Goal: Information Seeking & Learning: Find contact information

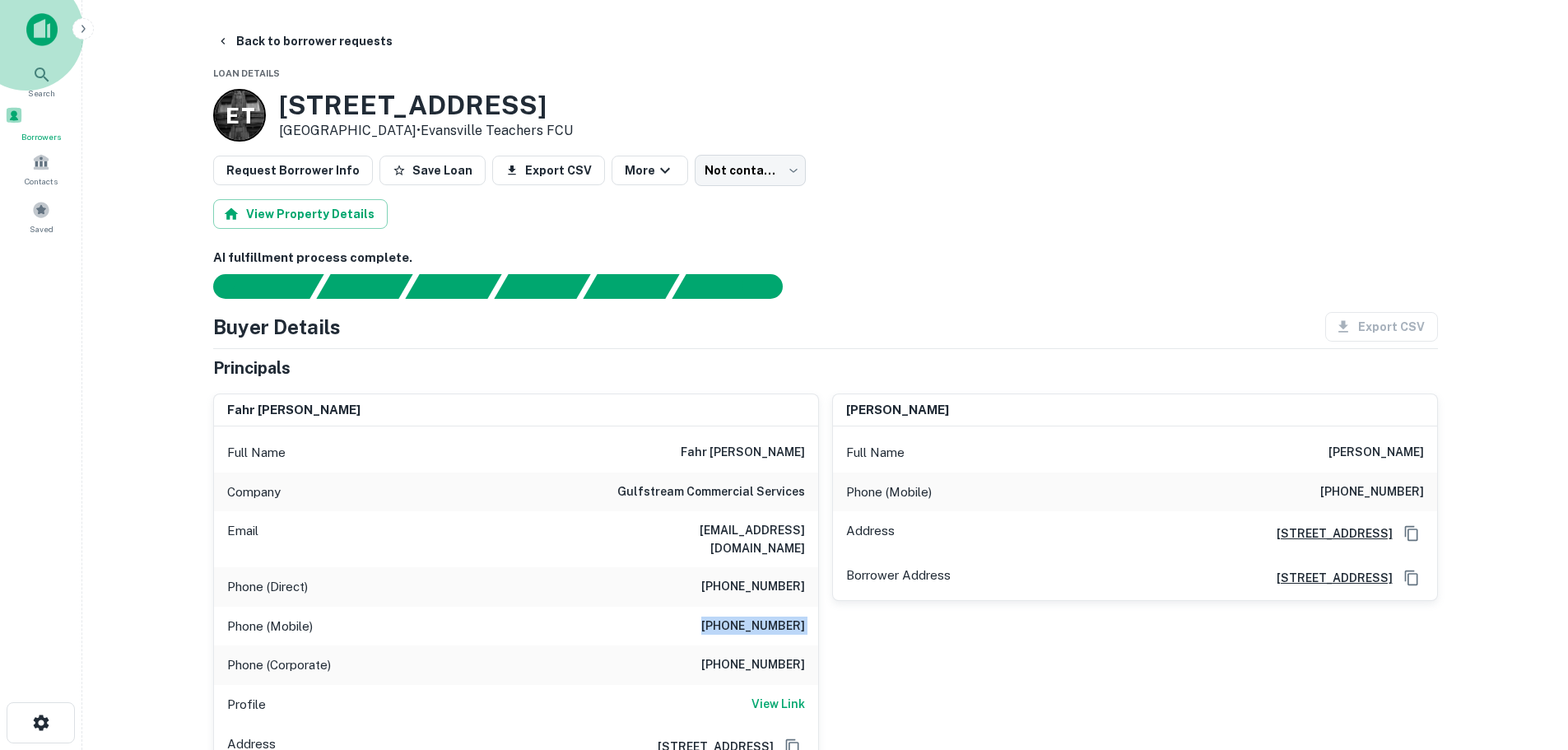
click at [31, 139] on span "Borrowers" at bounding box center [41, 136] width 72 height 13
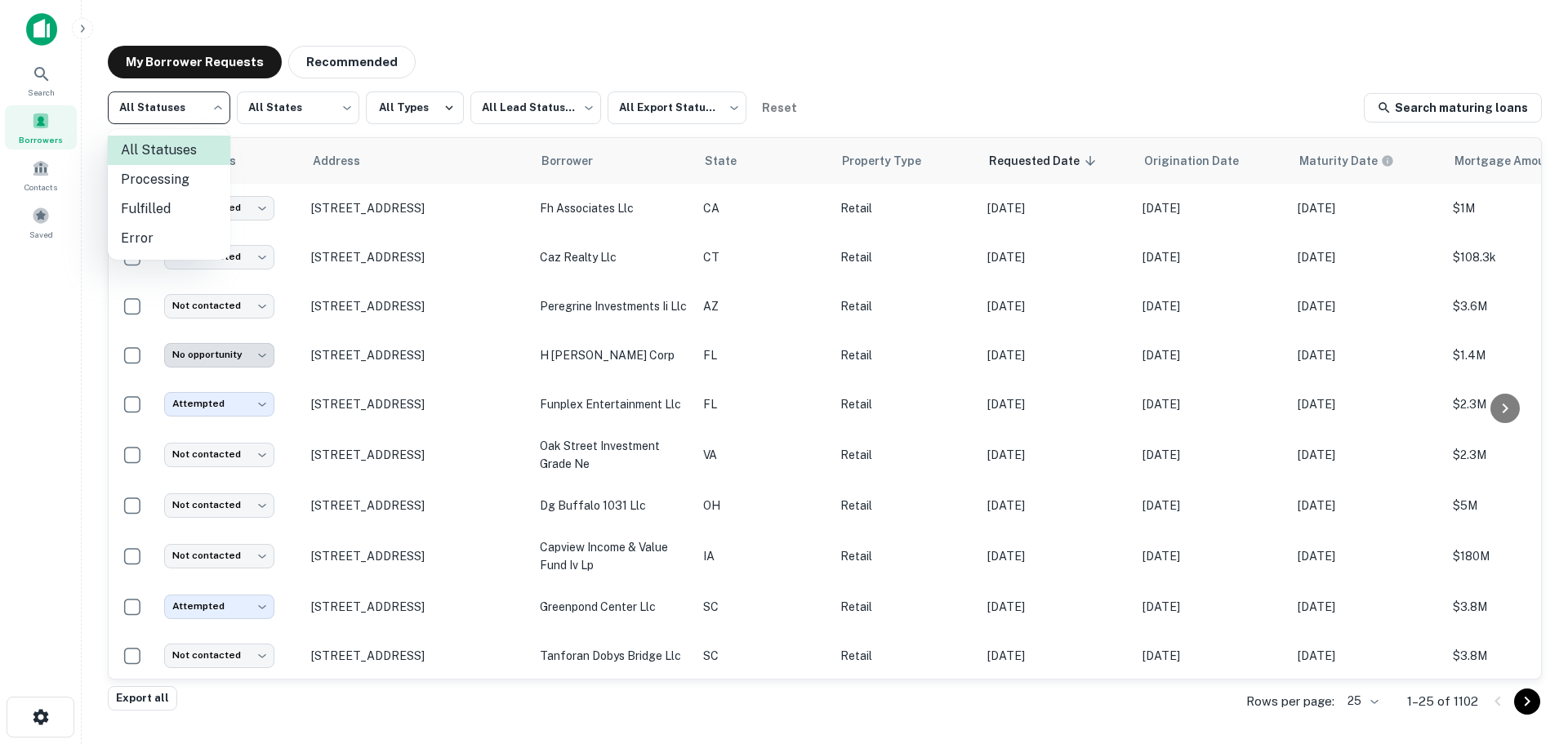
click at [218, 125] on body "**********" at bounding box center [784, 372] width 1568 height 744
click at [216, 210] on li "Fulfilled" at bounding box center [169, 208] width 122 height 30
type input "*********"
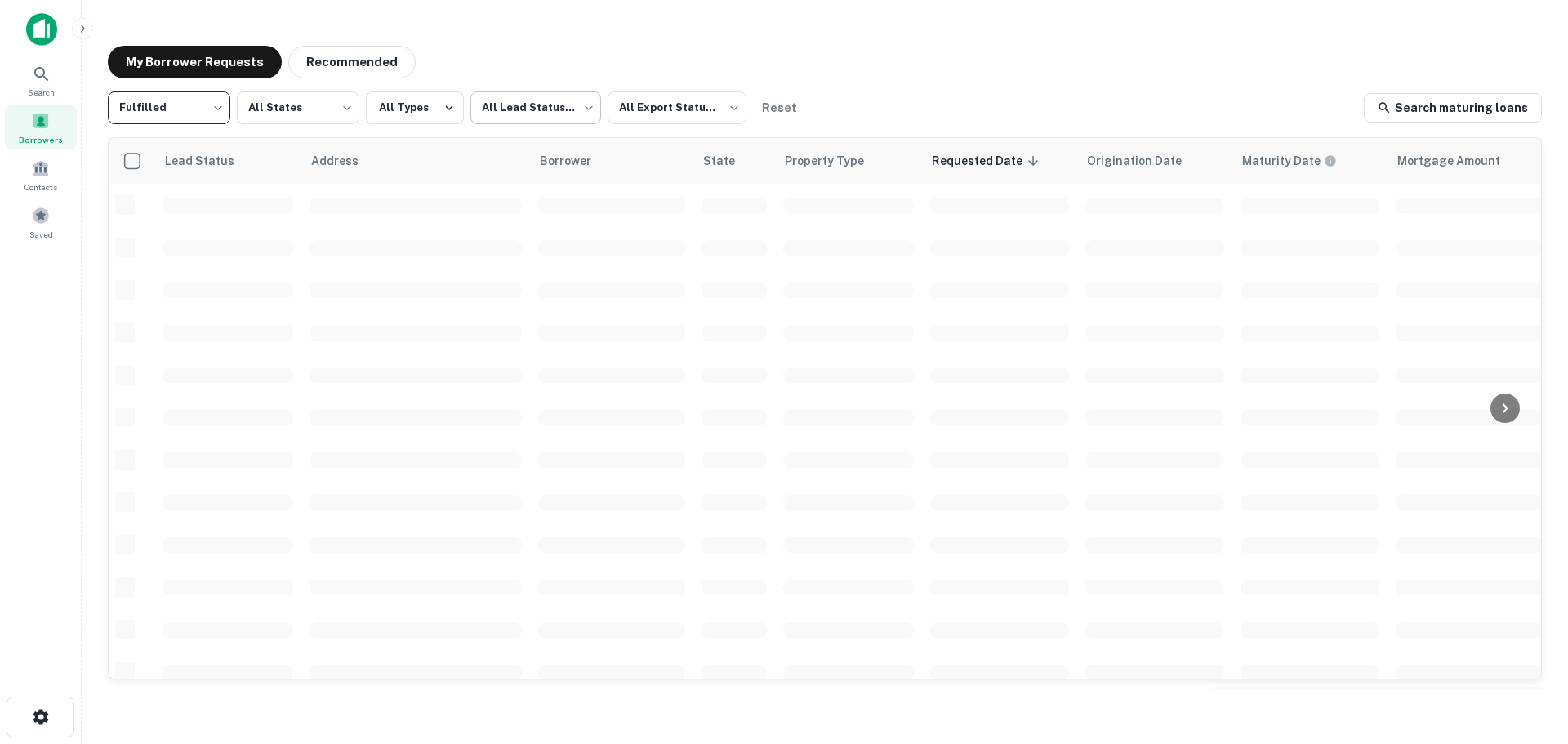
click at [549, 106] on body "Search Borrowers Contacts Saved My Borrower Requests Recommended Fulfilled ****…" at bounding box center [784, 372] width 1568 height 744
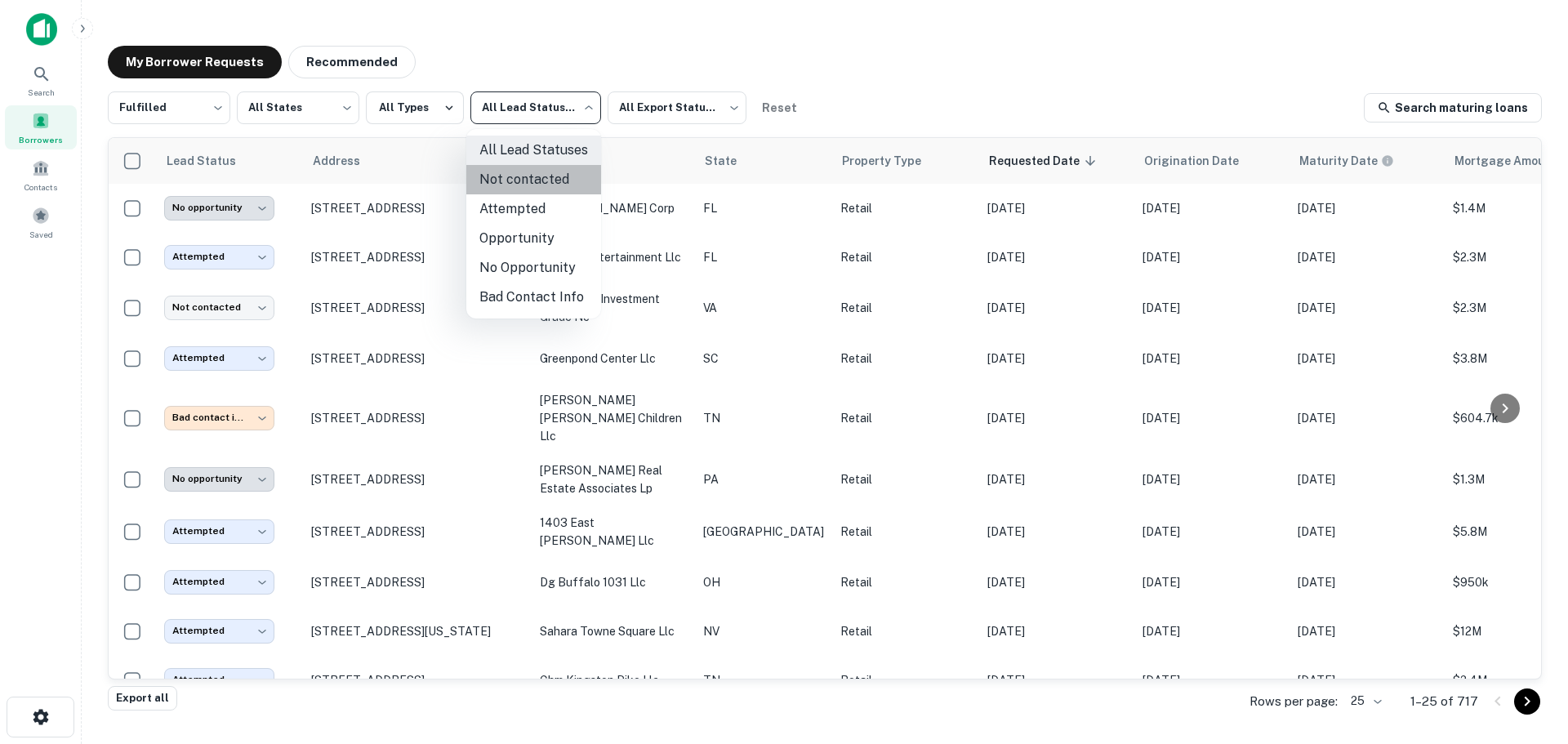
click at [540, 175] on li "Not contacted" at bounding box center [534, 180] width 135 height 30
type input "****"
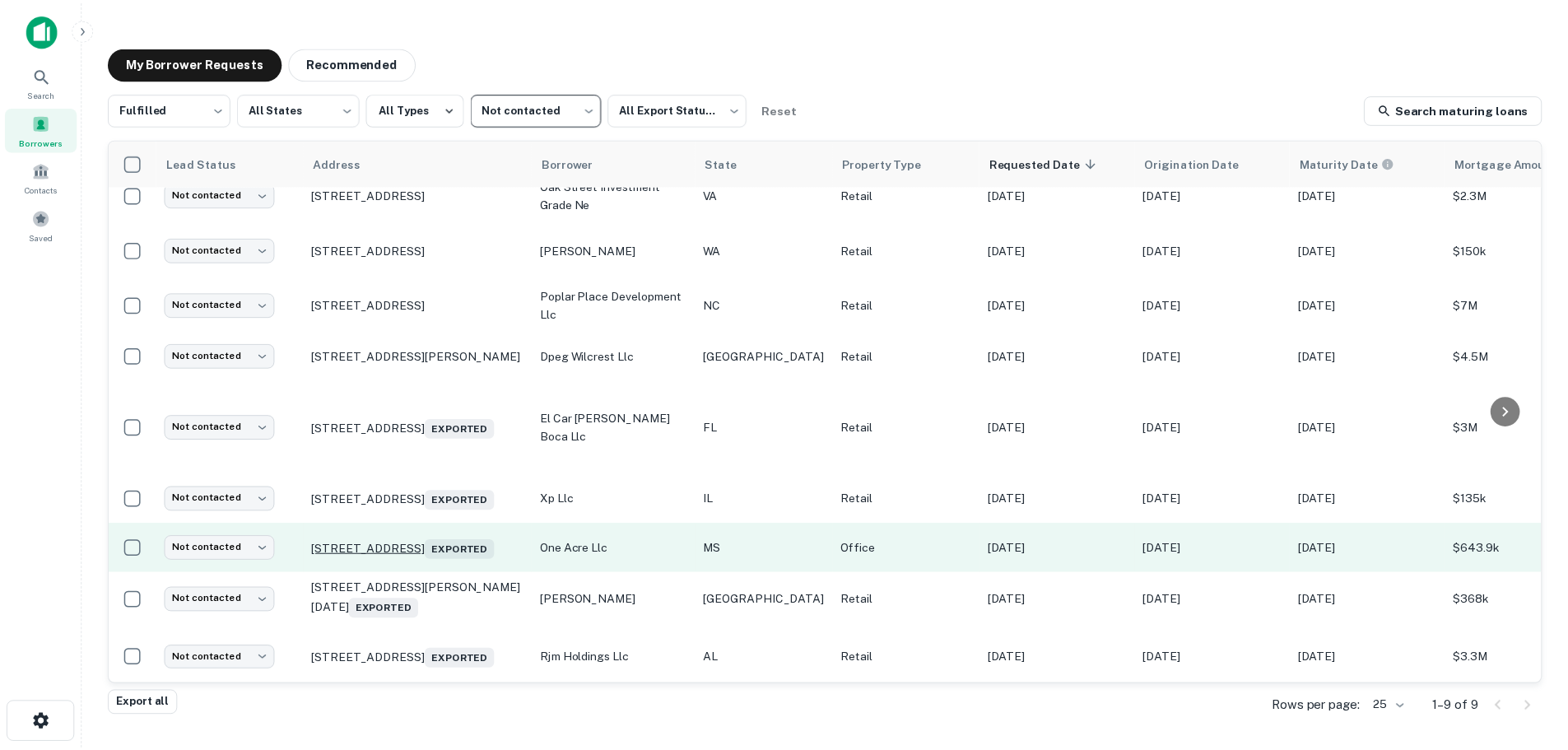
scroll to position [26, 0]
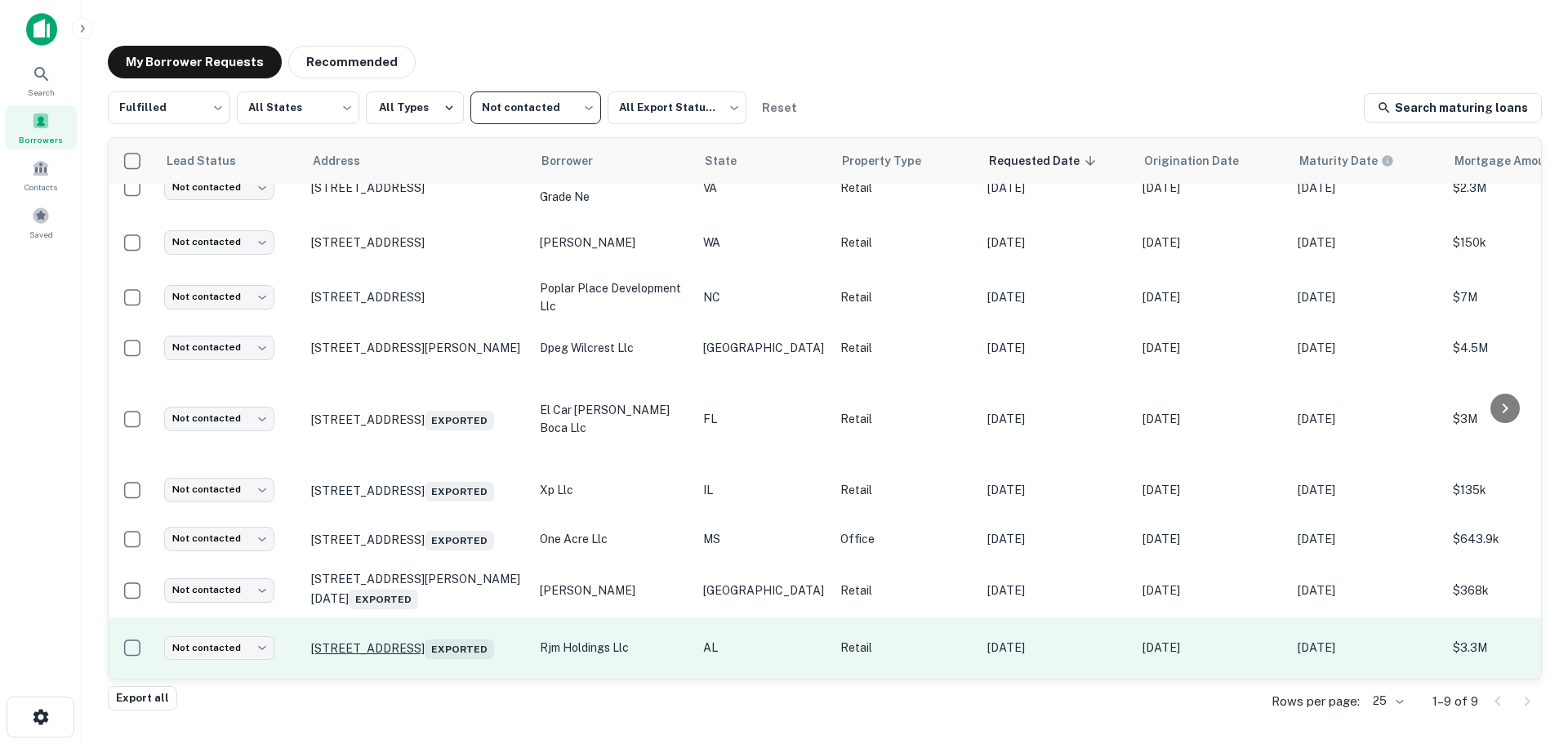
click at [368, 636] on p "24281 Perdido Beach Blvd Orange Beach, AL 36561 Exported" at bounding box center [418, 647] width 213 height 23
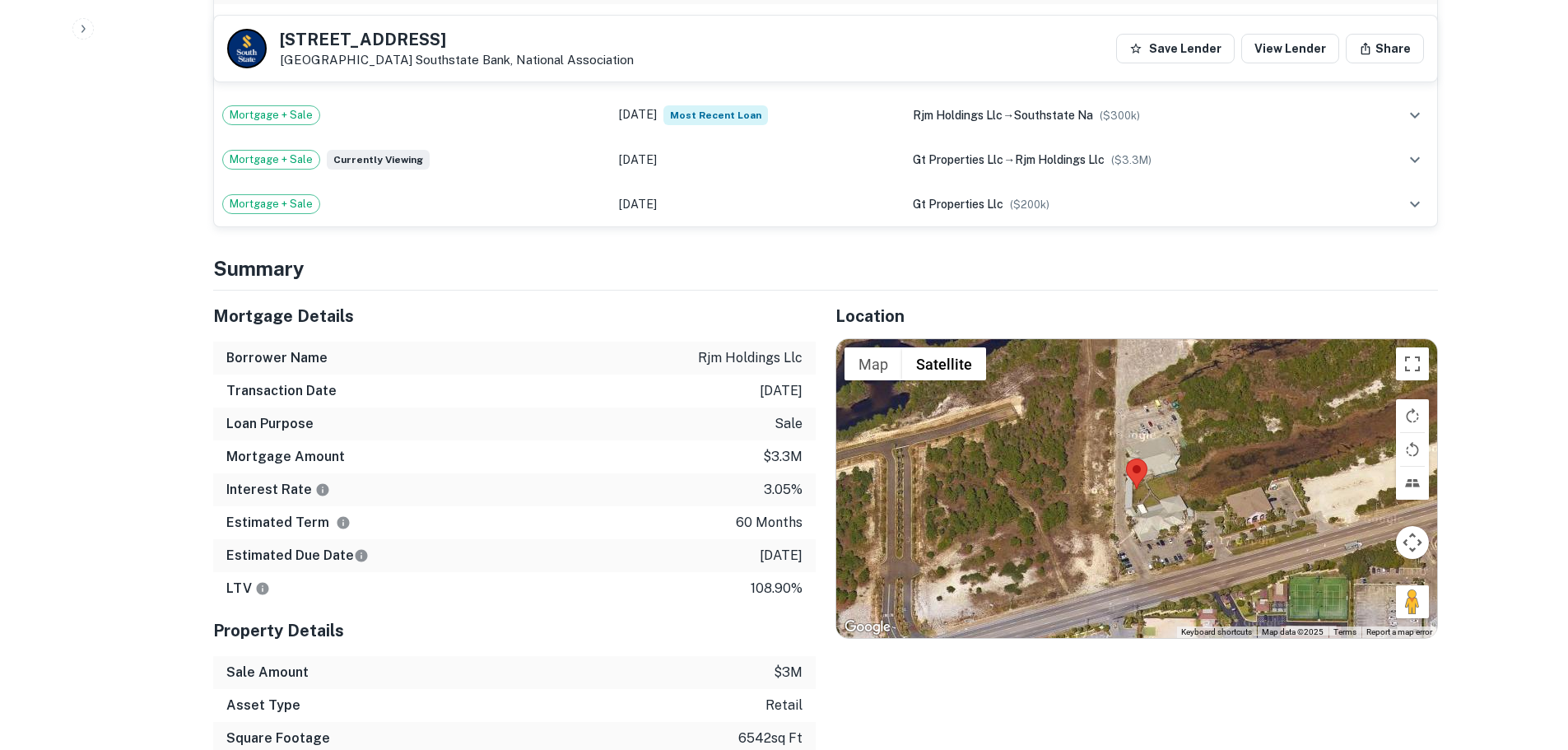
scroll to position [988, 0]
click at [1401, 372] on button "Toggle fullscreen view" at bounding box center [1412, 363] width 33 height 33
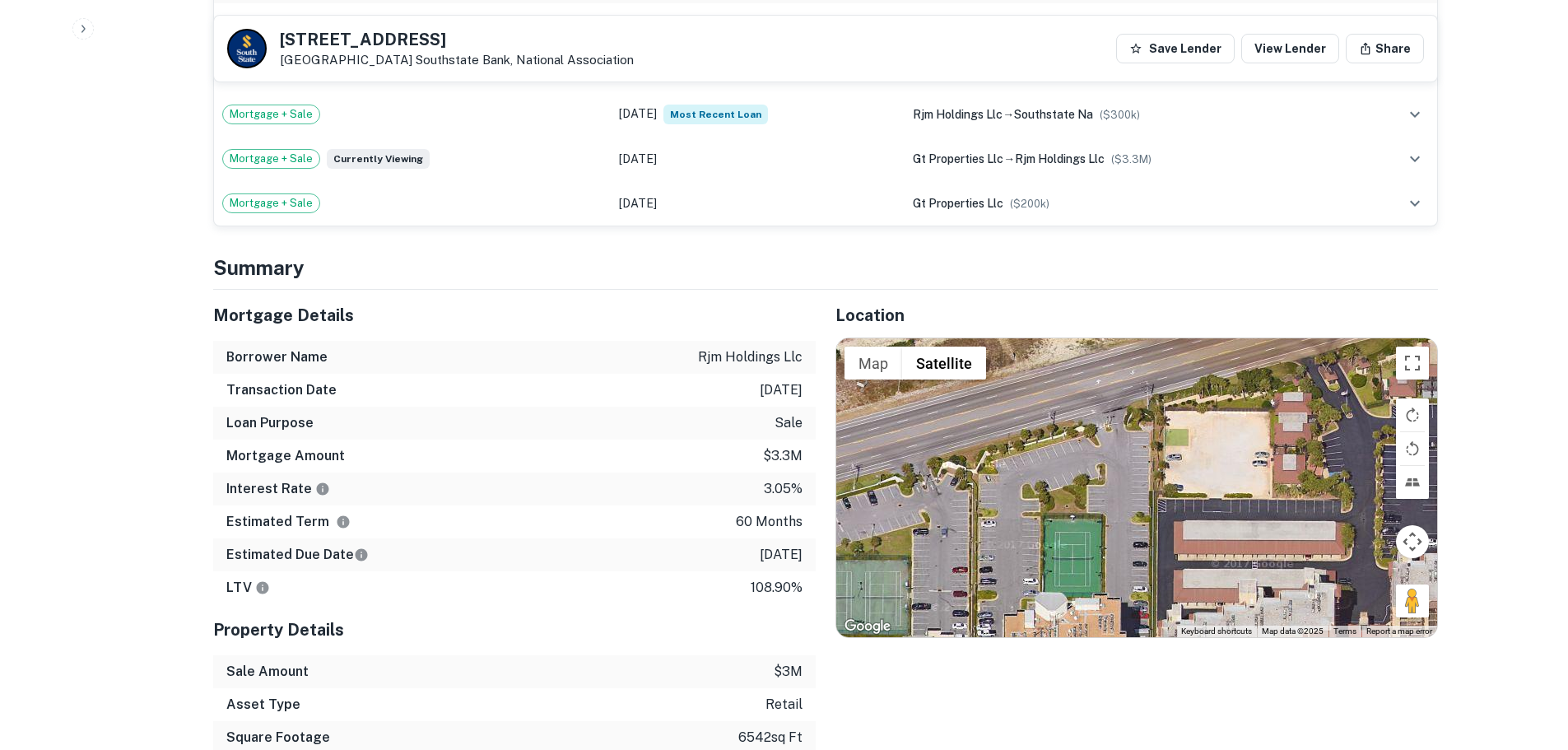
click at [439, 36] on h5 "24281 Perdido Beach Blvd" at bounding box center [456, 39] width 354 height 16
copy h5 "24281 Perdido Beach Blvd"
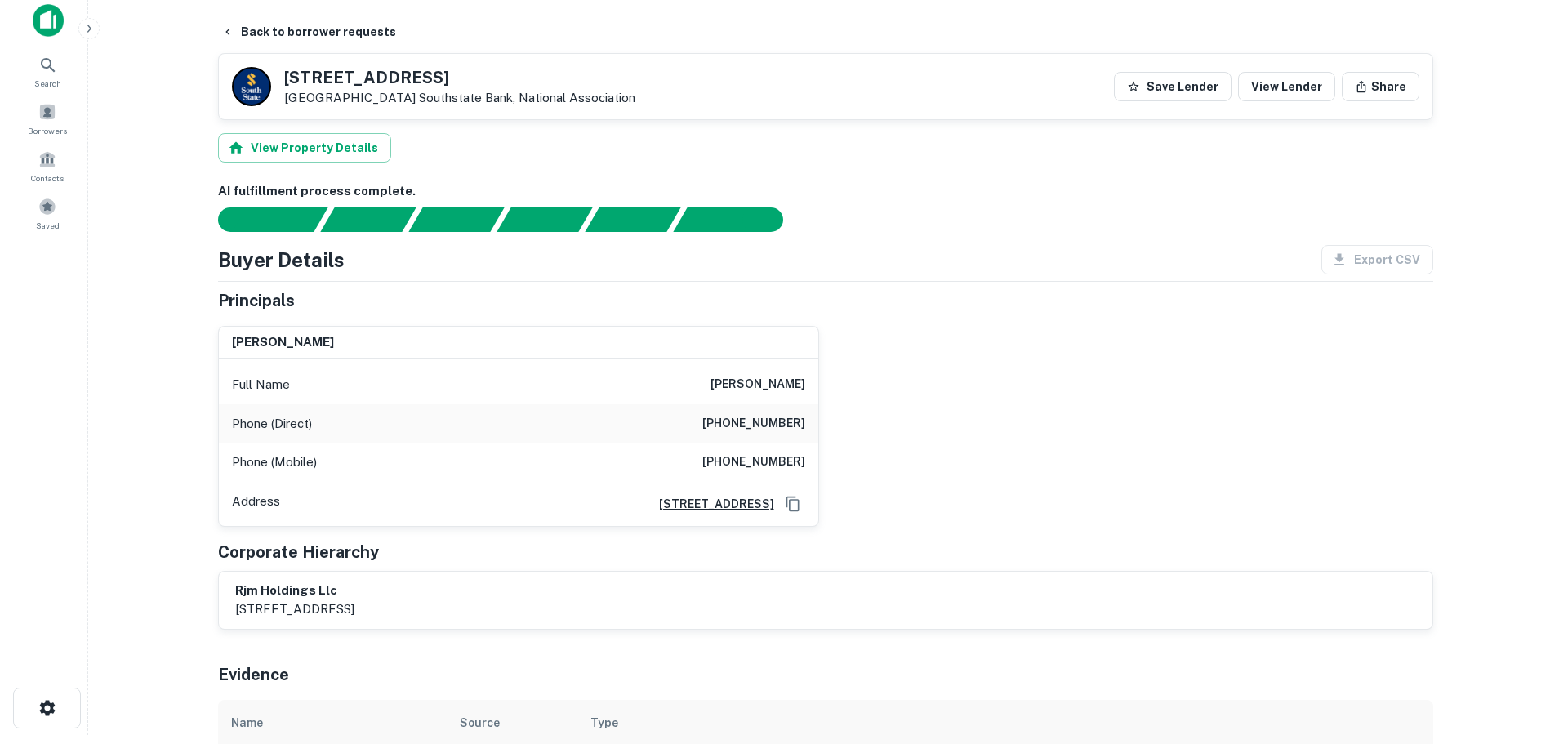
scroll to position [0, 0]
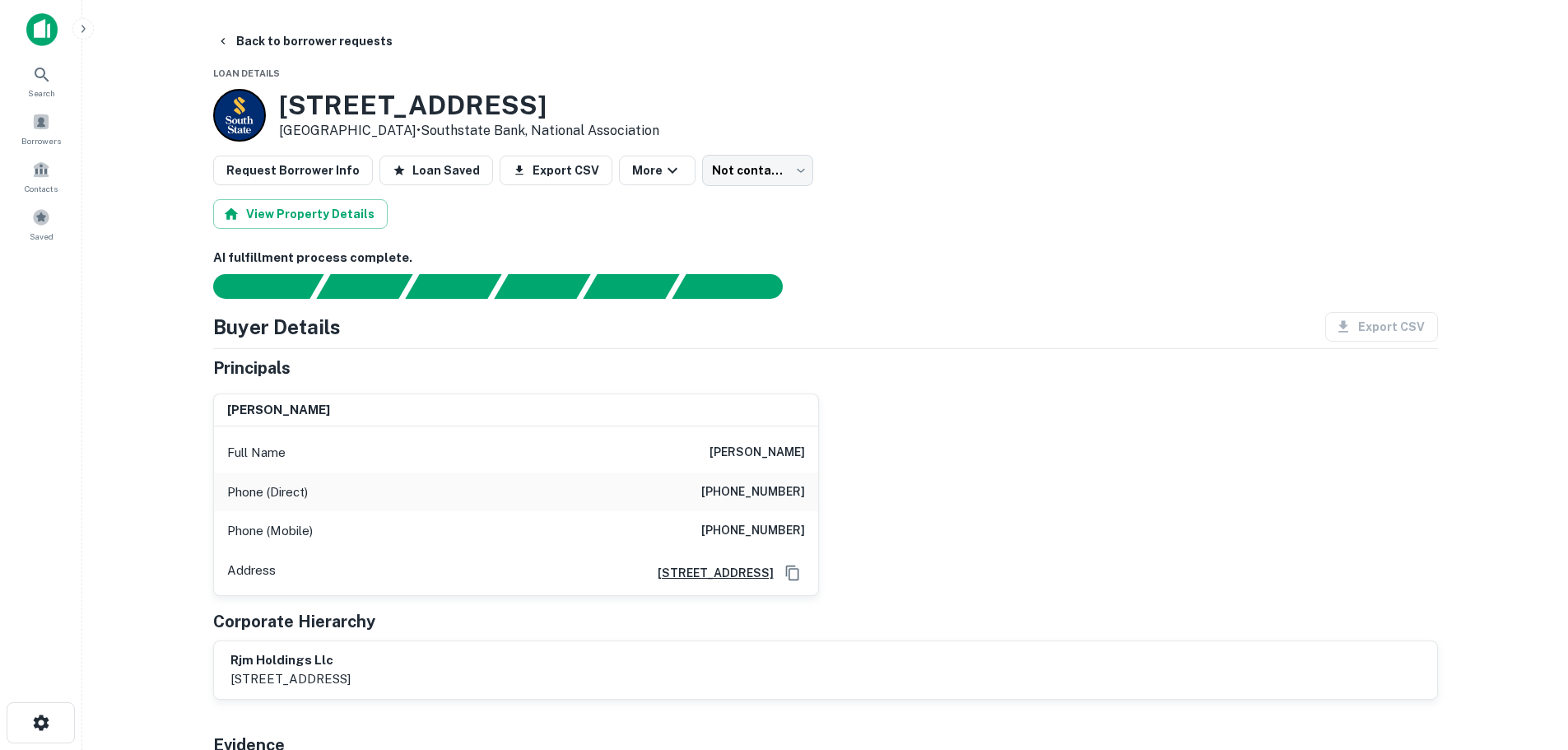
click at [778, 489] on h6 "(251) 968-3933" at bounding box center [753, 491] width 104 height 20
click at [777, 482] on h6 "(251) 968-3933" at bounding box center [753, 491] width 104 height 20
copy h6 "(251) 968-3933"
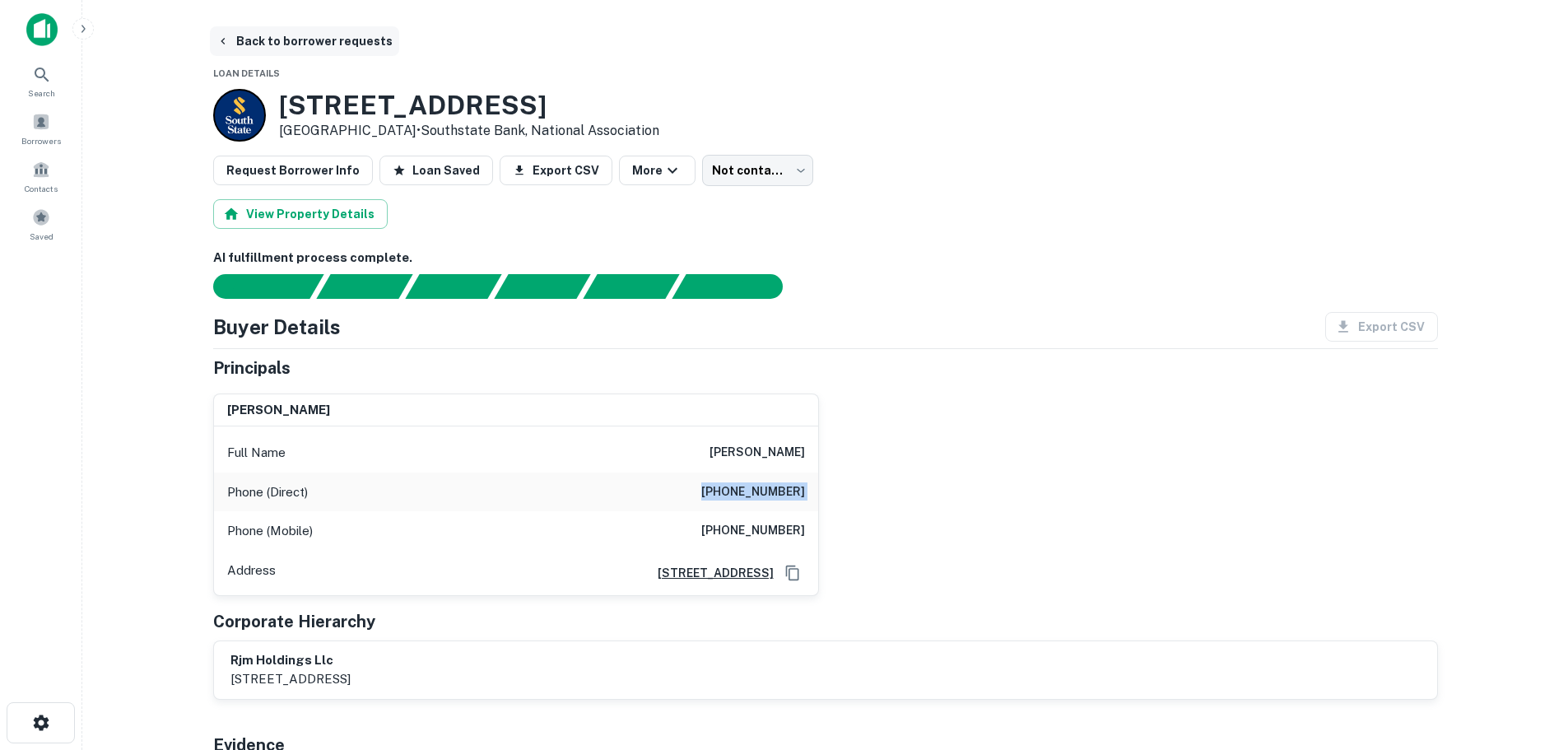
click at [354, 38] on button "Back to borrower requests" at bounding box center [304, 41] width 190 height 30
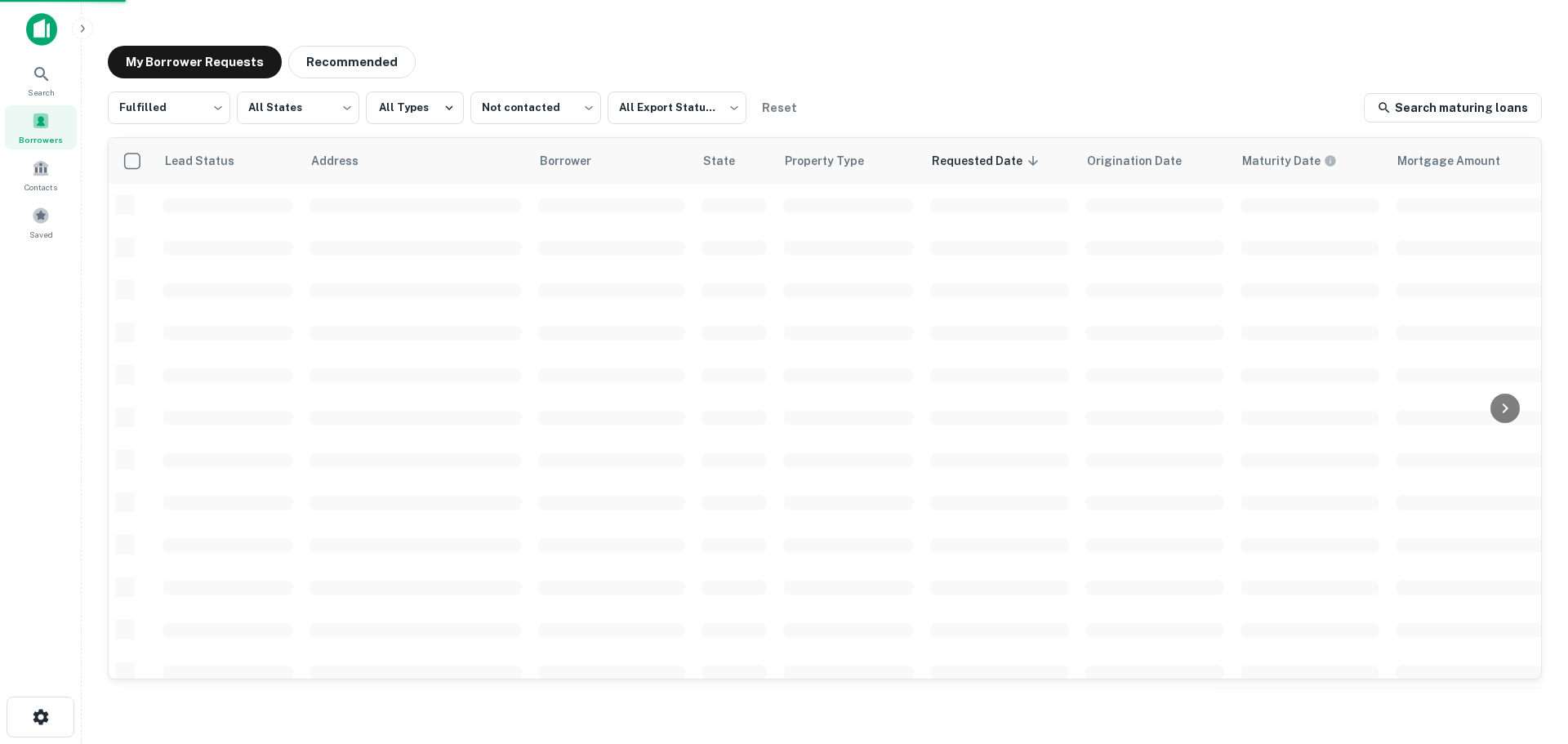
scroll to position [26, 0]
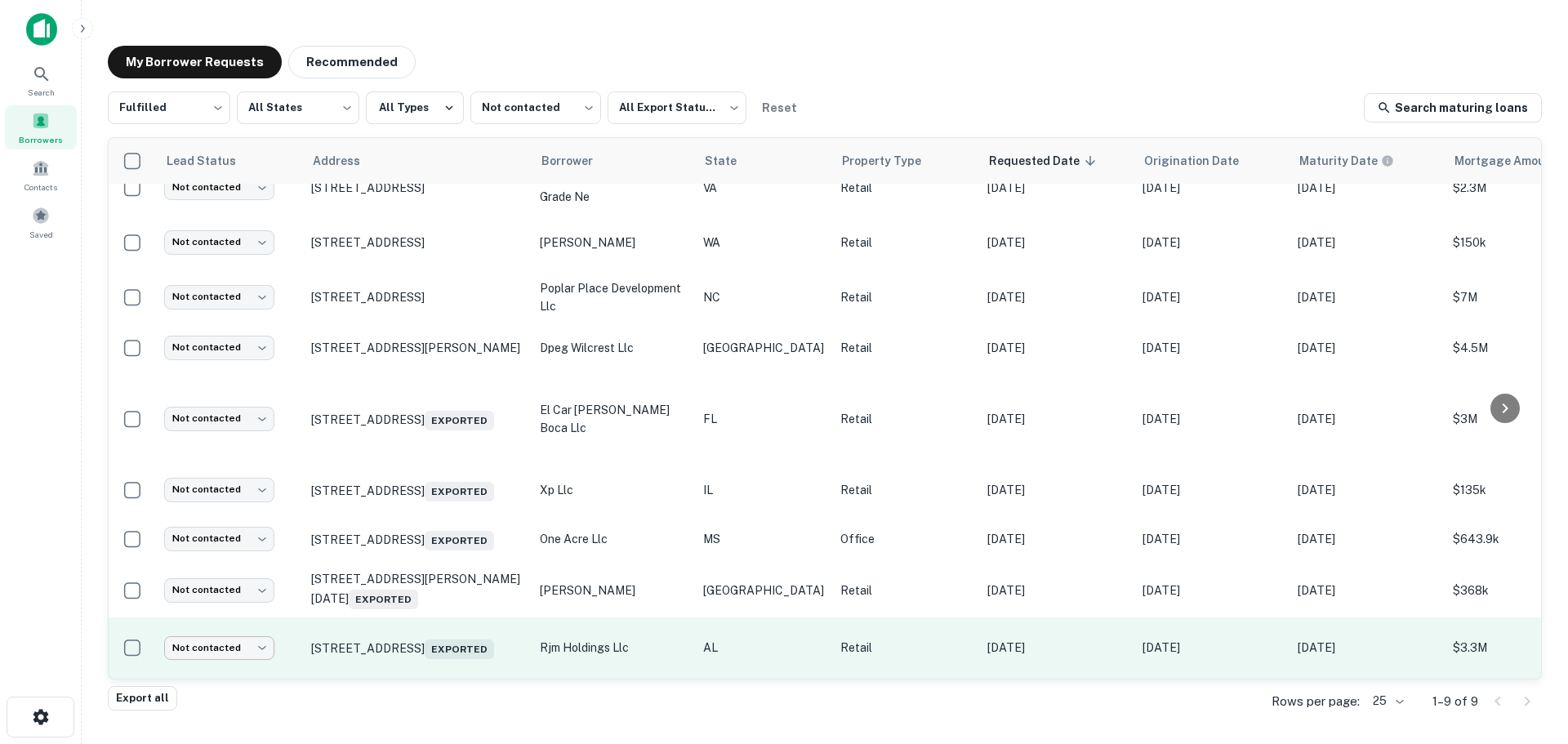
click at [228, 633] on body "Search Borrowers Contacts Saved My Borrower Requests Recommended Fulfilled ****…" at bounding box center [784, 372] width 1568 height 744
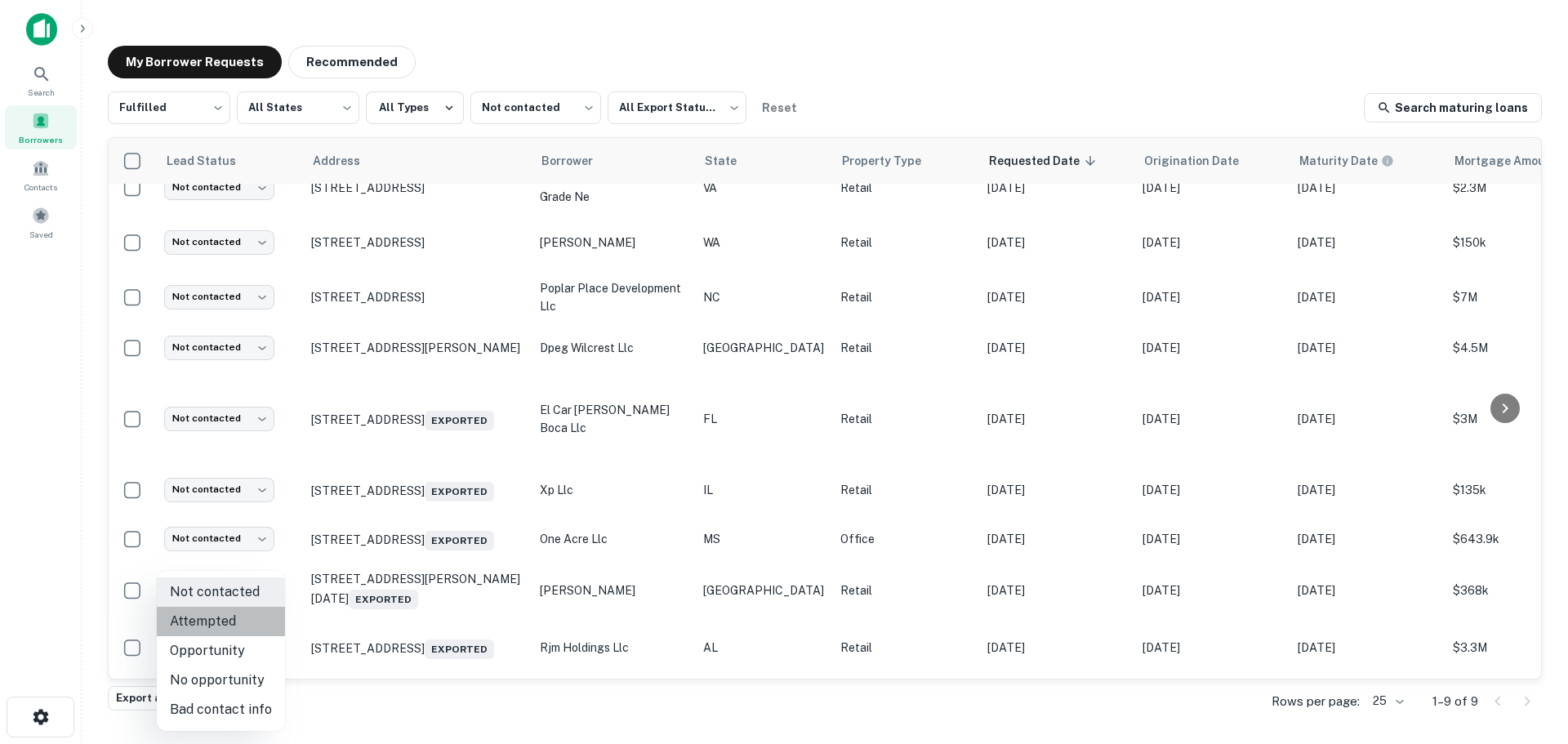
click at [230, 628] on li "Attempted" at bounding box center [221, 621] width 128 height 30
type input "*********"
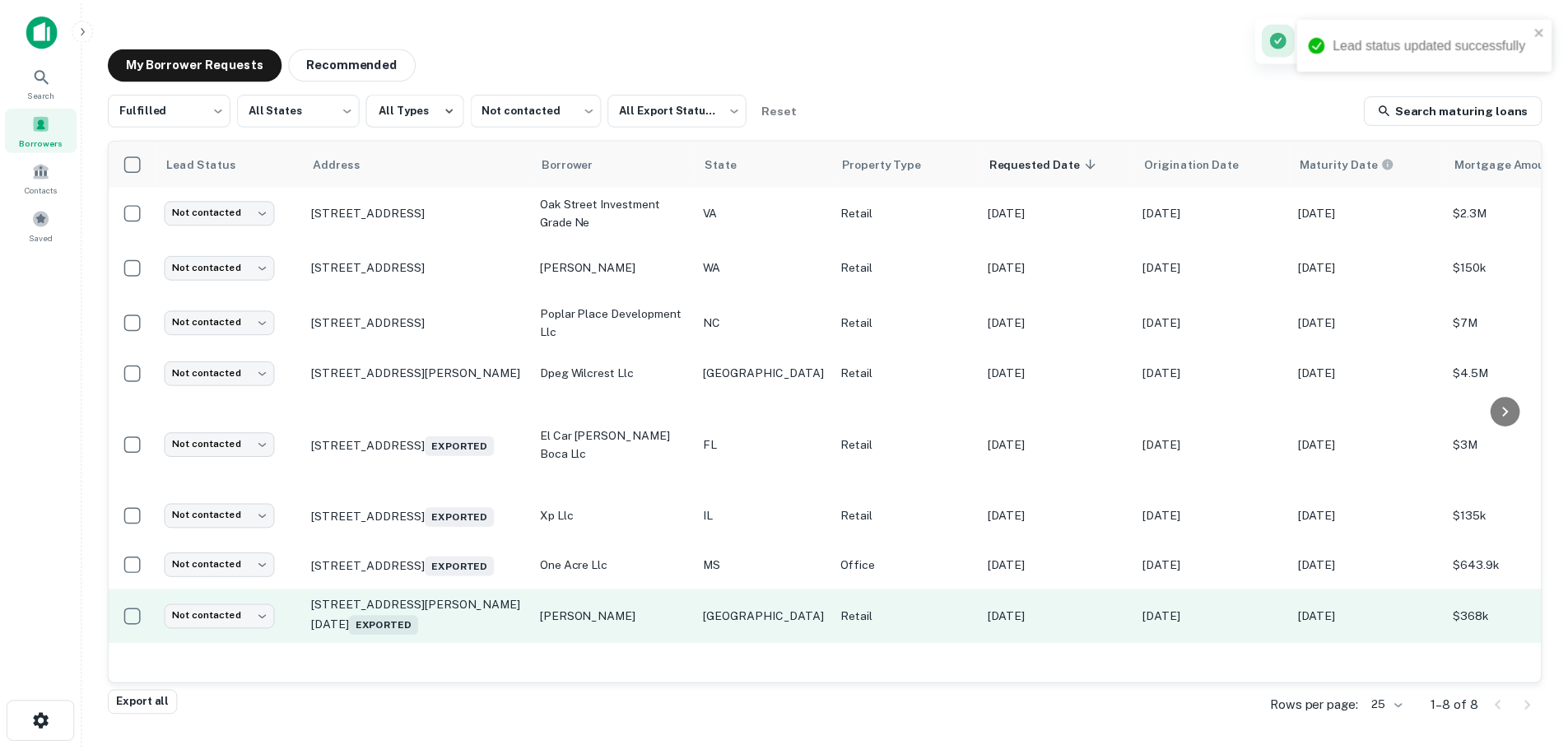
scroll to position [0, 0]
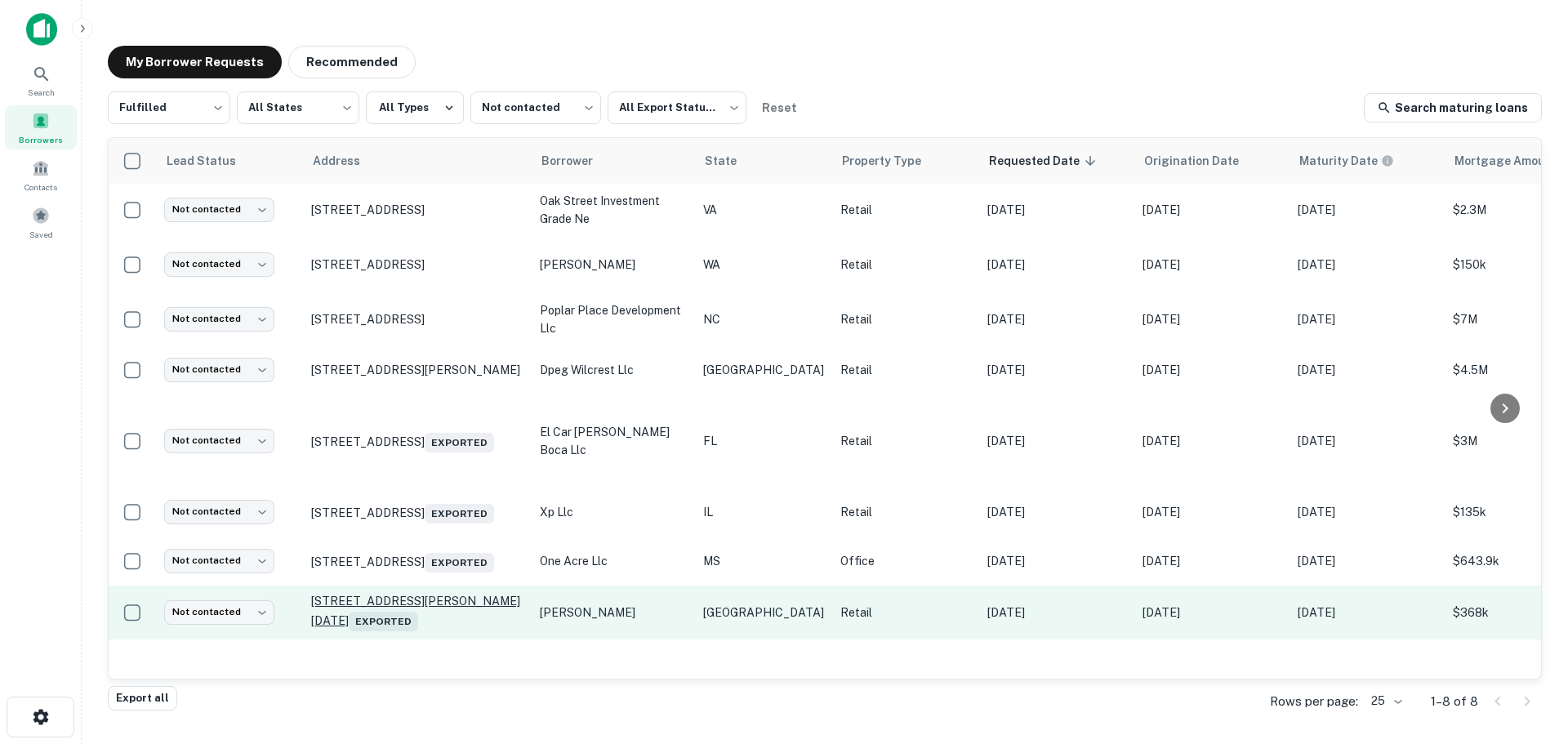
click at [424, 594] on p "5849 Holly Rd Corpus Christi, TX 78412 Exported" at bounding box center [418, 612] width 213 height 38
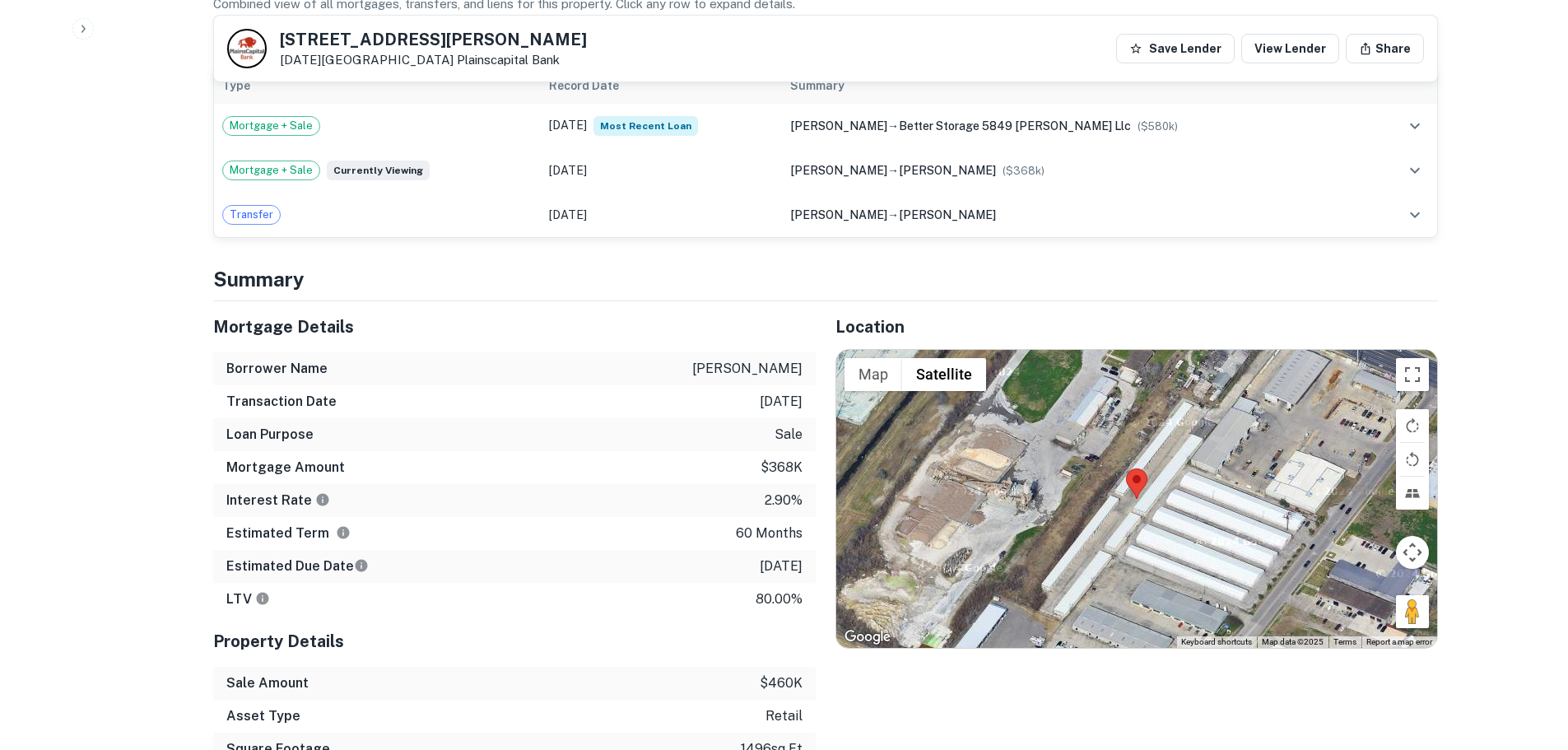
scroll to position [906, 0]
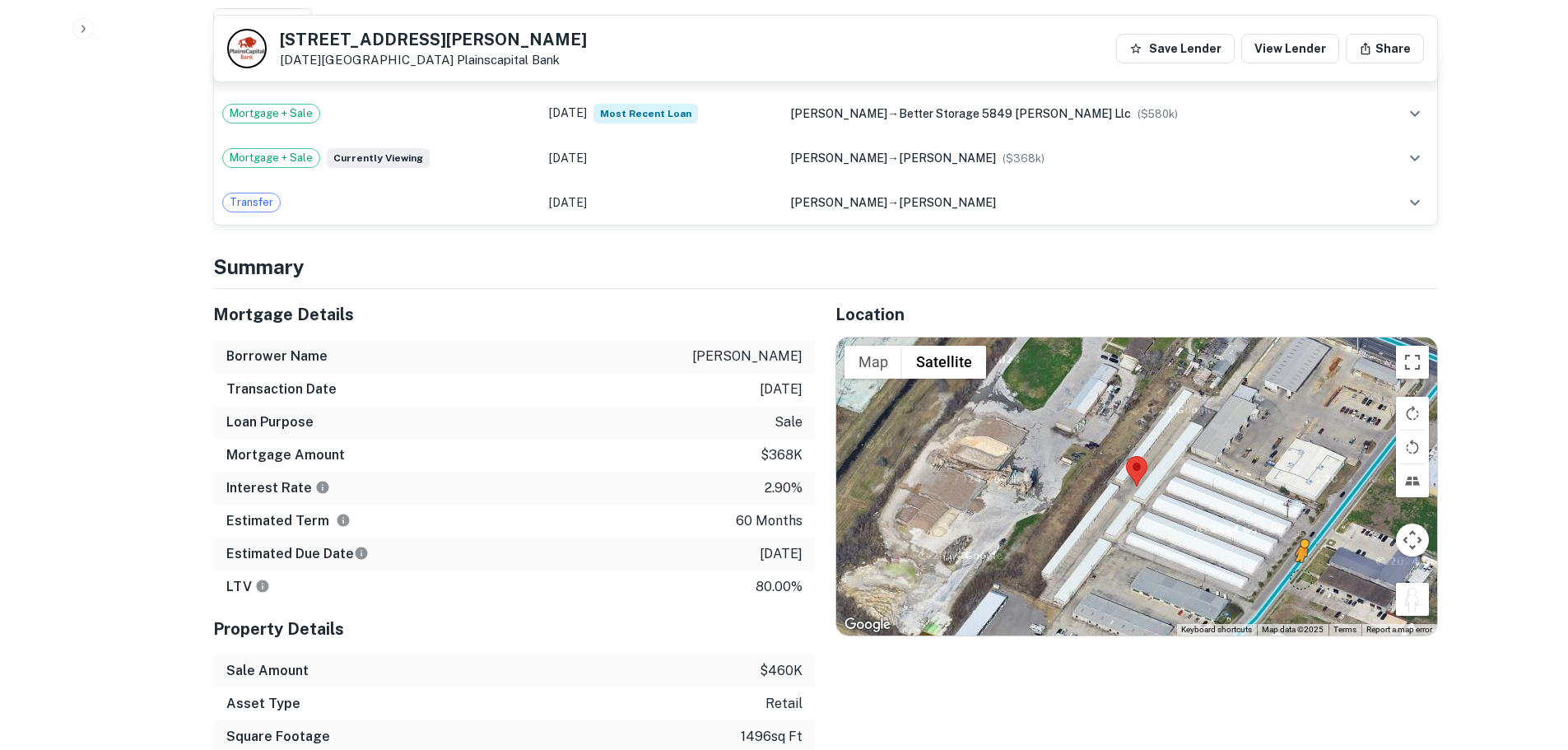
drag, startPoint x: 1407, startPoint y: 599, endPoint x: 1298, endPoint y: 575, distance: 111.6
click at [1298, 575] on div "To activate drag with keyboard, press Alt + Enter. Once in keyboard drag state,…" at bounding box center [1136, 486] width 601 height 298
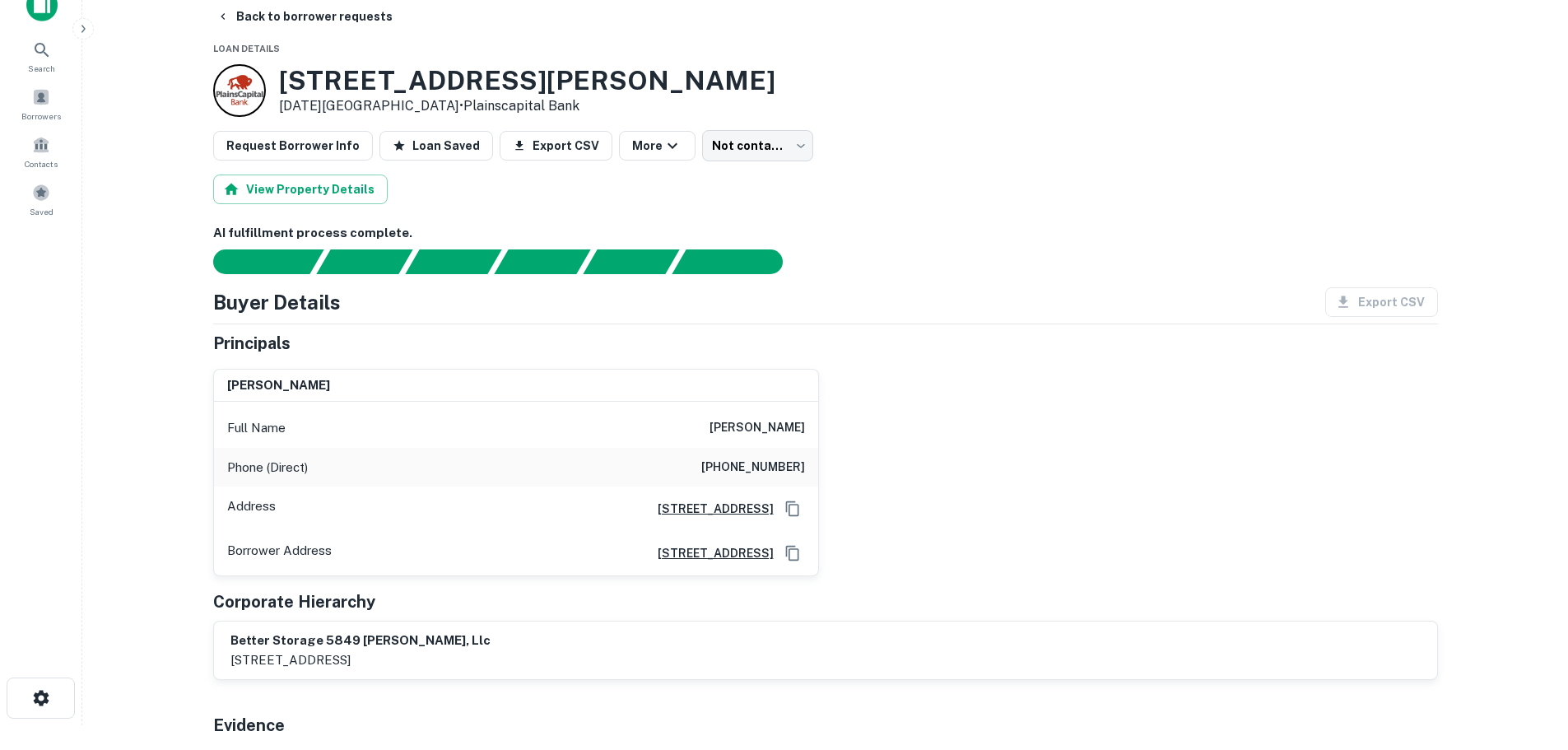
scroll to position [0, 0]
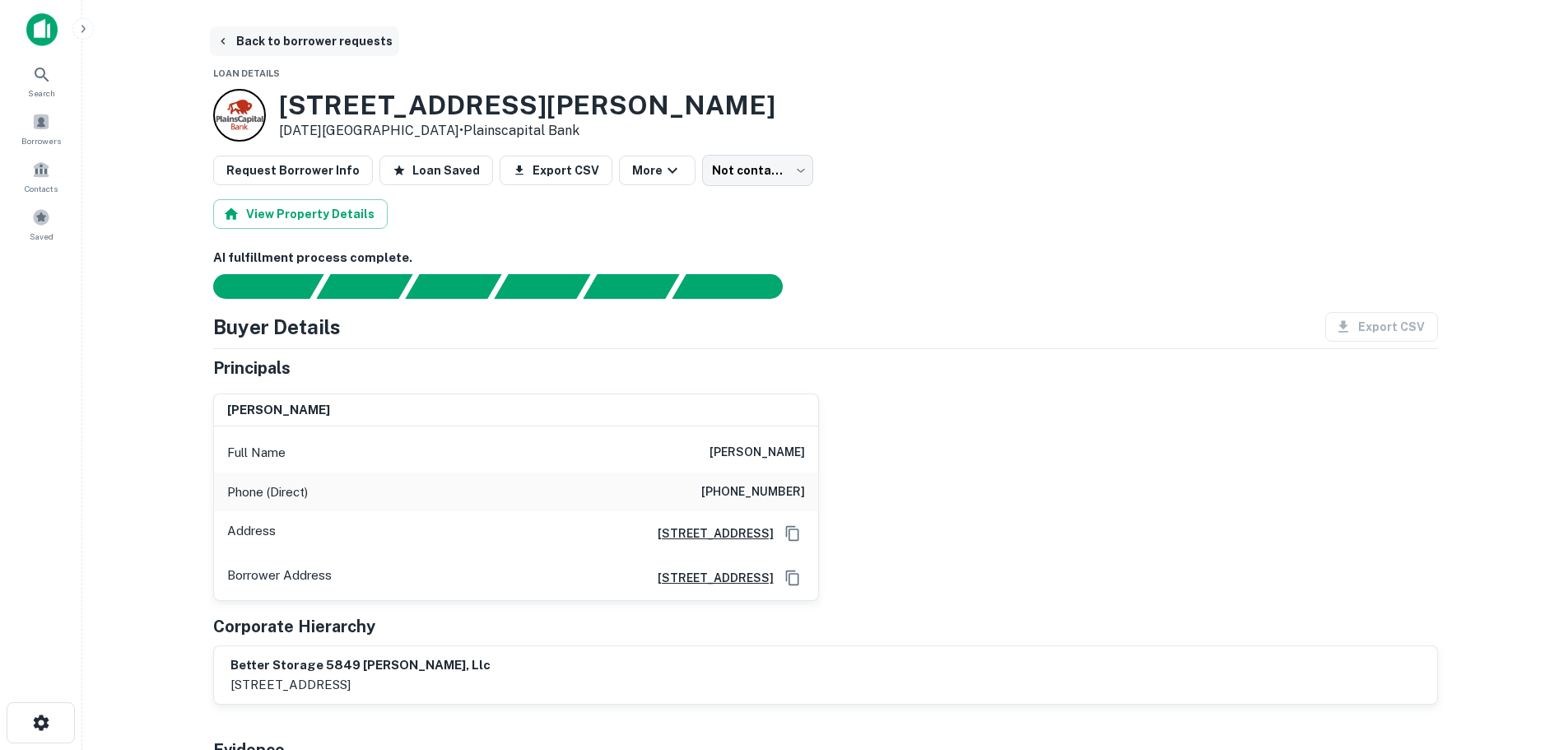
click at [243, 39] on button "Back to borrower requests" at bounding box center [304, 41] width 190 height 30
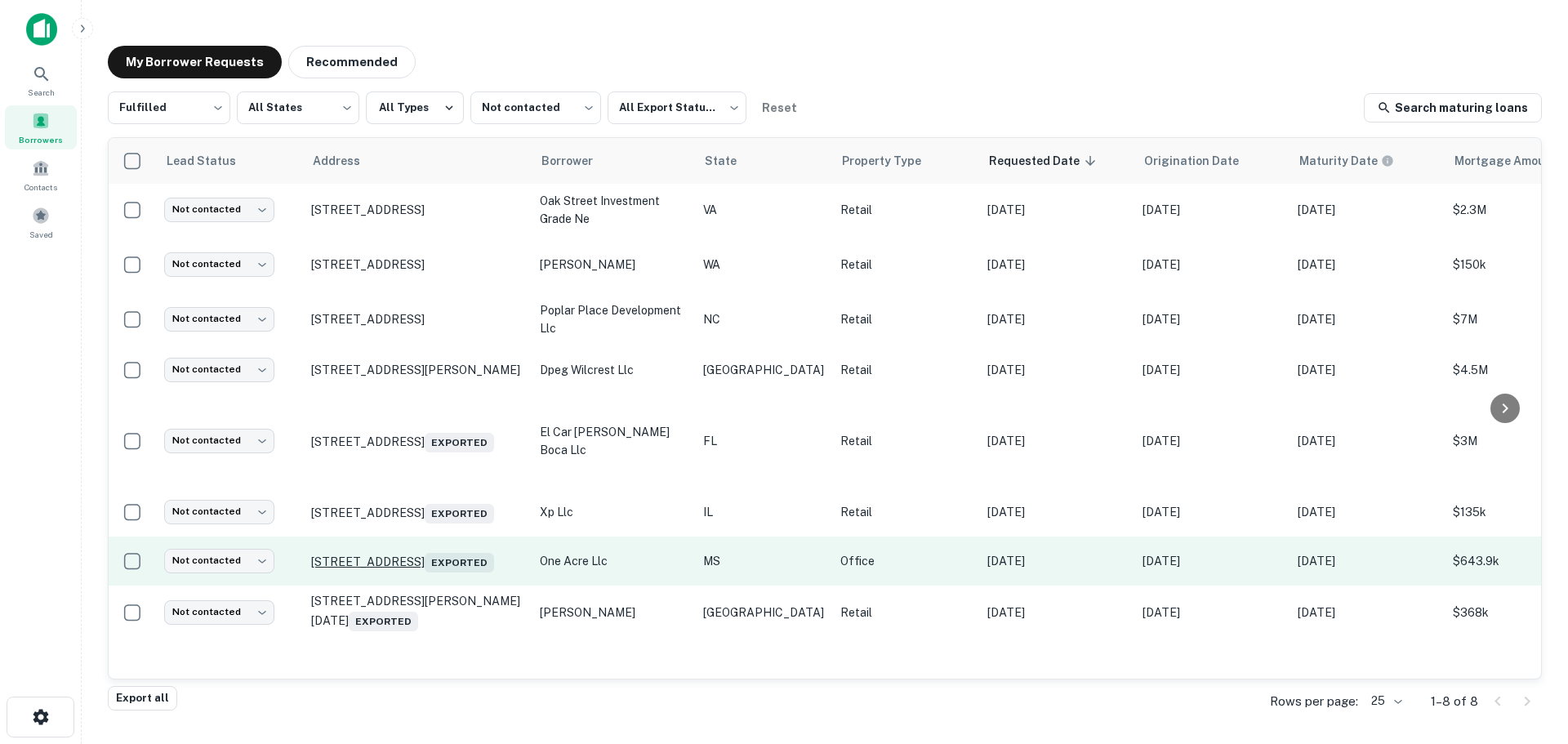
click at [440, 550] on p "3207 Hardy St Hattiesburg, MS 39401 Exported" at bounding box center [418, 561] width 213 height 23
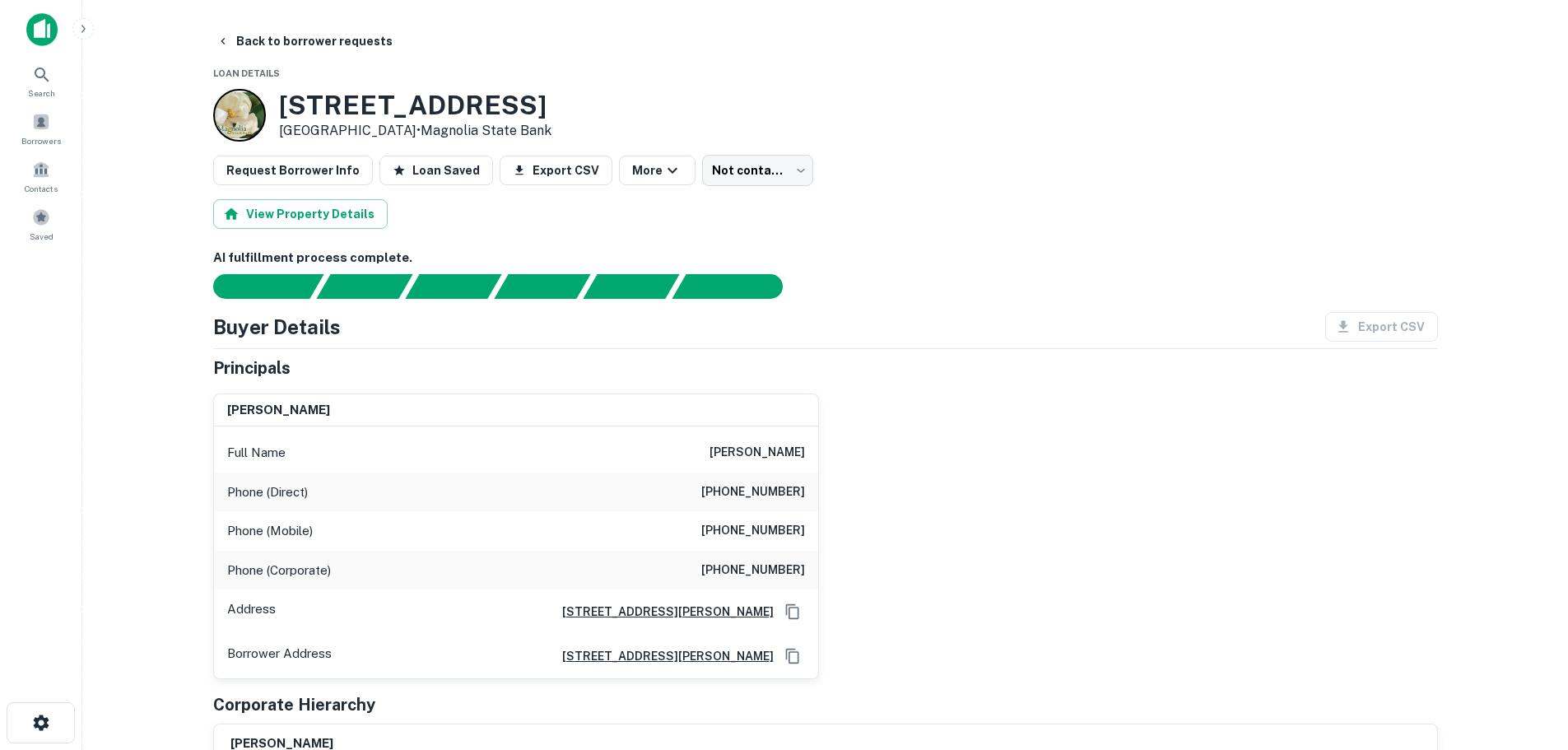
click at [797, 486] on h6 "(601) 982-5223" at bounding box center [753, 491] width 104 height 20
click at [797, 483] on h6 "(601) 982-5223" at bounding box center [753, 491] width 104 height 20
click at [795, 483] on h6 "(601) 982-5223" at bounding box center [753, 491] width 104 height 20
click at [786, 491] on h6 "(601) 982-5223" at bounding box center [753, 491] width 104 height 20
click at [784, 492] on h6 "(601) 982-5223" at bounding box center [753, 491] width 104 height 20
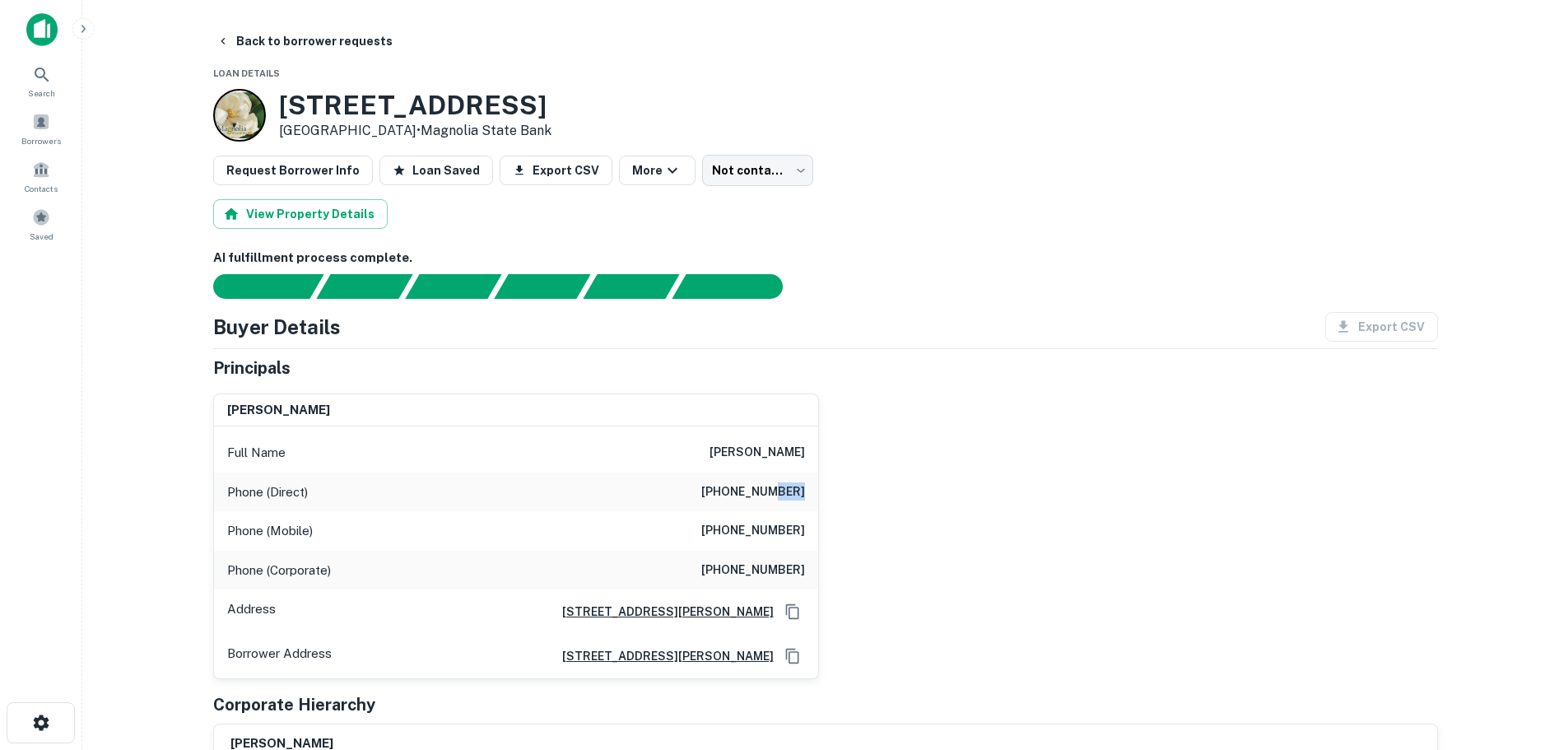
click at [784, 492] on h6 "(601) 982-5223" at bounding box center [753, 491] width 104 height 20
click at [773, 528] on h6 "(601) 940-3333" at bounding box center [753, 531] width 104 height 20
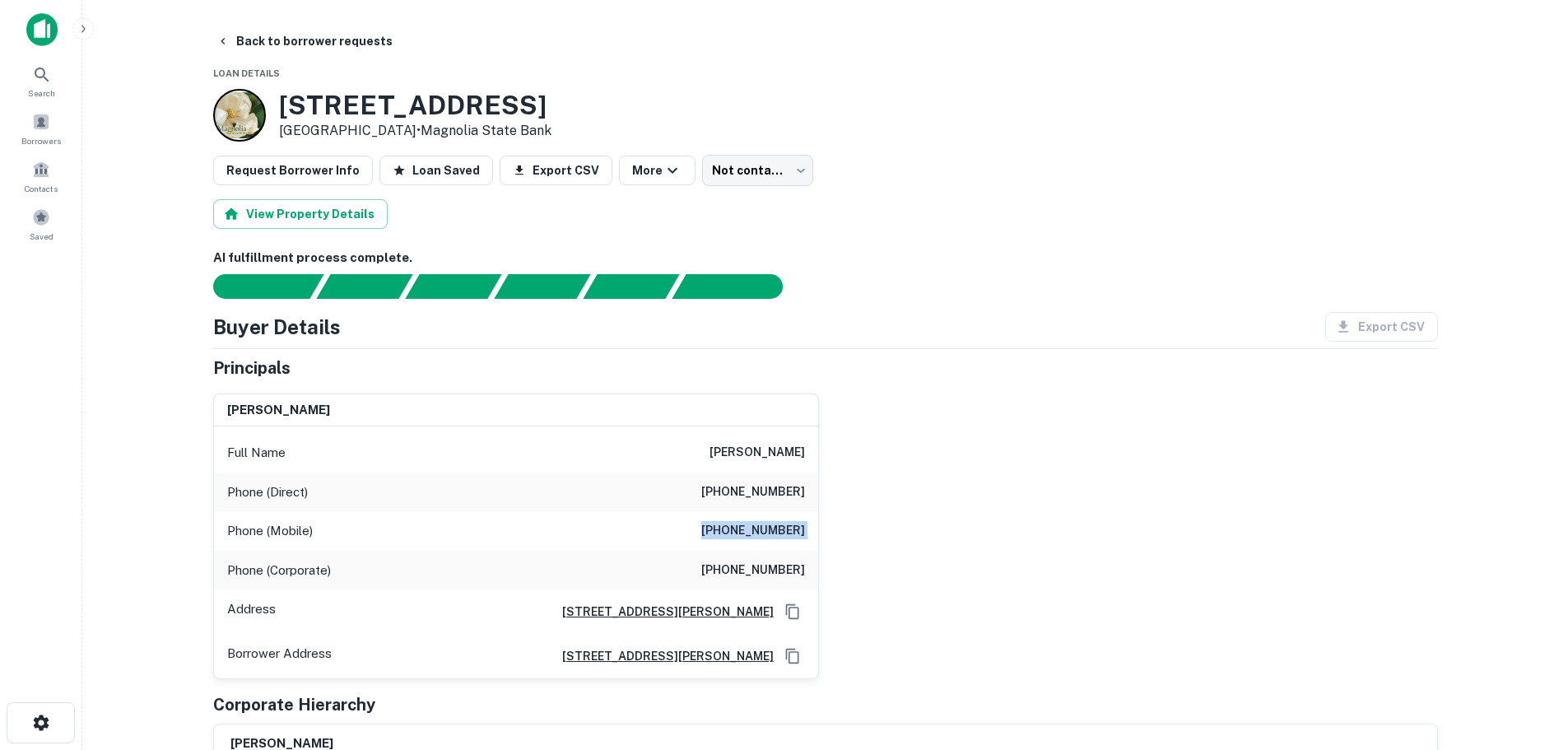
copy h6 "(601) 940-3333"
click at [766, 567] on h6 "(601) 582-1430" at bounding box center [753, 570] width 104 height 20
copy h6 "(601) 582-1430"
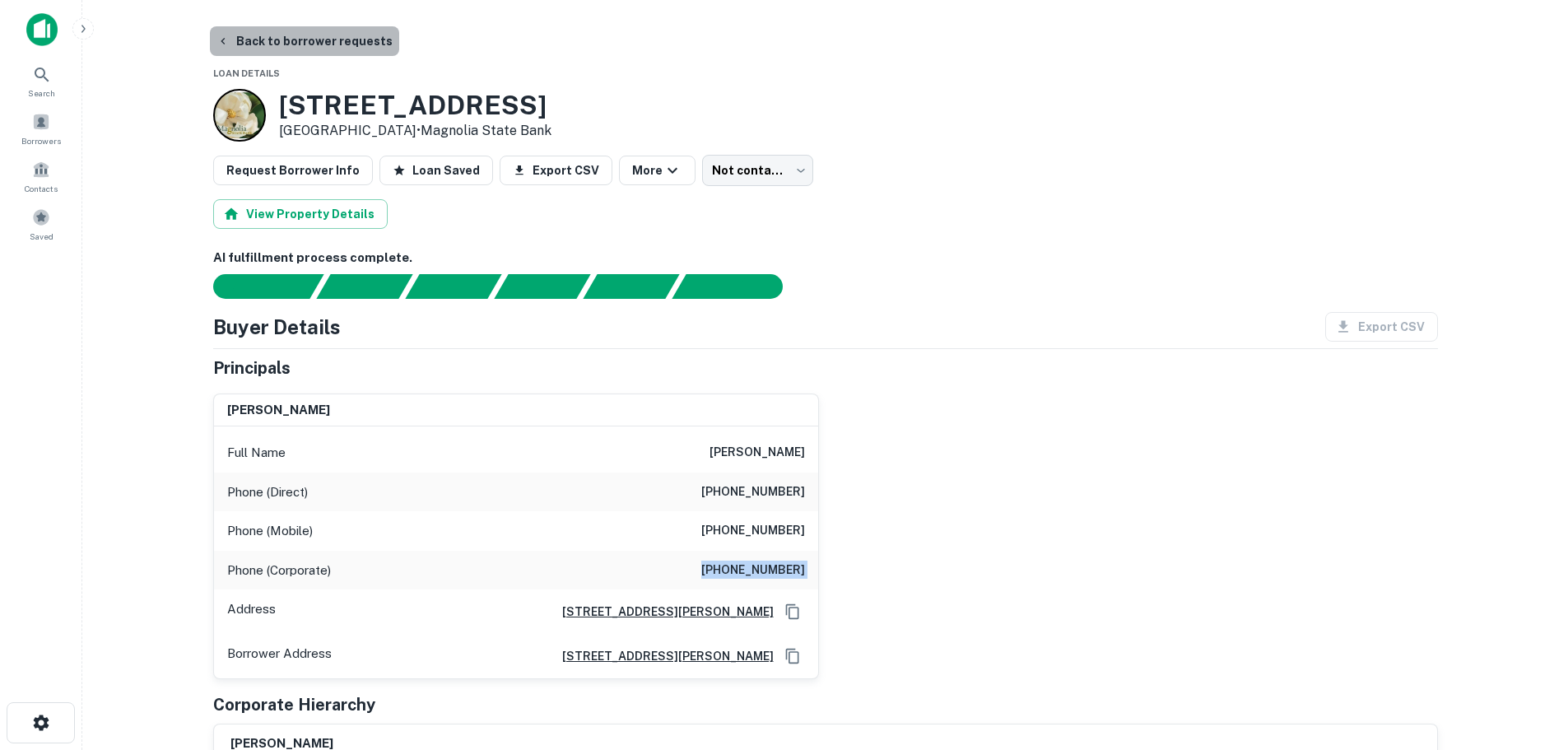
click at [348, 37] on button "Back to borrower requests" at bounding box center [304, 41] width 190 height 30
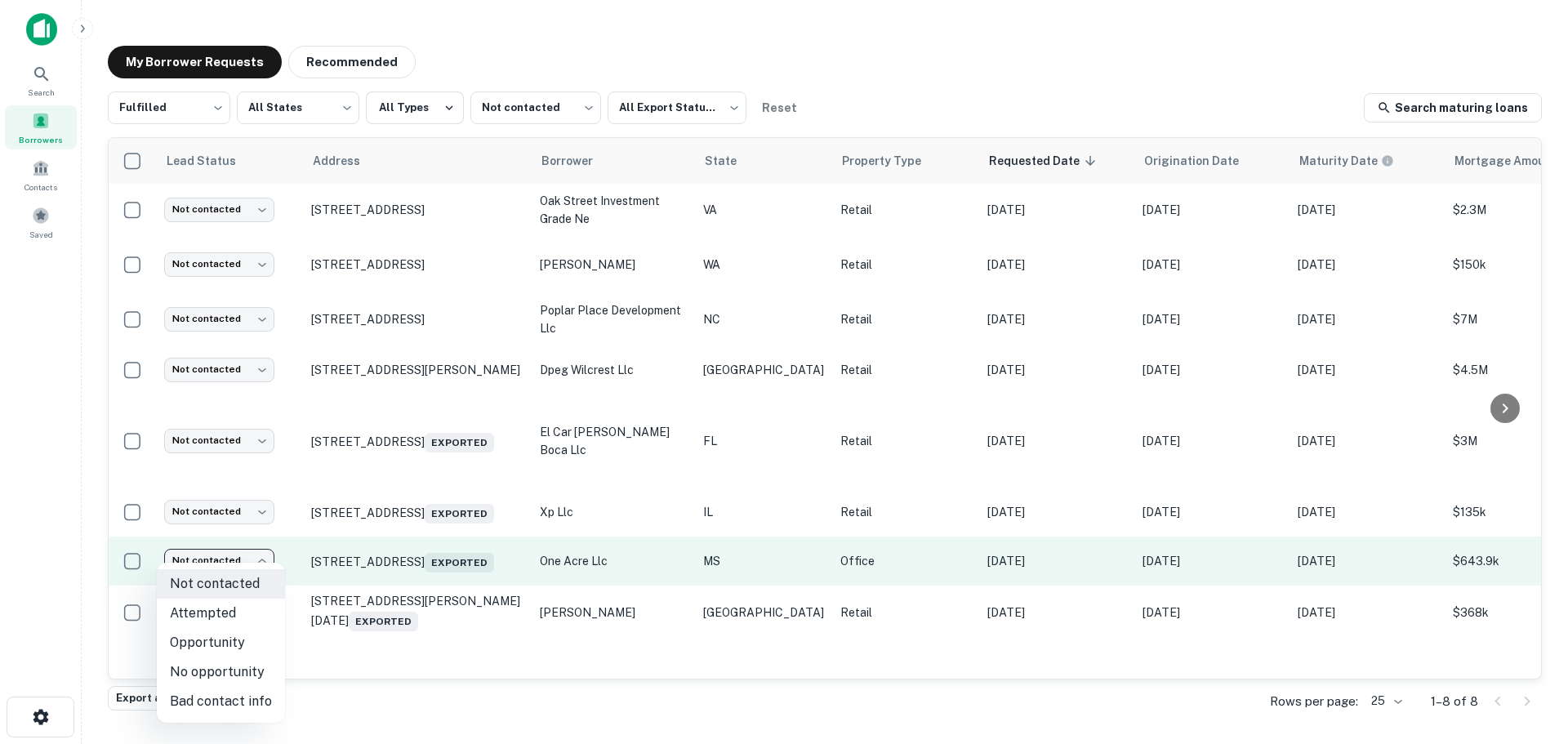
click at [223, 540] on body "Search Borrowers Contacts Saved My Borrower Requests Recommended Fulfilled ****…" at bounding box center [784, 372] width 1568 height 744
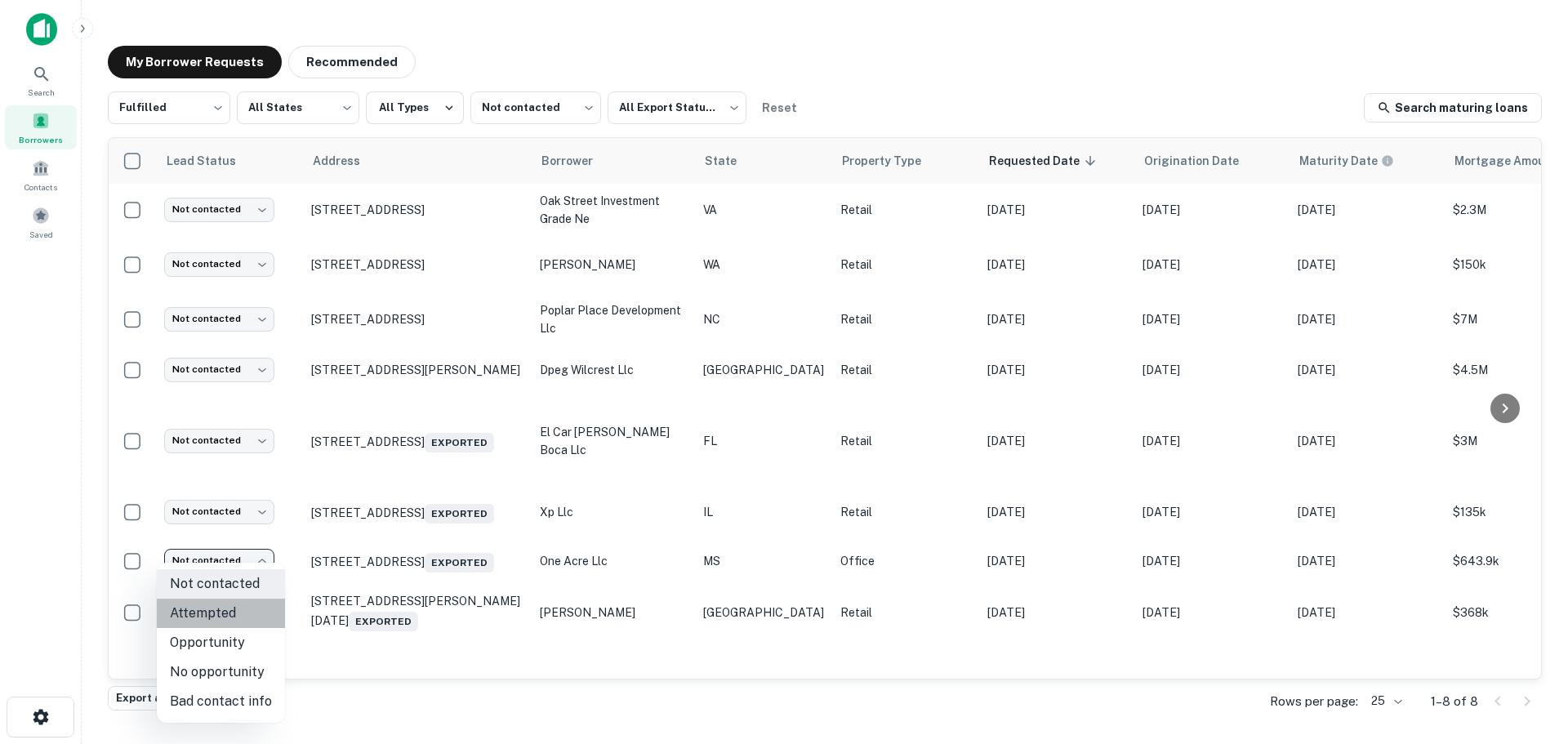
click at [247, 620] on li "Attempted" at bounding box center [221, 613] width 128 height 30
type input "*********"
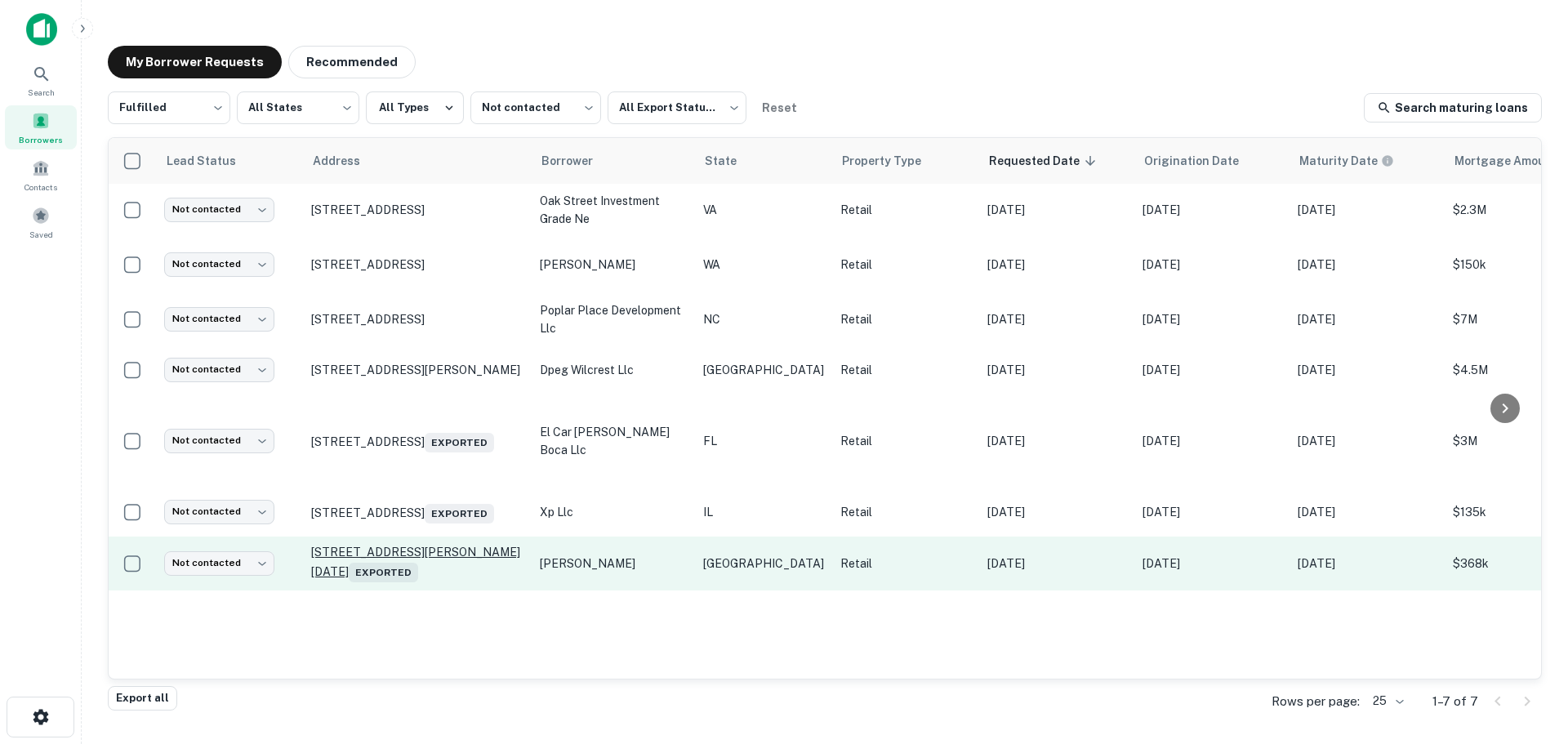
click at [443, 545] on p "5849 Holly Rd Corpus Christi, TX 78412 Exported" at bounding box center [418, 563] width 213 height 38
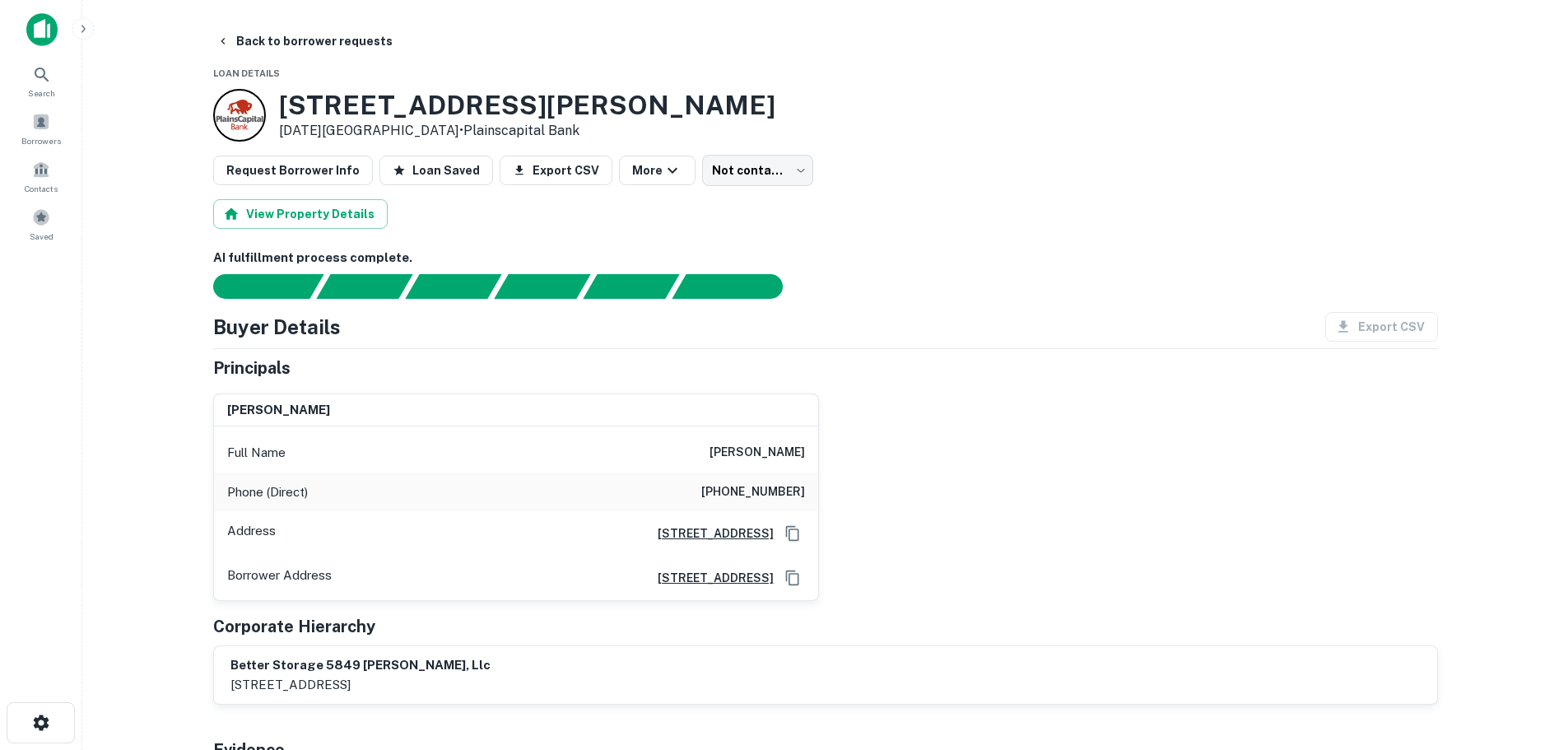
click at [795, 498] on h6 "(208) 367-1021" at bounding box center [753, 491] width 104 height 20
click at [297, 30] on button "Back to borrower requests" at bounding box center [304, 41] width 190 height 30
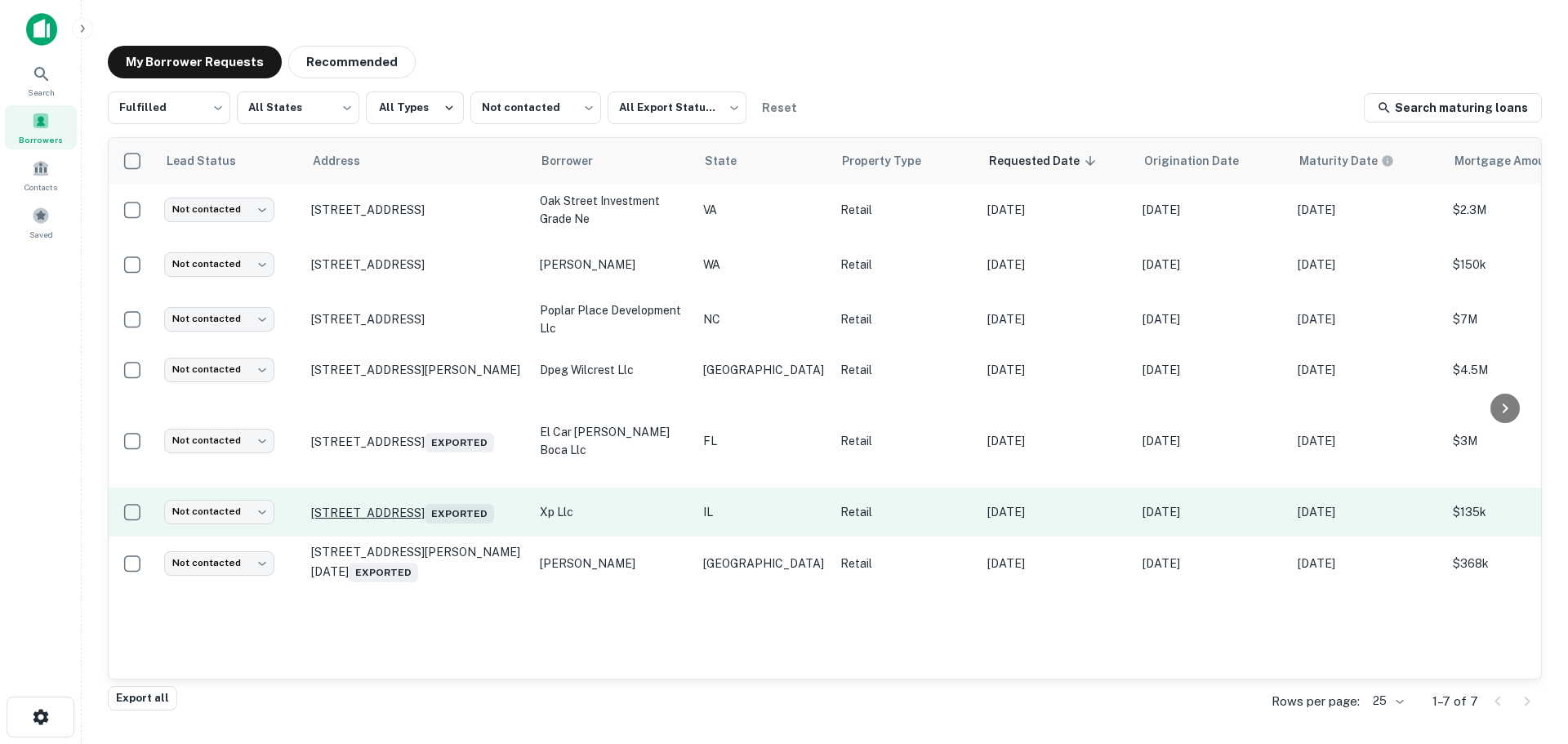
click at [390, 501] on p "1500 Church St Xenia, IL 62899 Exported" at bounding box center [418, 512] width 213 height 23
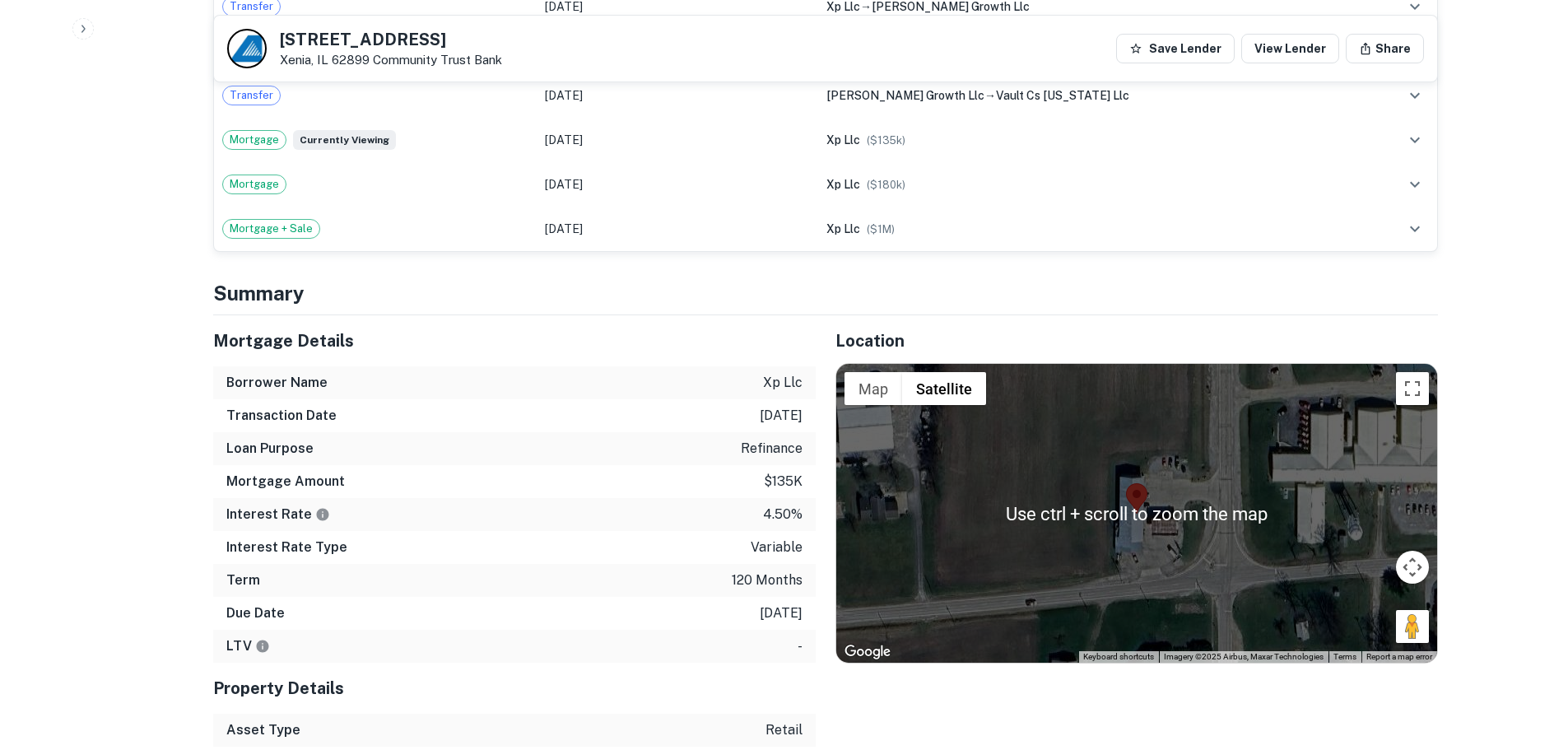
scroll to position [1071, 0]
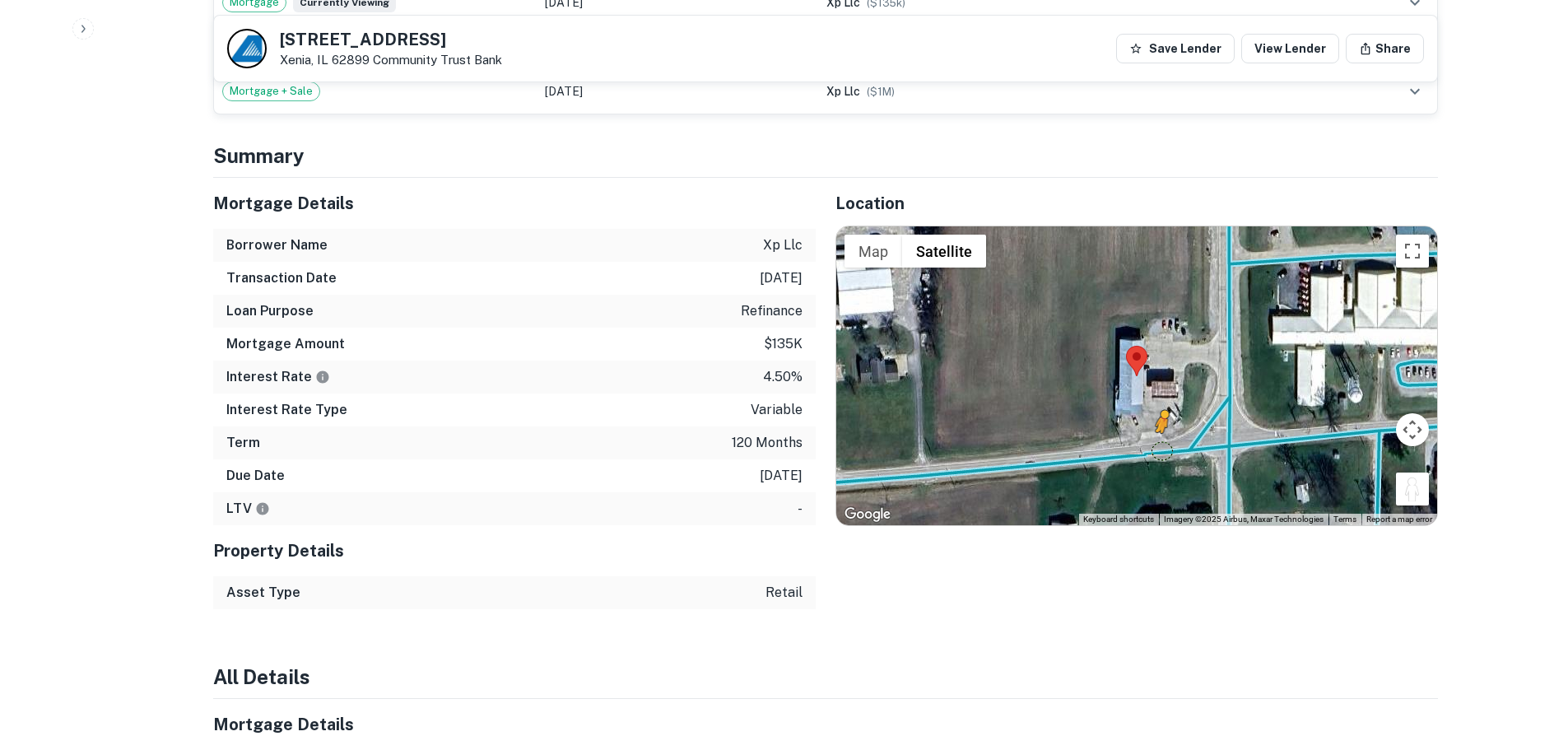
drag, startPoint x: 1415, startPoint y: 497, endPoint x: 1161, endPoint y: 449, distance: 258.5
click at [1161, 449] on div "To activate drag with keyboard, press Alt + Enter. Once in keyboard drag state,…" at bounding box center [1136, 375] width 601 height 298
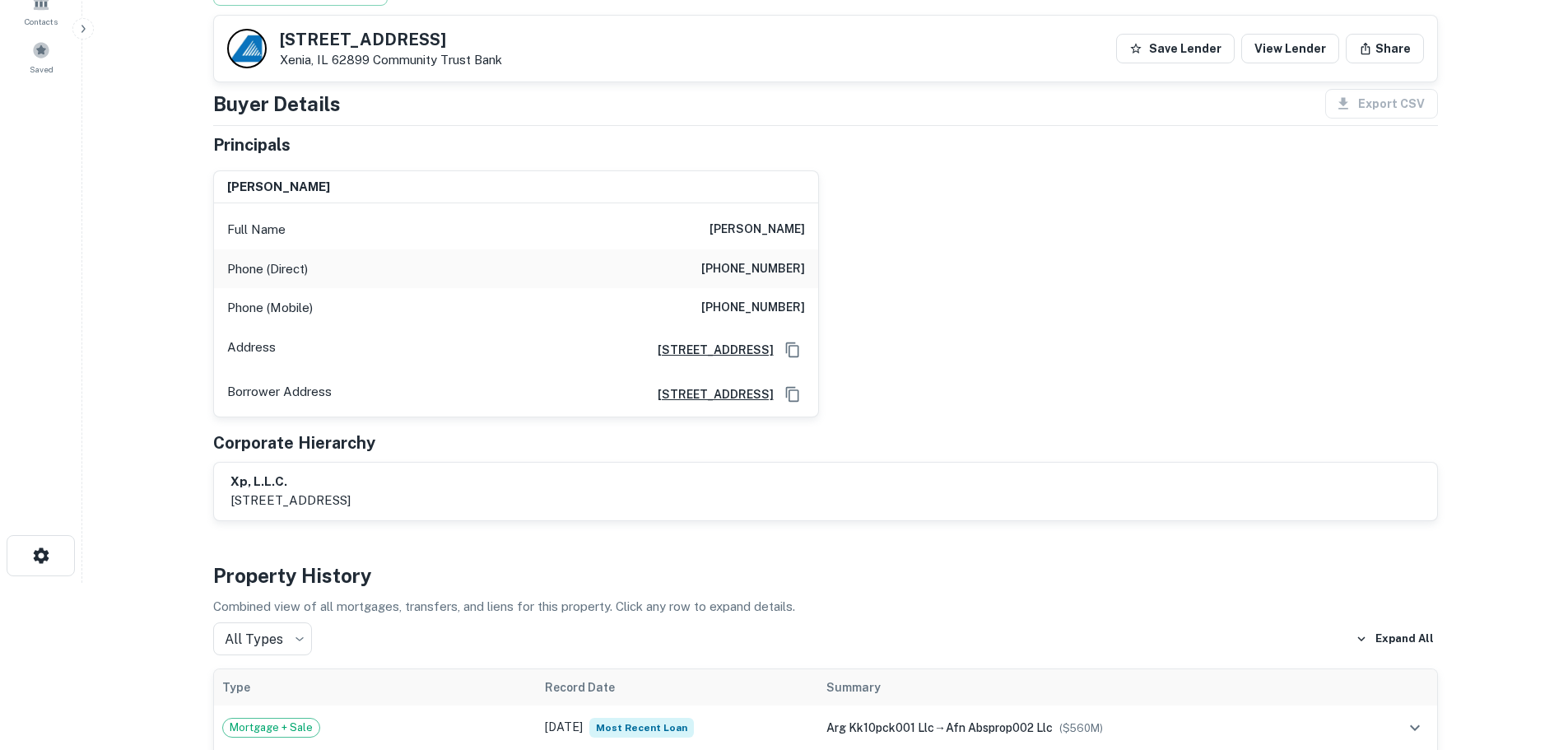
scroll to position [165, 0]
click at [796, 274] on h6 "(618) 678-4128" at bounding box center [753, 271] width 104 height 20
copy h6 "(618) 678-4128"
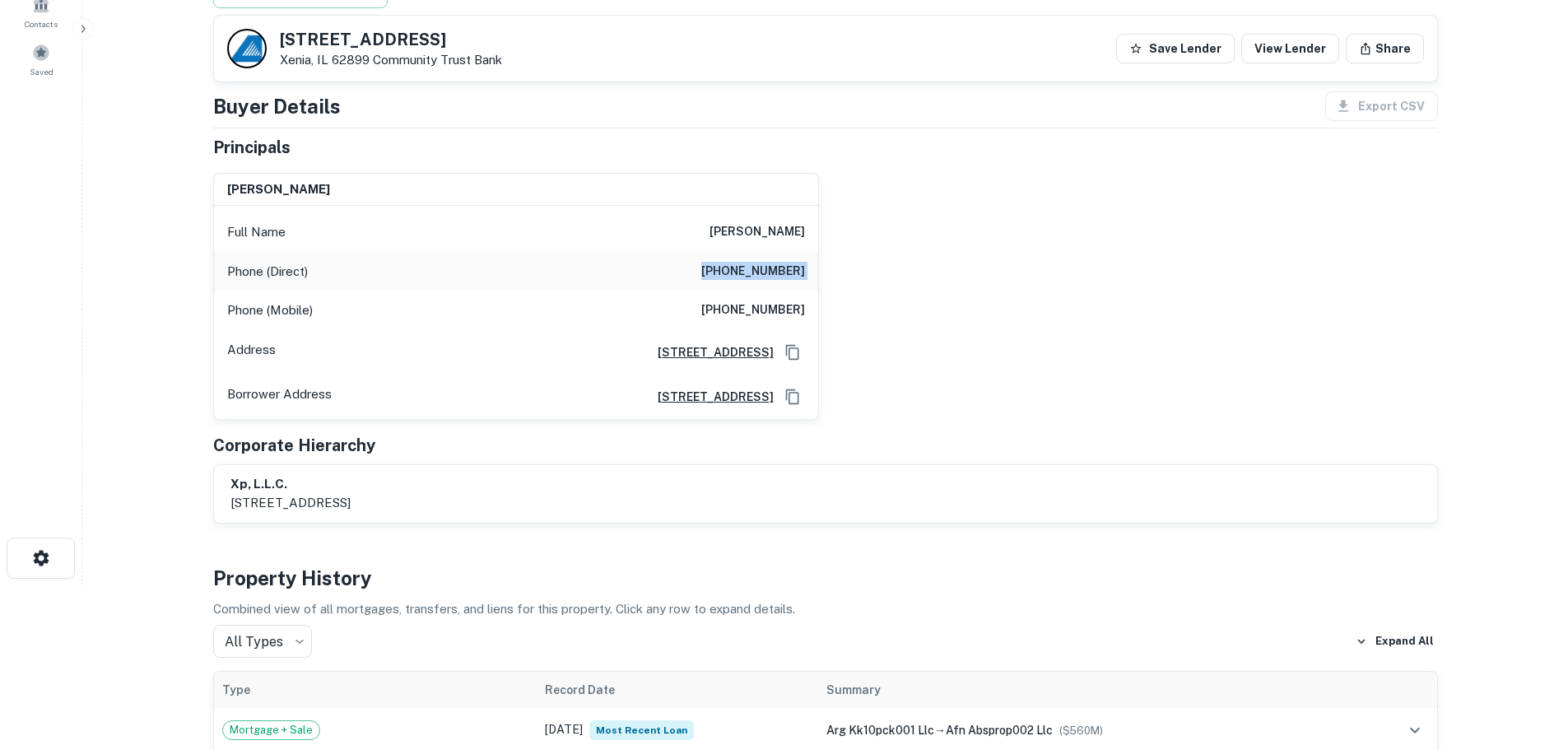
click at [766, 305] on h6 "(860) 463-9593" at bounding box center [753, 310] width 104 height 20
copy h6 "(860) 463-9593"
click at [739, 273] on h6 "(618) 678-4128" at bounding box center [753, 271] width 104 height 20
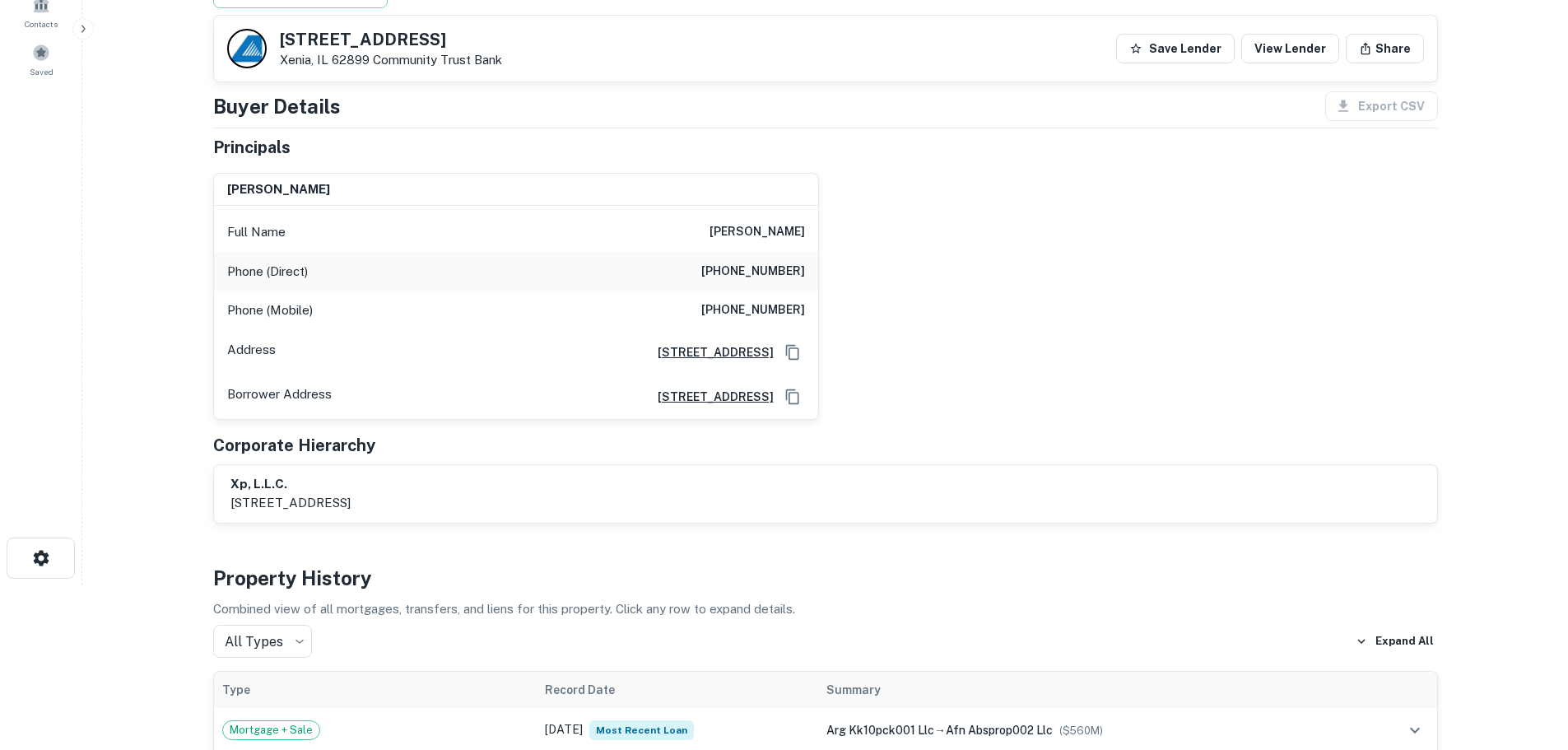
click at [740, 269] on h6 "(618) 678-4128" at bounding box center [753, 271] width 104 height 20
click at [744, 268] on h6 "(618) 678-4128" at bounding box center [753, 271] width 104 height 20
copy h6 "(618) 678-4128"
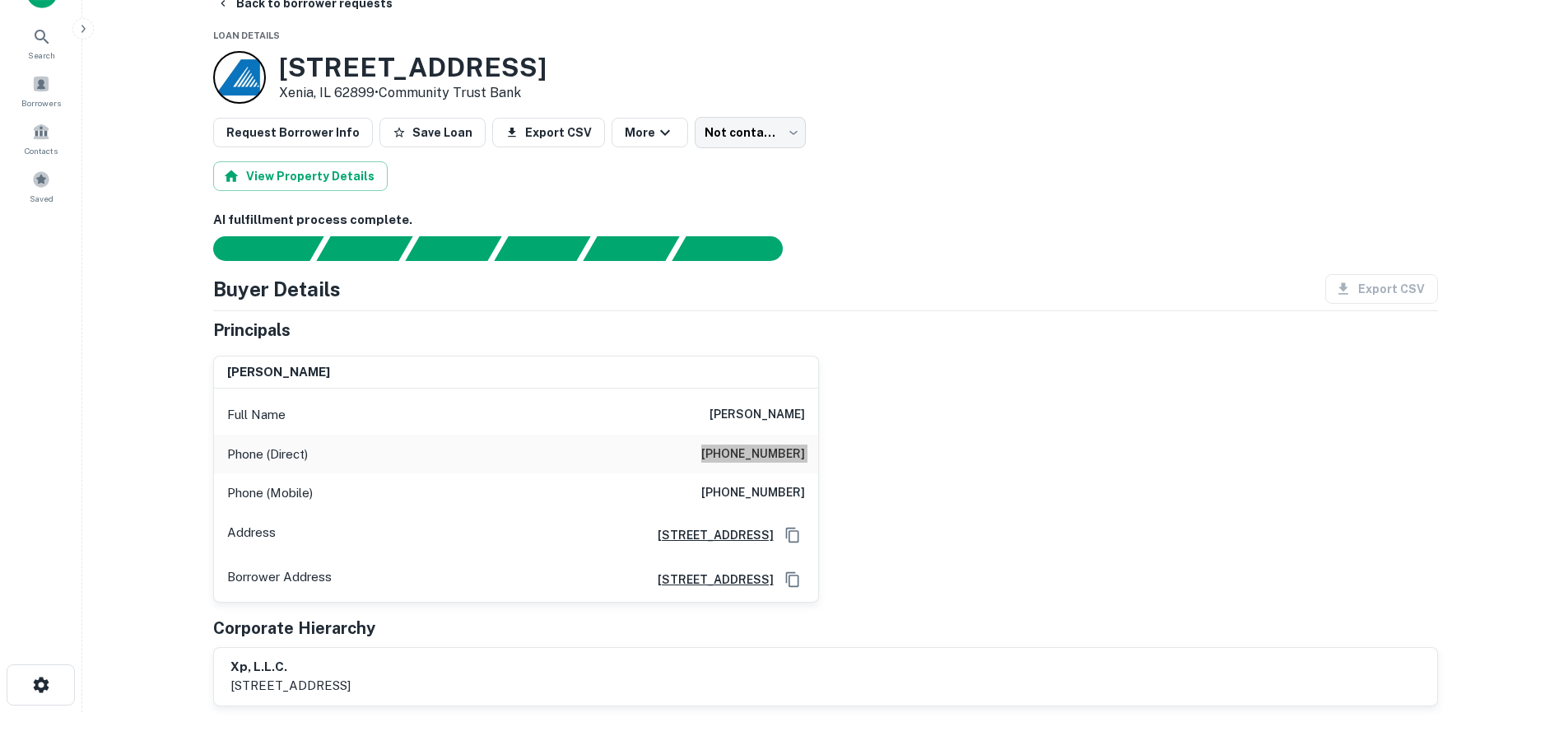
scroll to position [0, 0]
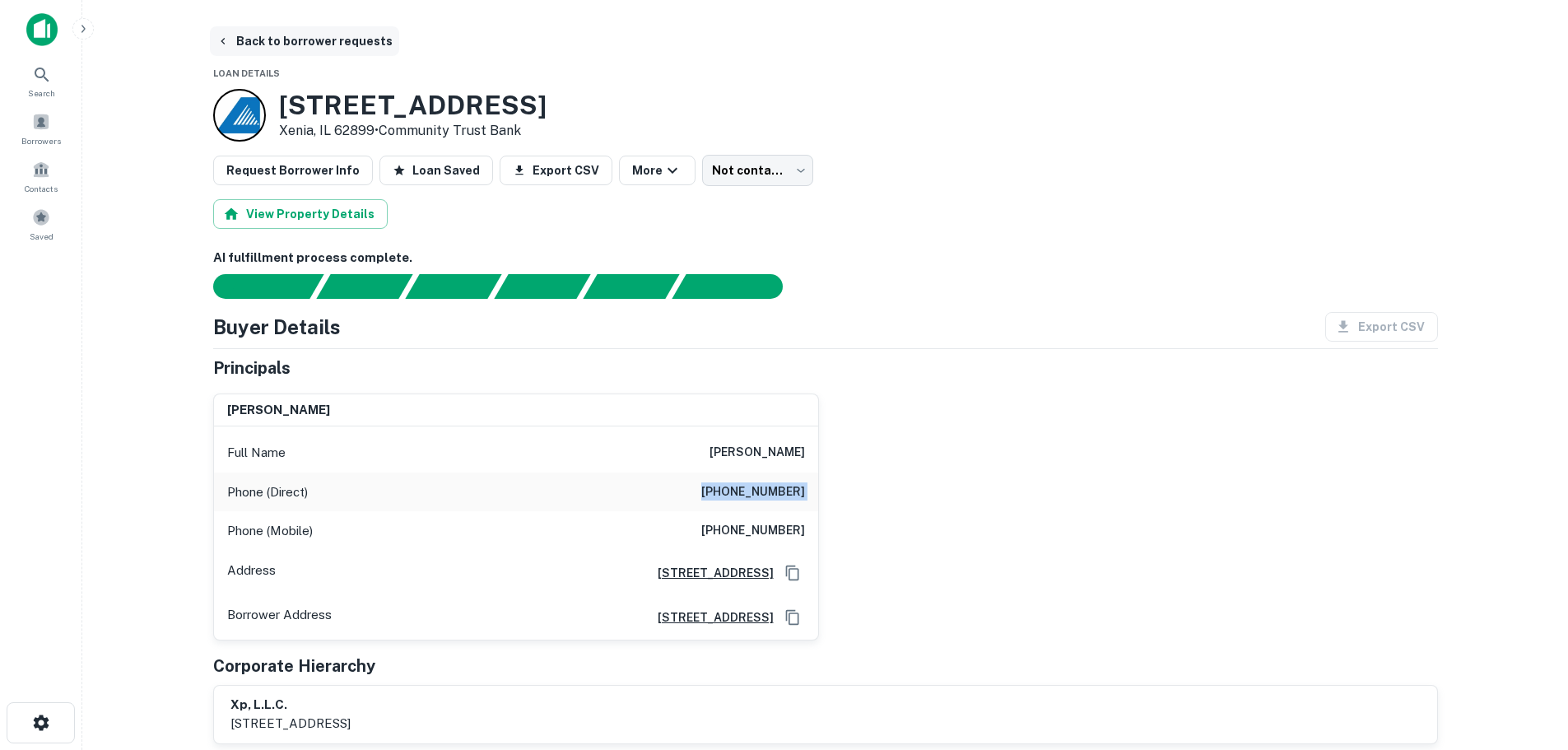
click at [348, 52] on button "Back to borrower requests" at bounding box center [304, 41] width 190 height 30
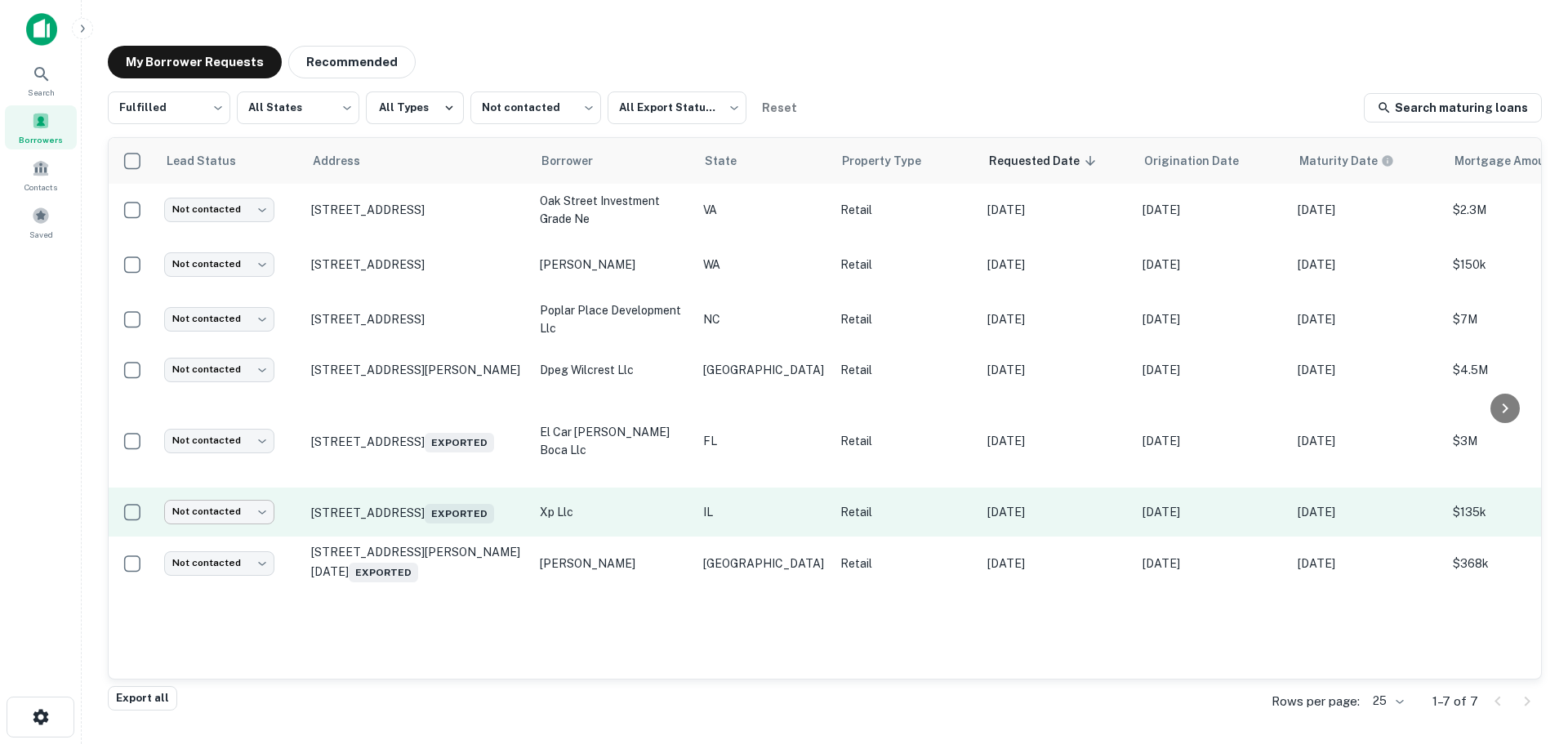
click at [222, 488] on body "Search Borrowers Contacts Saved My Borrower Requests Recommended Fulfilled ****…" at bounding box center [784, 372] width 1568 height 744
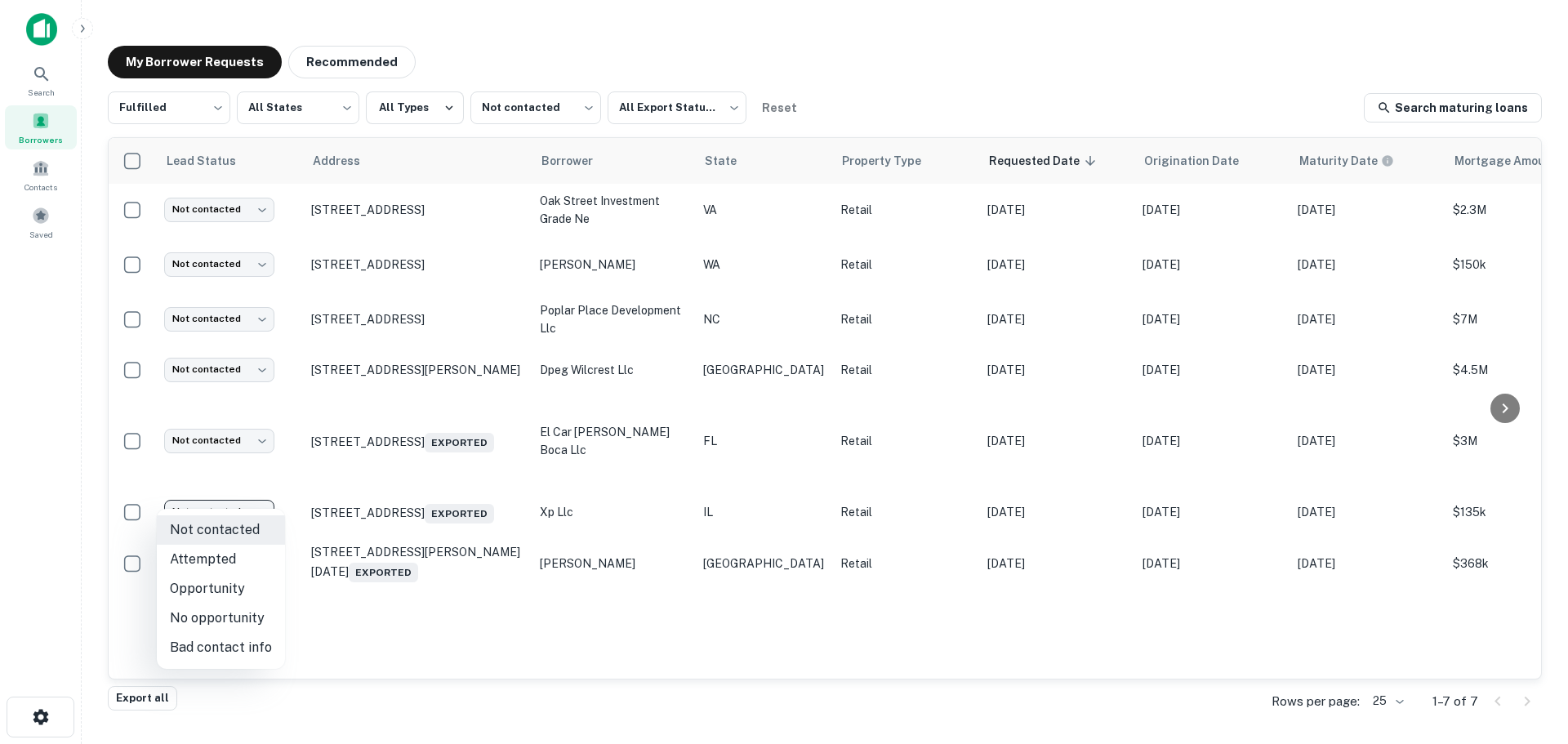
click at [236, 654] on li "Bad contact info" at bounding box center [221, 647] width 128 height 30
type input "**********"
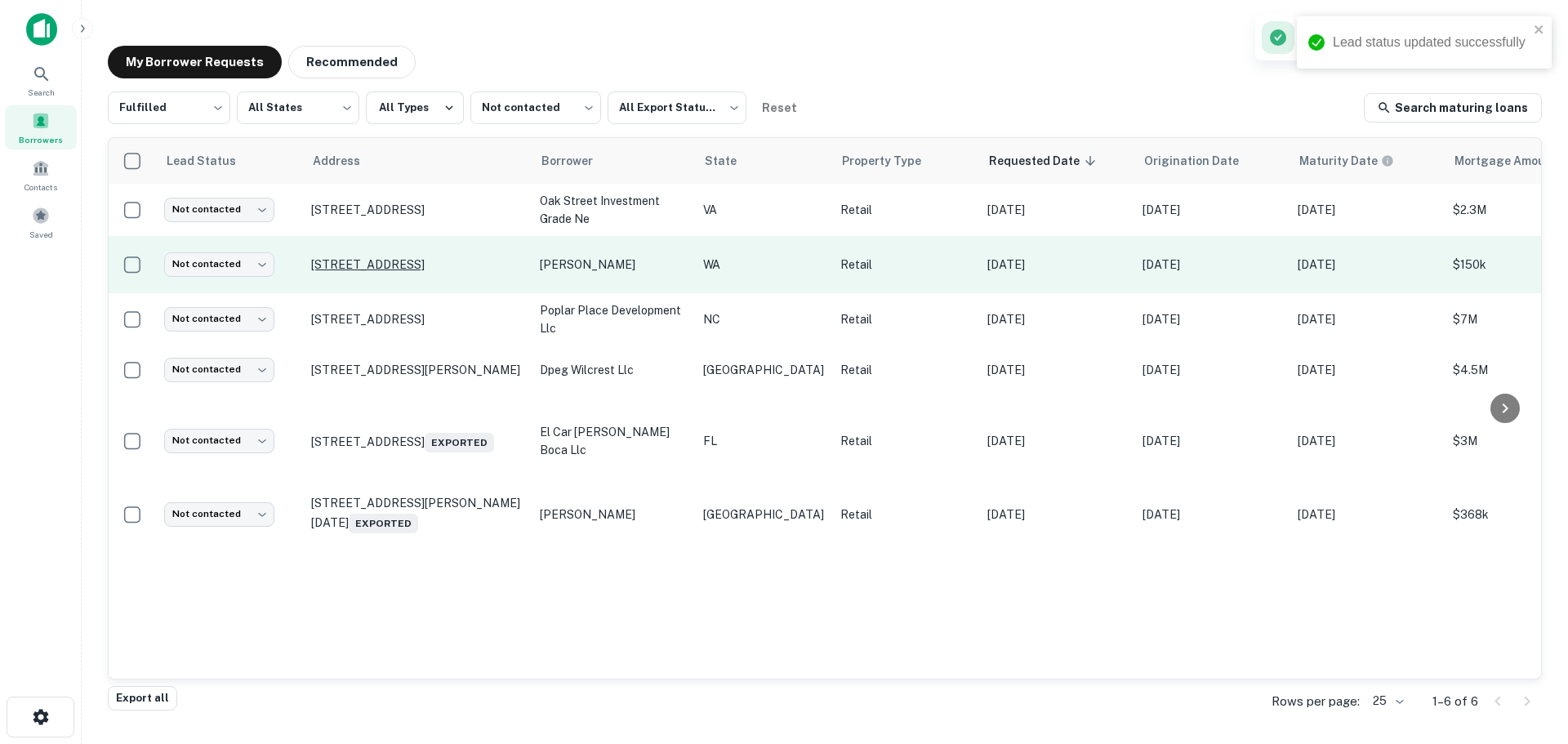
click at [452, 257] on p "[STREET_ADDRESS]" at bounding box center [418, 264] width 213 height 14
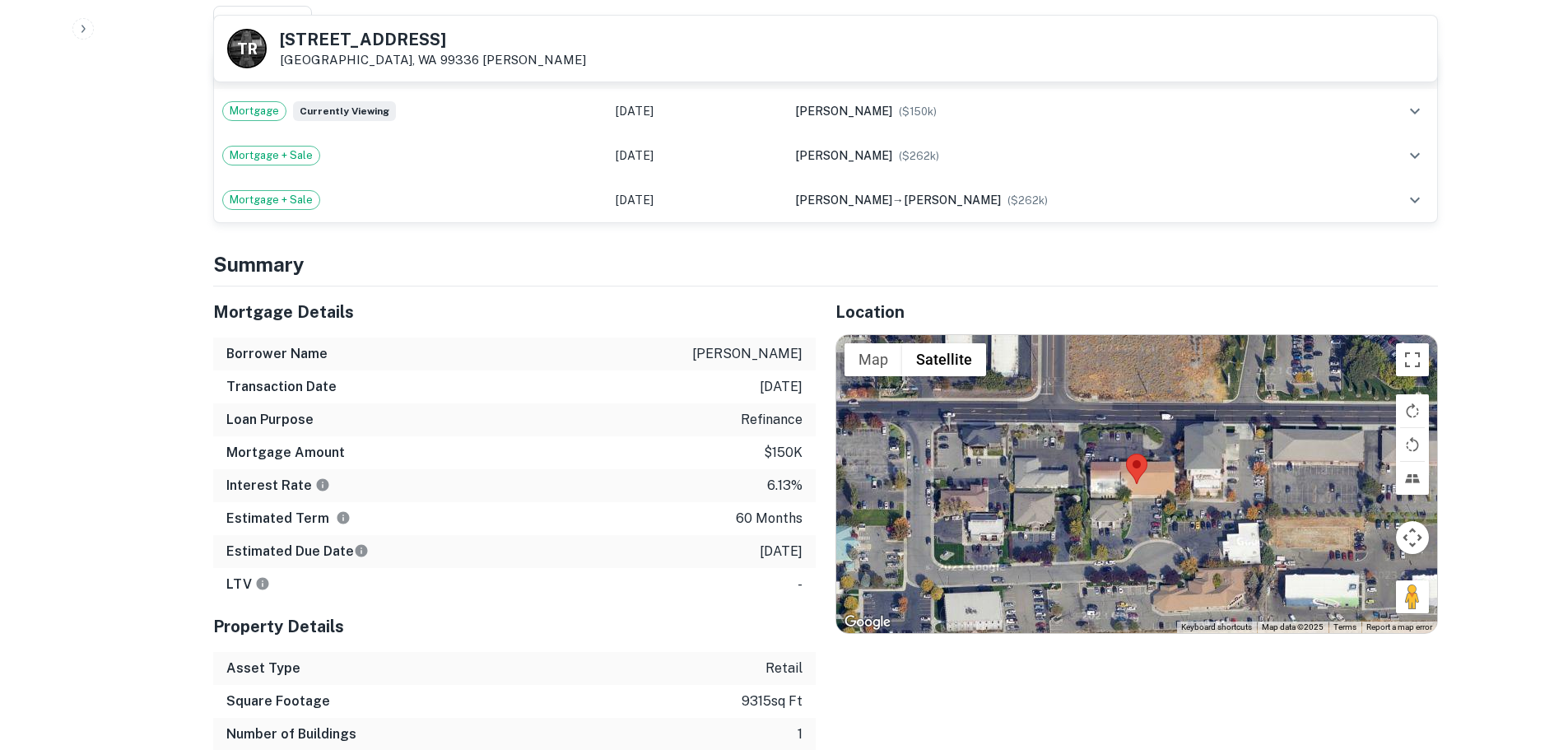
scroll to position [988, 0]
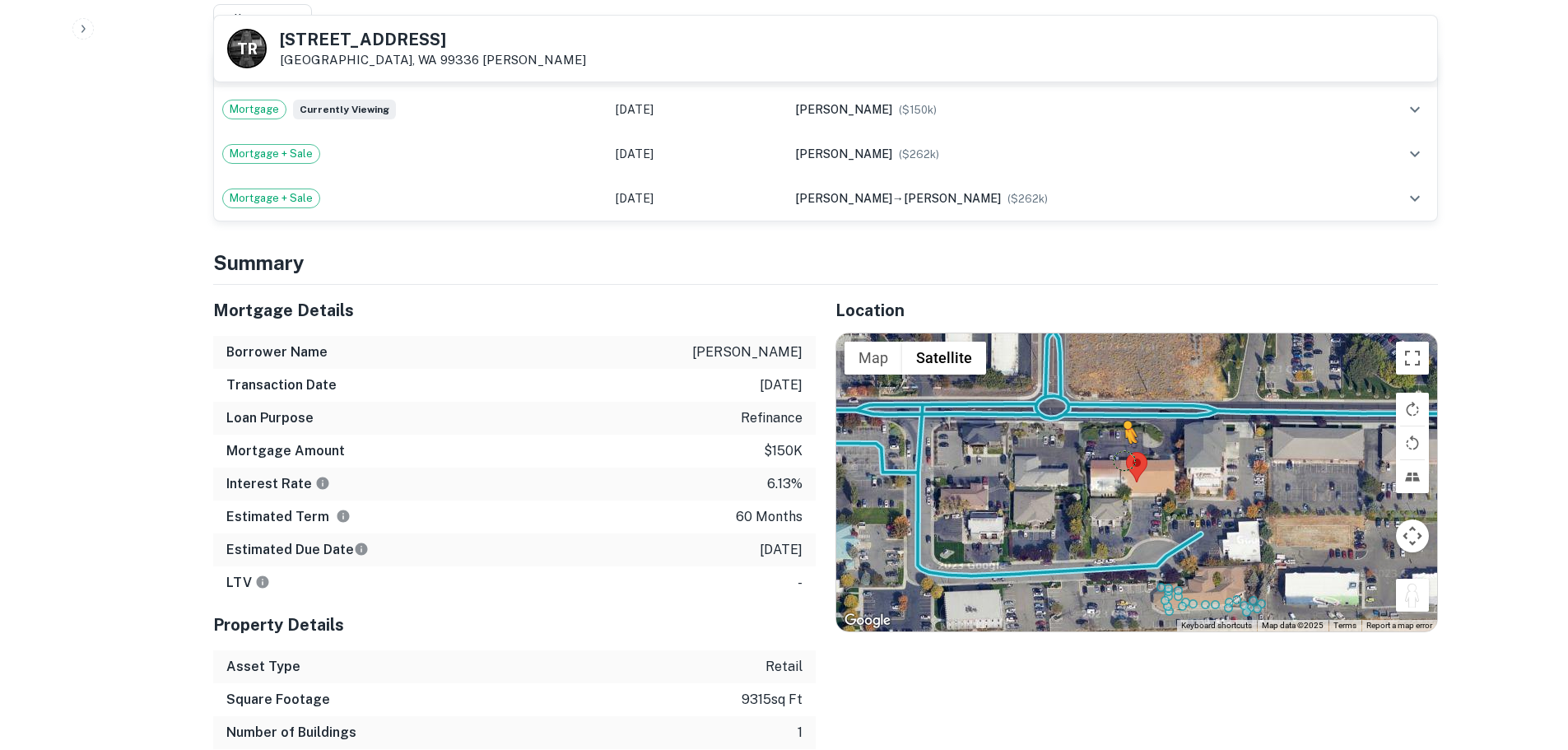
drag, startPoint x: 1407, startPoint y: 605, endPoint x: 1125, endPoint y: 460, distance: 317.1
click at [1125, 460] on div "To activate drag with keyboard, press Alt + Enter. Once in keyboard drag state,…" at bounding box center [1136, 482] width 601 height 298
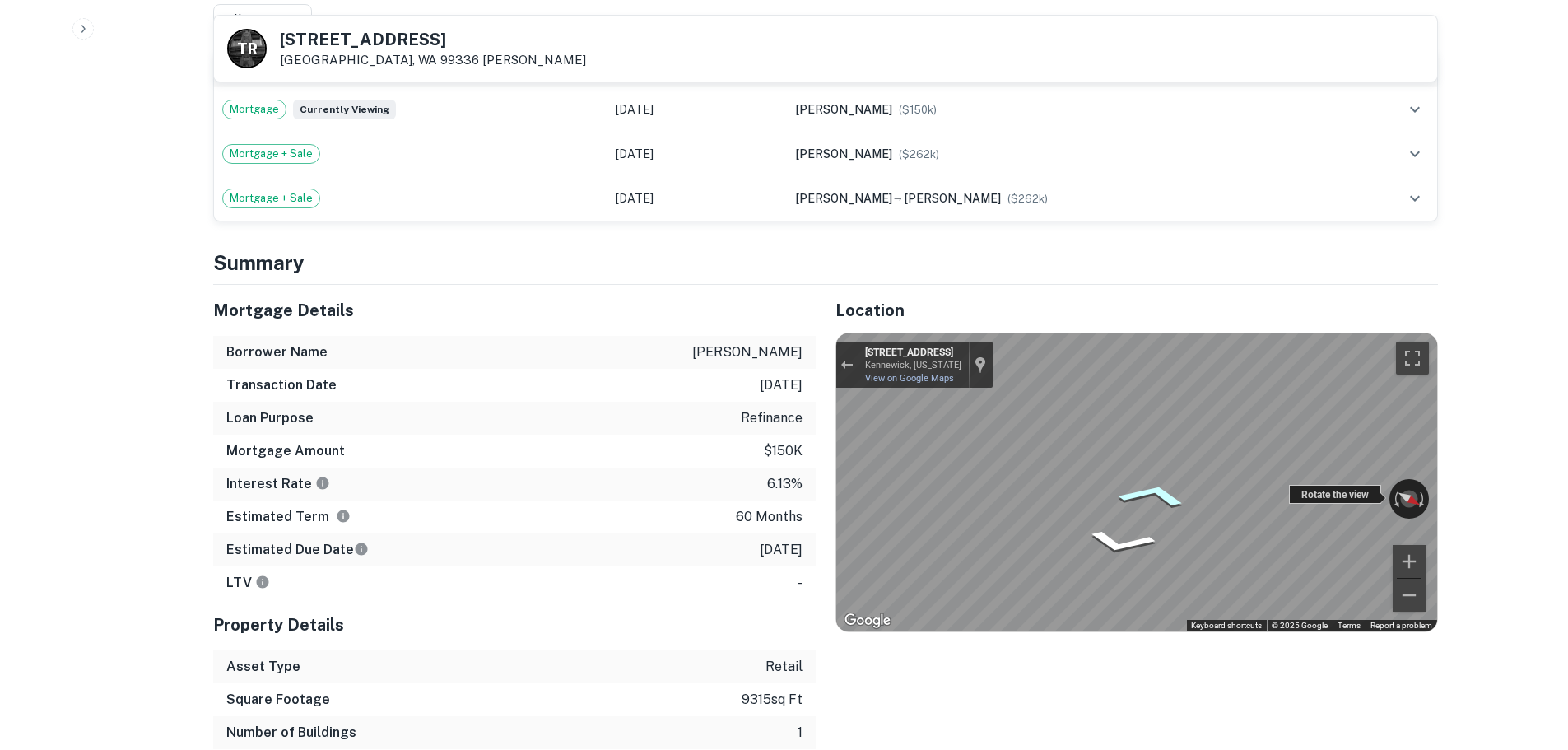
click at [1378, 503] on div "← Move left → Move right ↑ Move up ↓ Move down + Zoom in - Zoom out 7511 W Desc…" at bounding box center [1136, 482] width 601 height 298
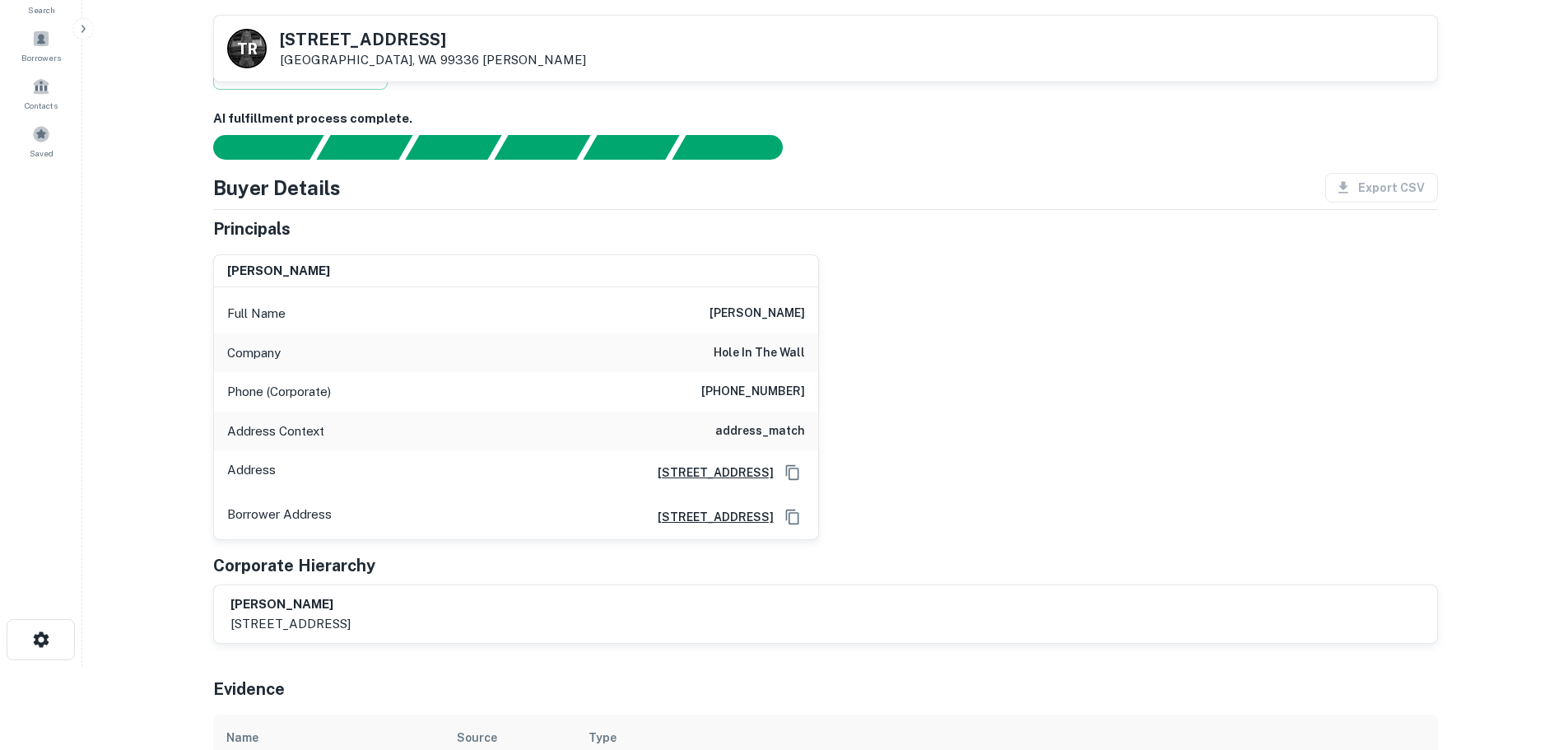
scroll to position [82, 0]
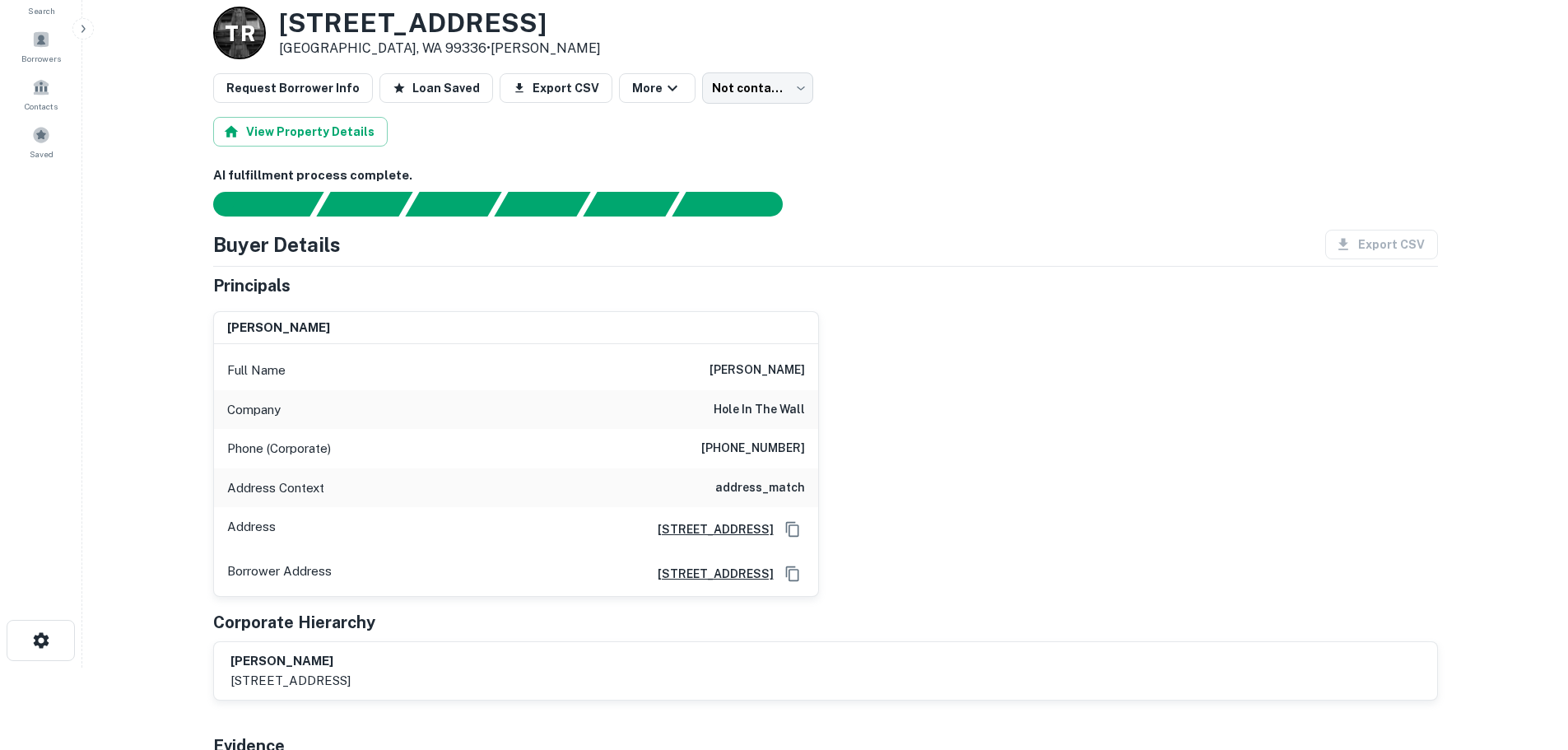
click at [763, 441] on h6 "(509) 783-1111" at bounding box center [753, 448] width 104 height 20
copy h6 "(509) 783-1111"
click at [782, 376] on h6 "scott schoffstall" at bounding box center [757, 370] width 95 height 20
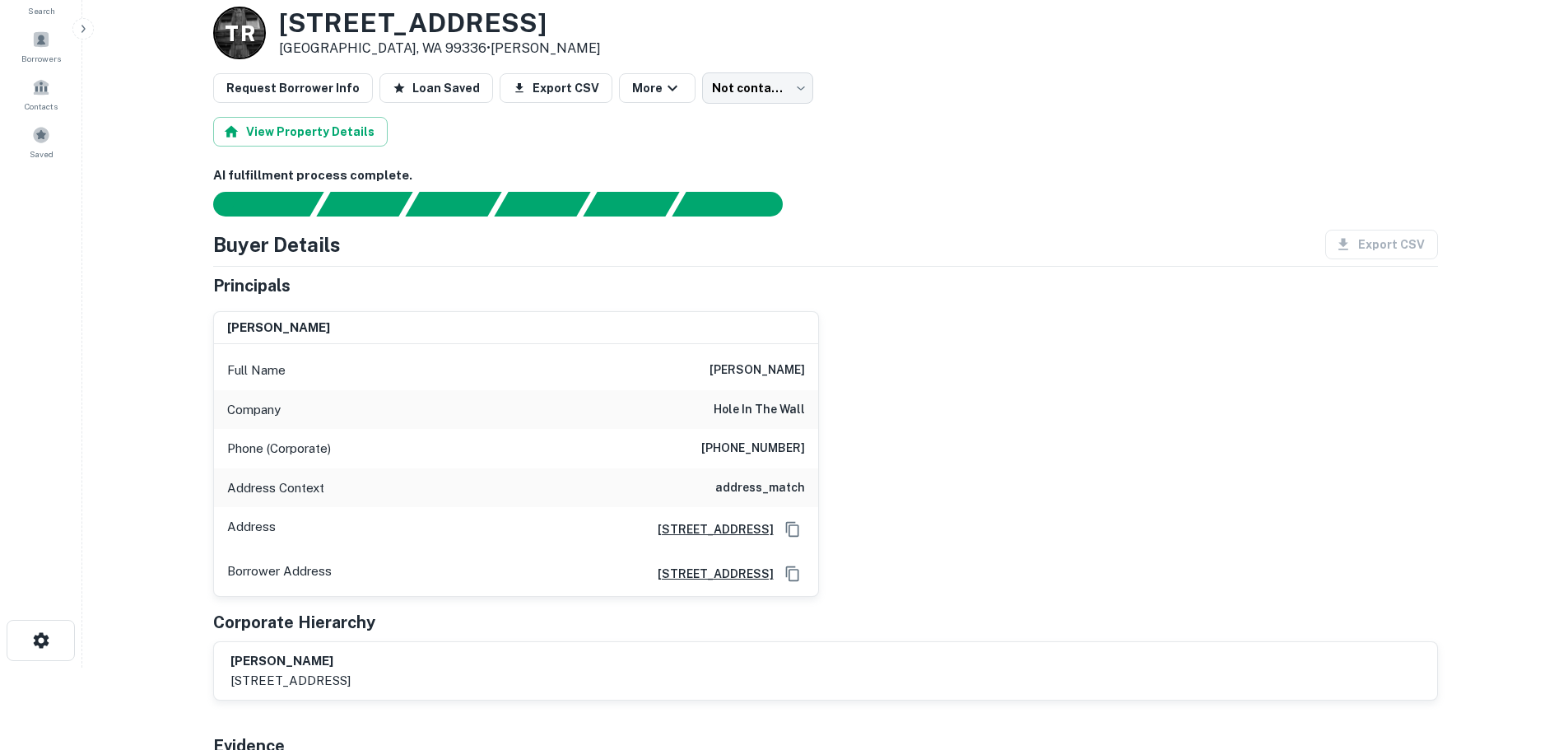
click at [782, 376] on h6 "scott schoffstall" at bounding box center [757, 370] width 95 height 20
copy h6 "scott schoffstall"
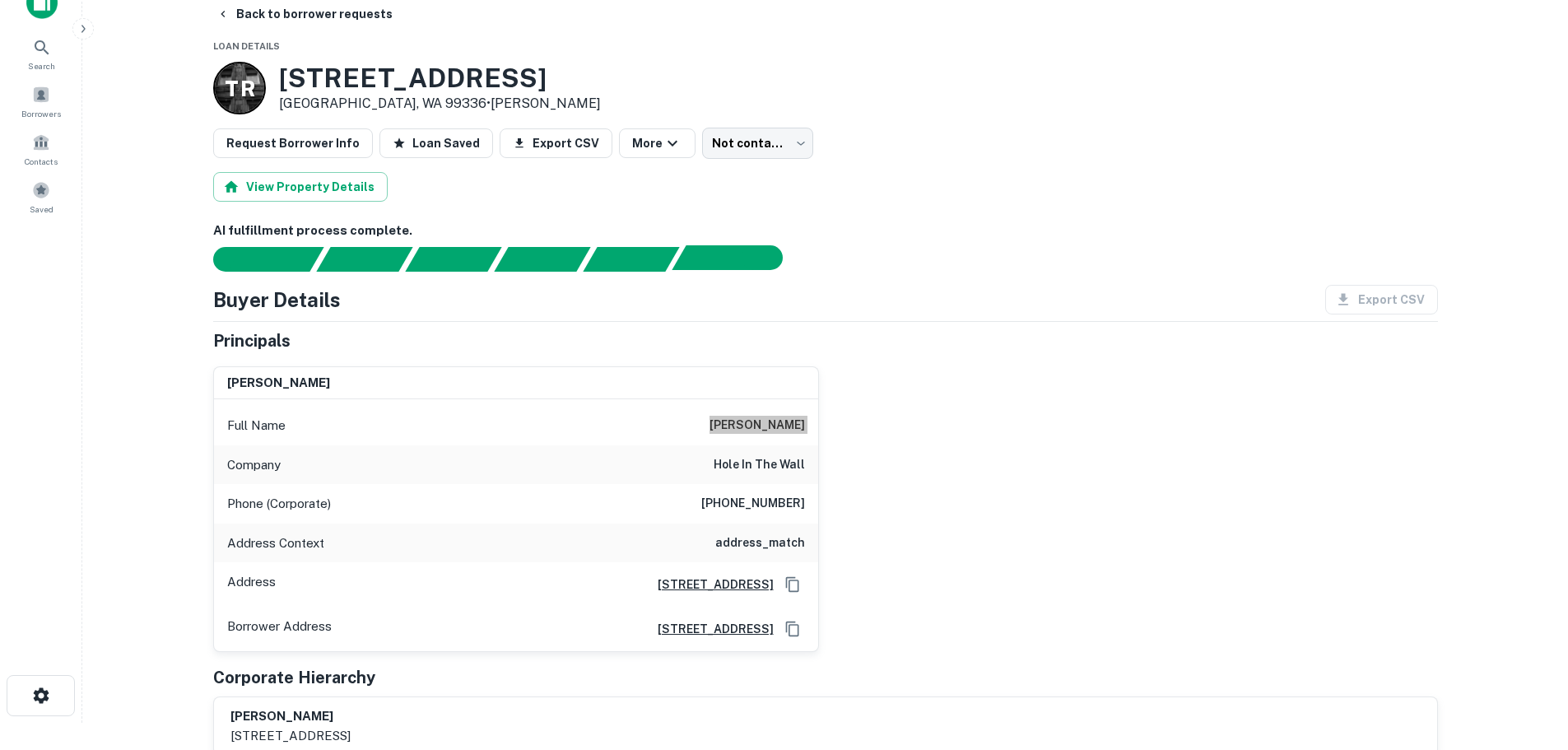
scroll to position [0, 0]
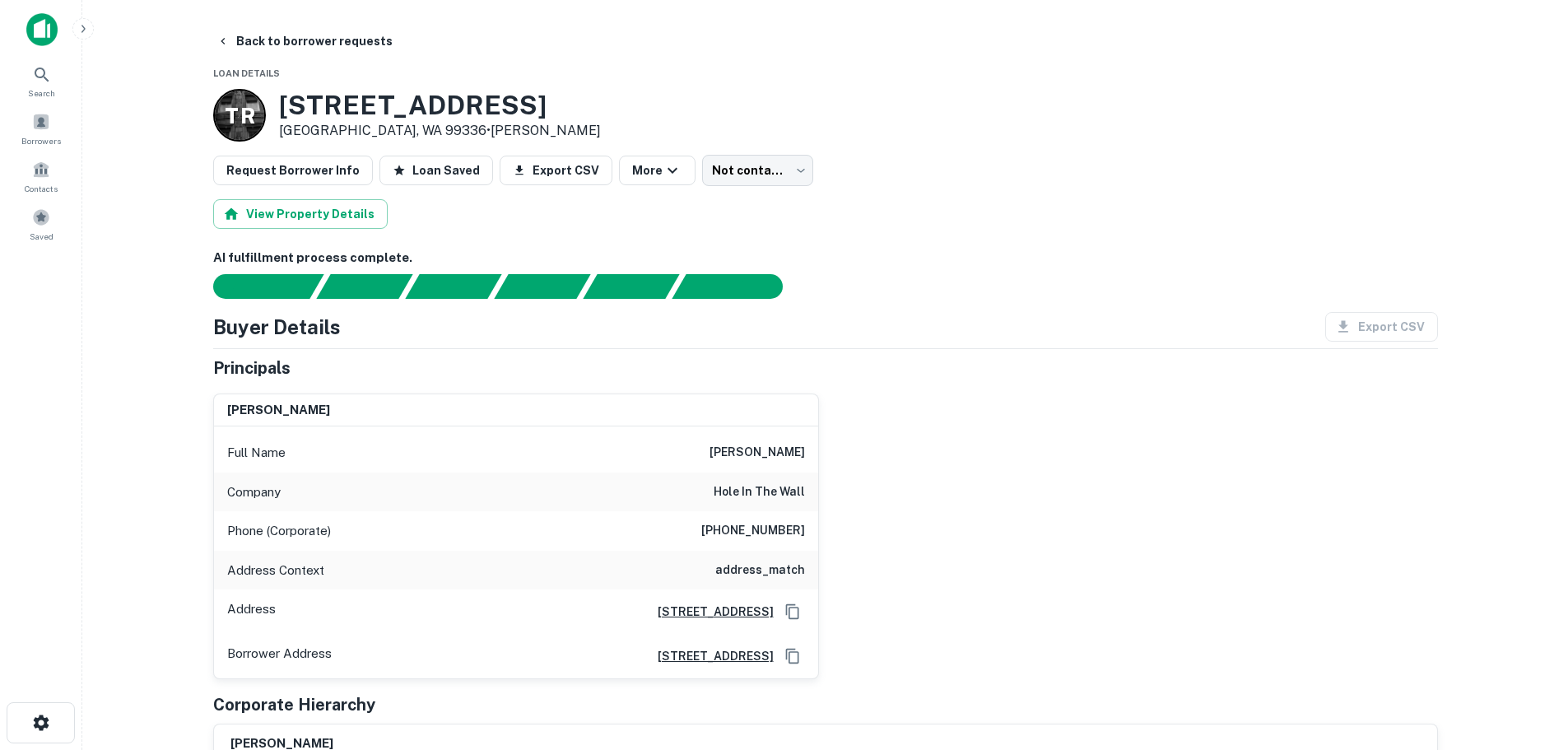
click at [322, 22] on main "Back to borrower requests Loan Details T R 7509 W DESCHUTES AVE Kennewick, WA 9…" at bounding box center [825, 375] width 1486 height 750
click at [330, 43] on button "Back to borrower requests" at bounding box center [304, 41] width 190 height 30
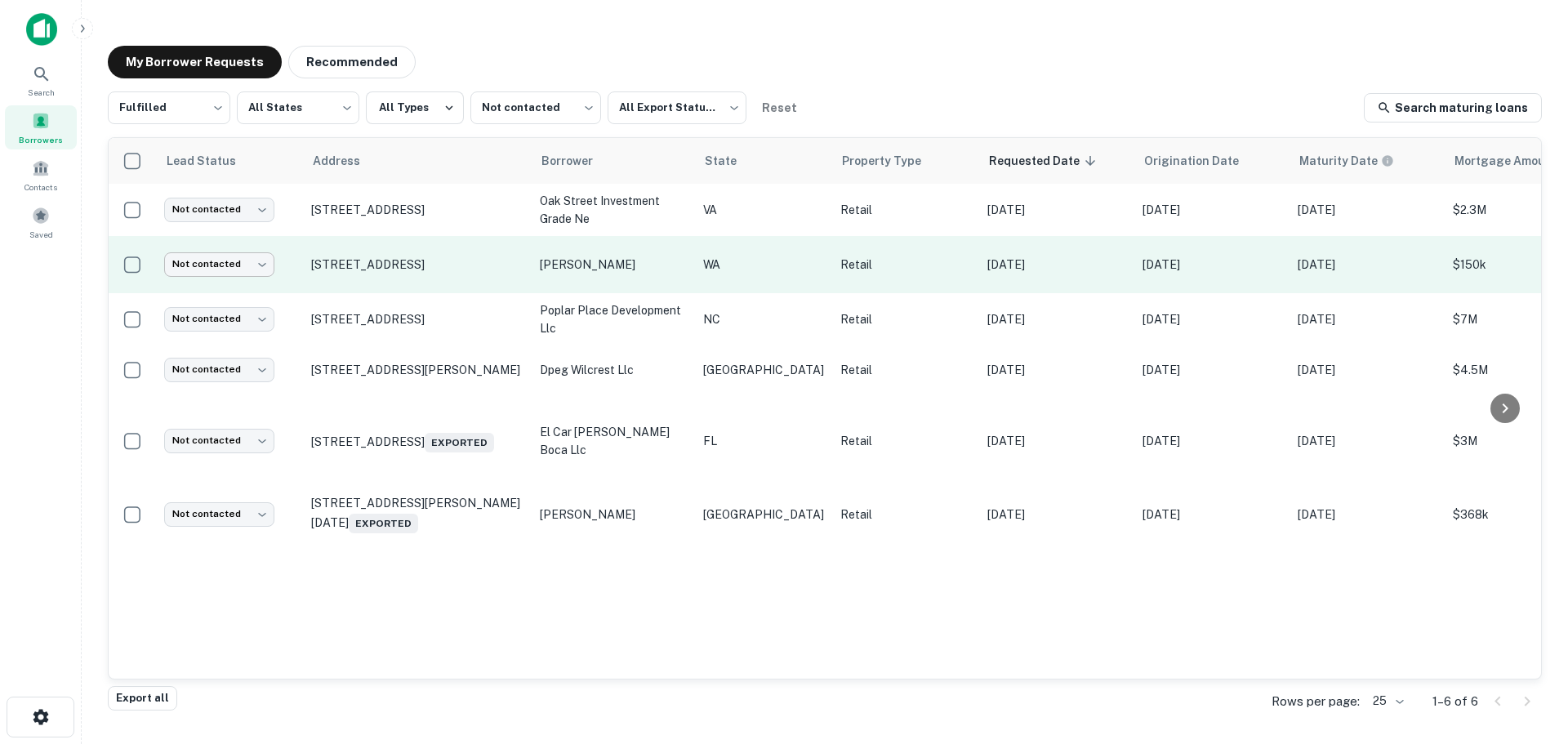
click at [234, 272] on body "Search Borrowers Contacts Saved My Borrower Requests Recommended Fulfilled ****…" at bounding box center [784, 372] width 1568 height 744
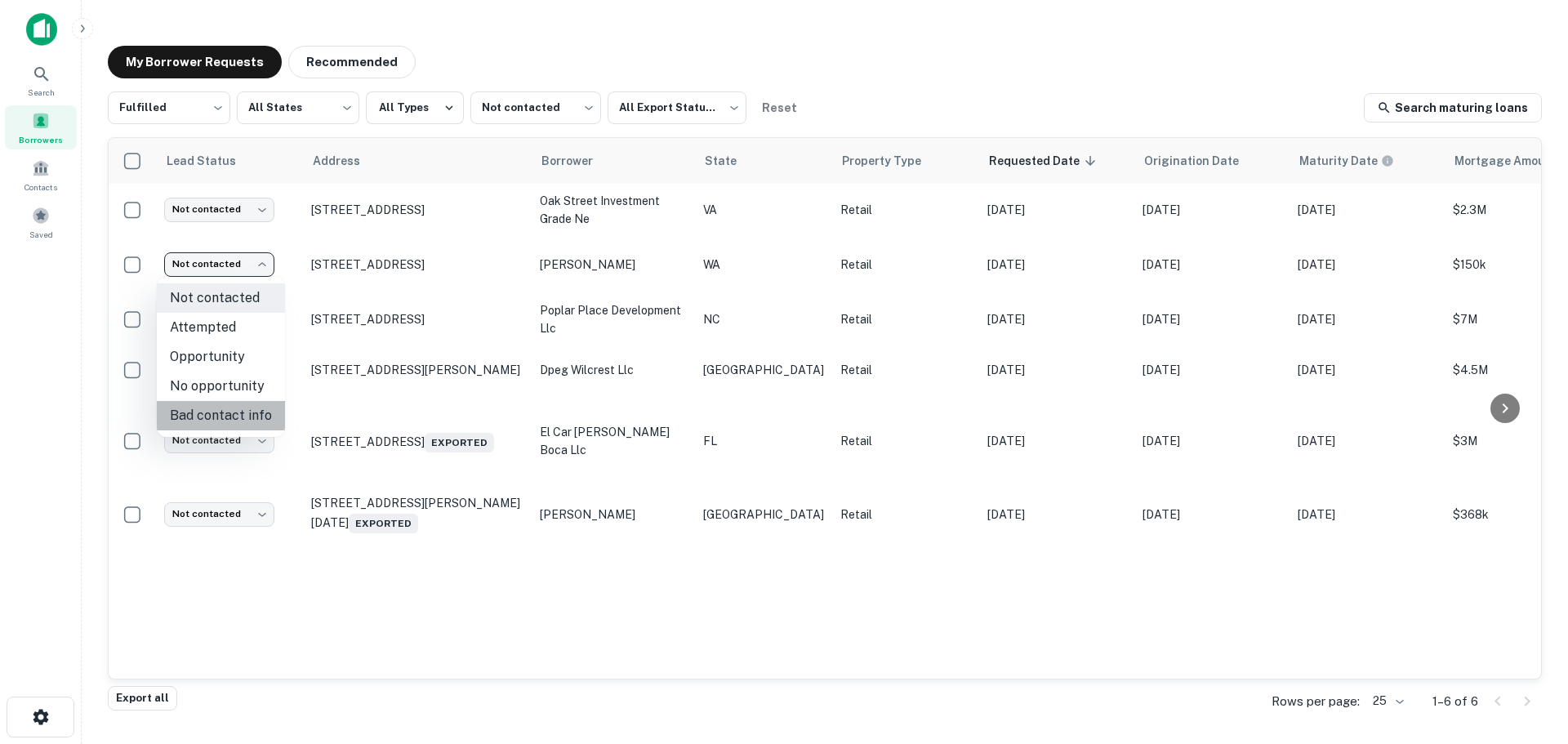
click at [246, 413] on li "Bad contact info" at bounding box center [221, 415] width 128 height 30
type input "**********"
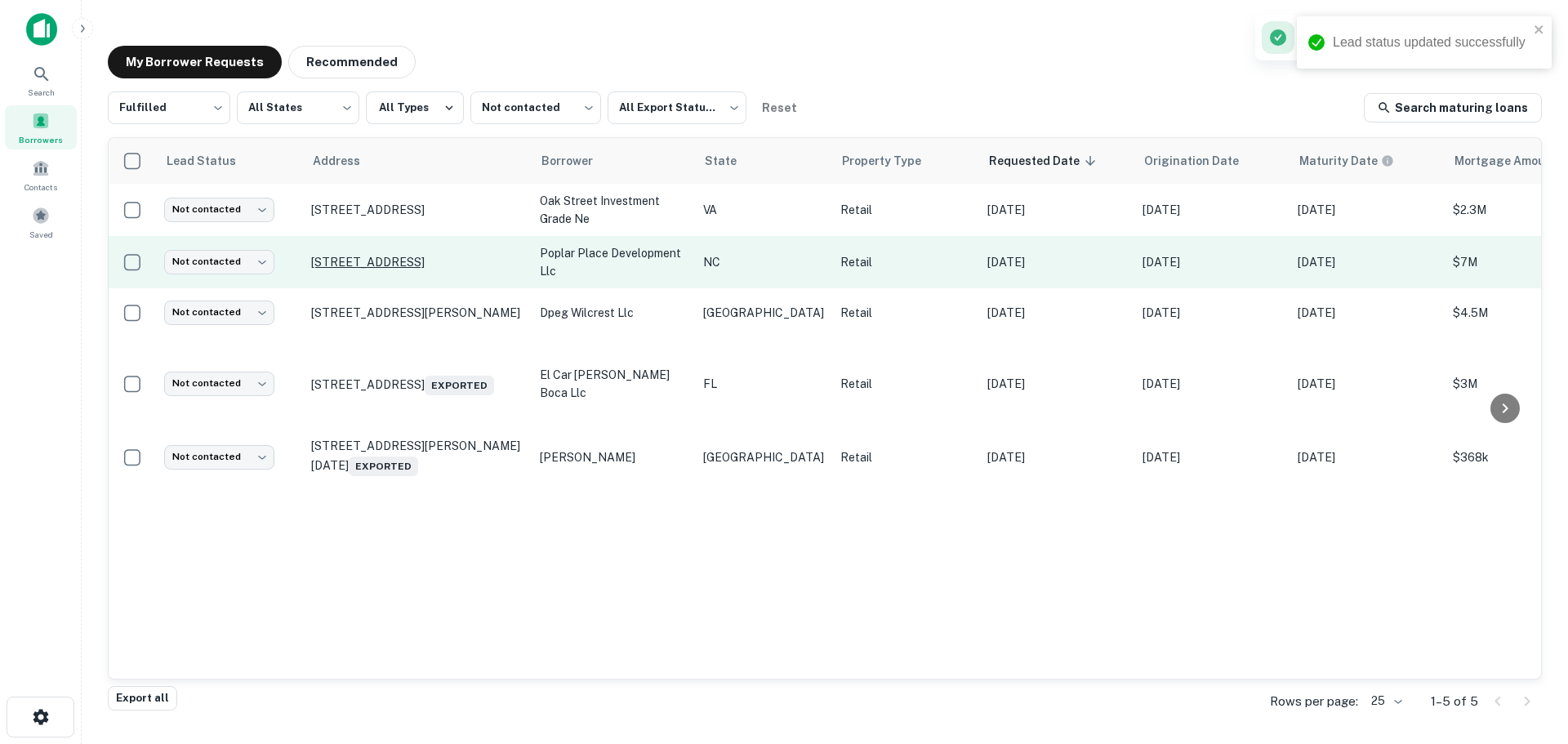
click at [427, 255] on p "1930 N Poplar St # 1-22 Southern Pines, NC 28387" at bounding box center [418, 261] width 213 height 14
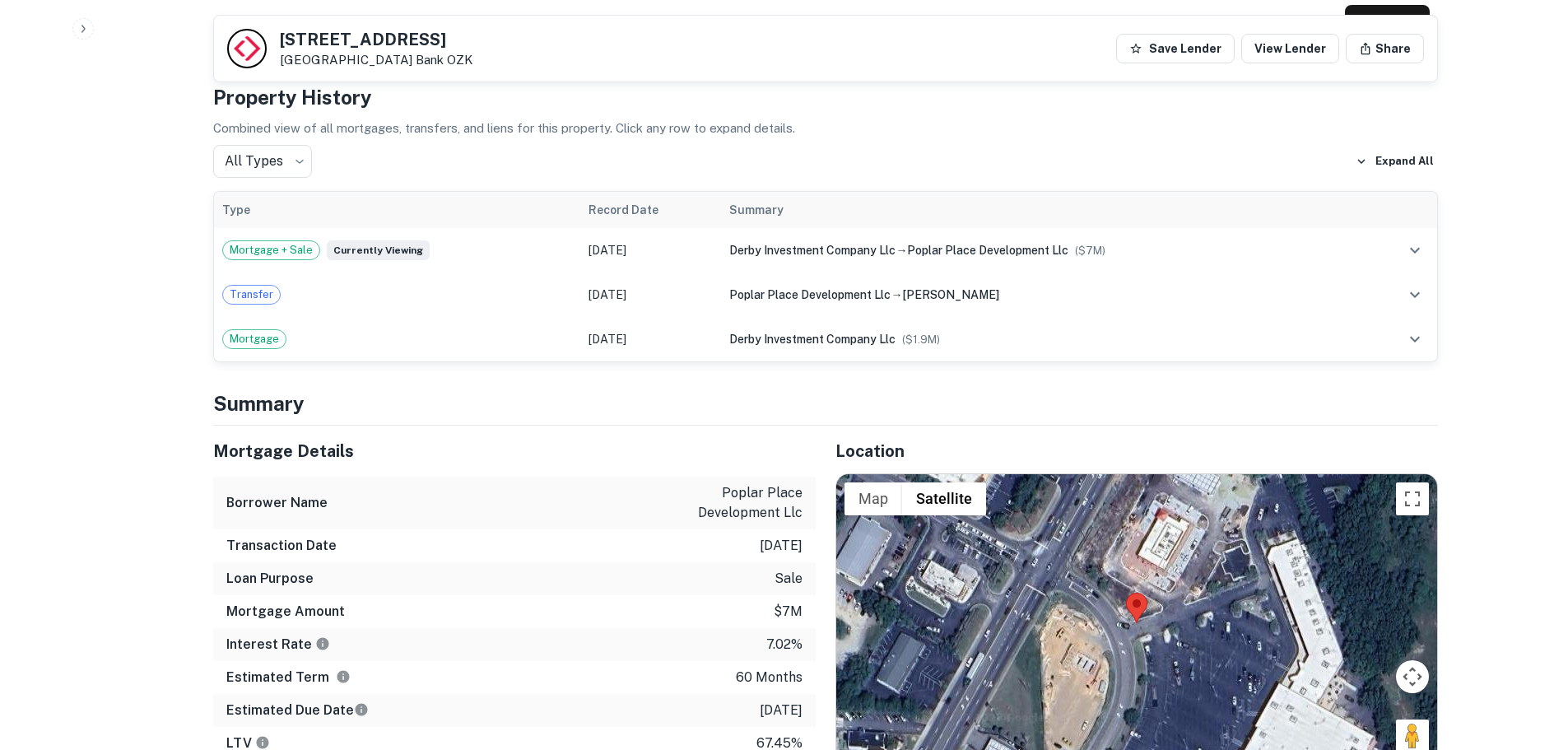
scroll to position [906, 0]
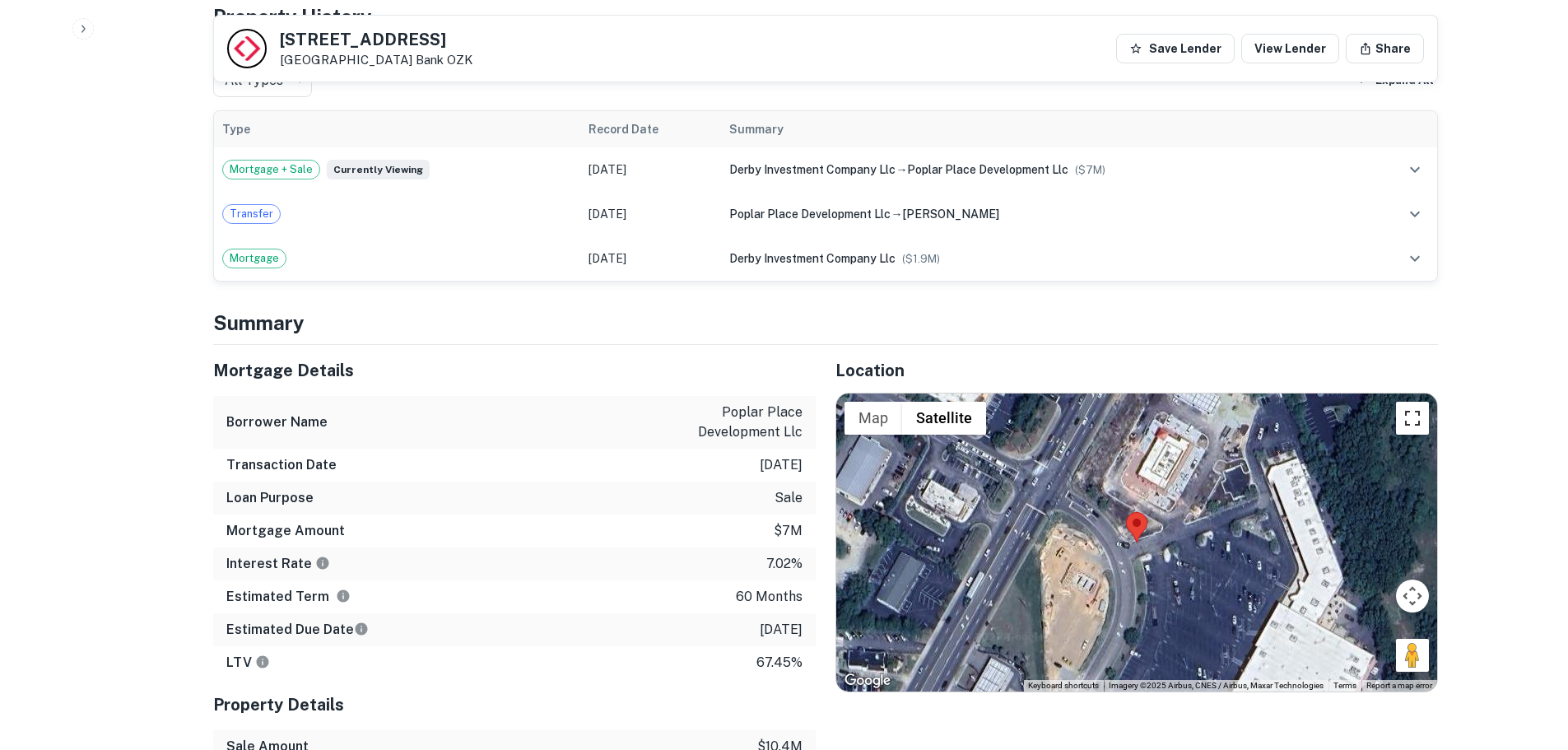
click at [1403, 417] on button "Toggle fullscreen view" at bounding box center [1412, 418] width 33 height 33
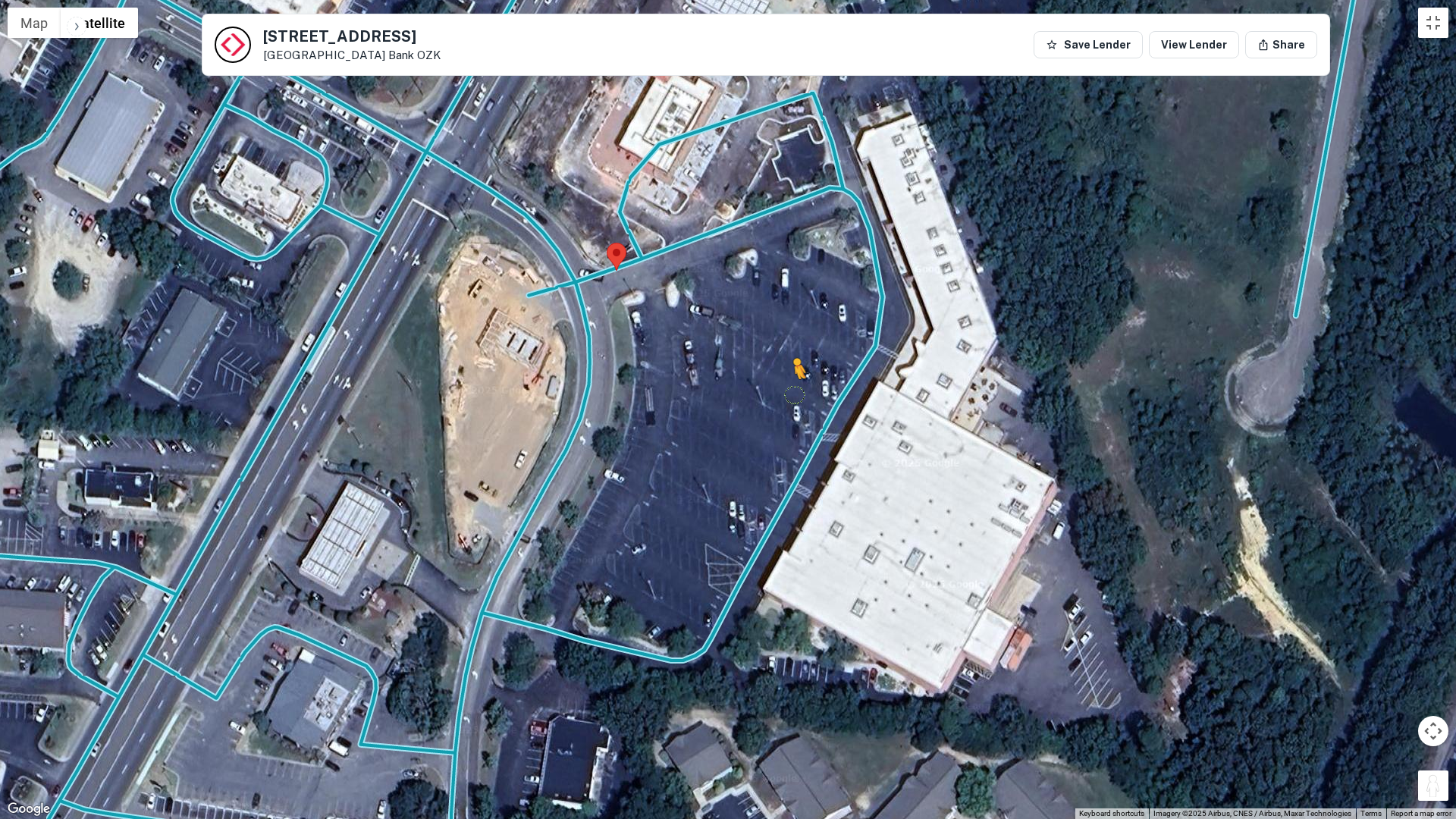
drag, startPoint x: 1423, startPoint y: 785, endPoint x: 796, endPoint y: 395, distance: 738.4
click at [796, 395] on div "To activate drag with keyboard, press Alt + Enter. Once in keyboard drag state,…" at bounding box center [728, 410] width 1456 height 819
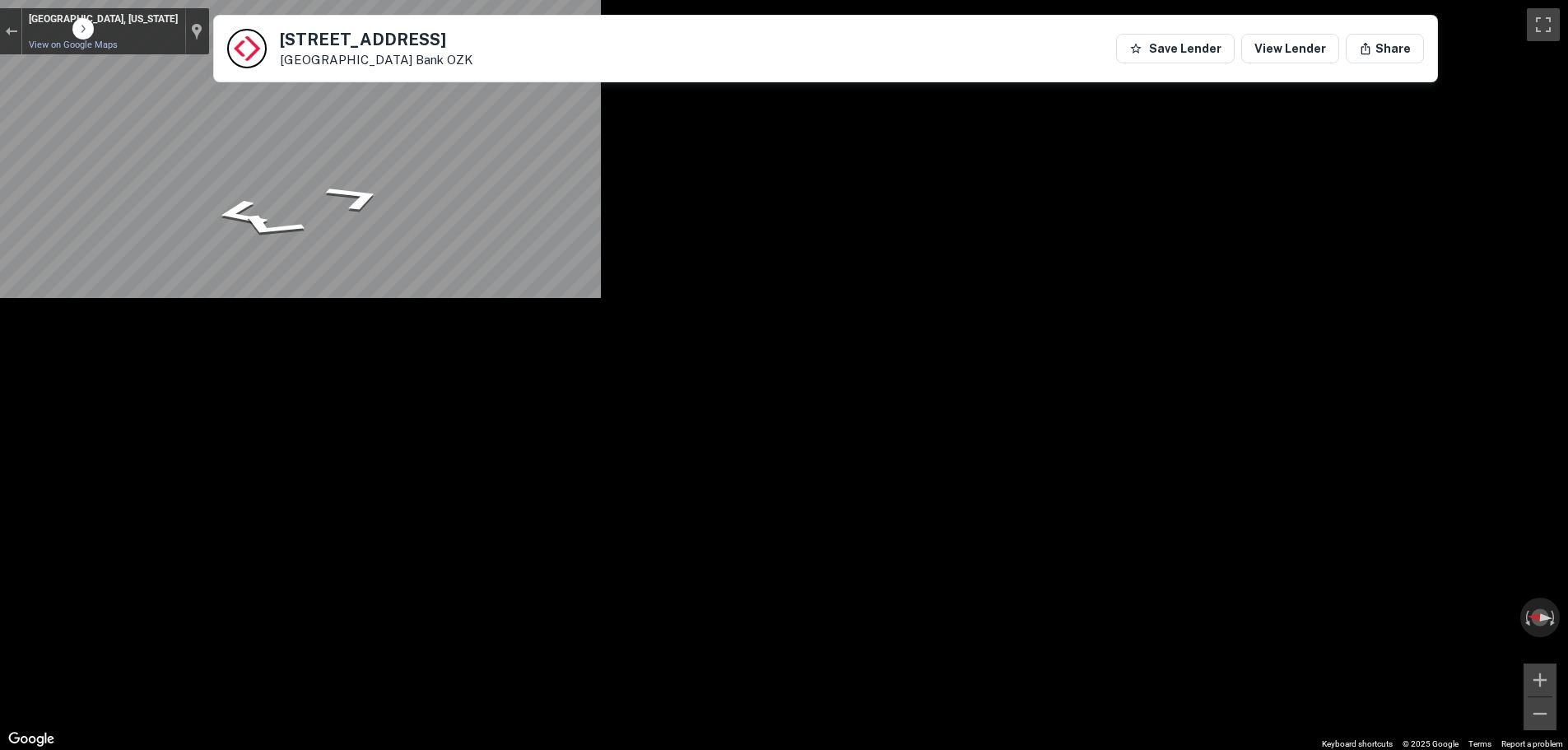
scroll to position [165, 0]
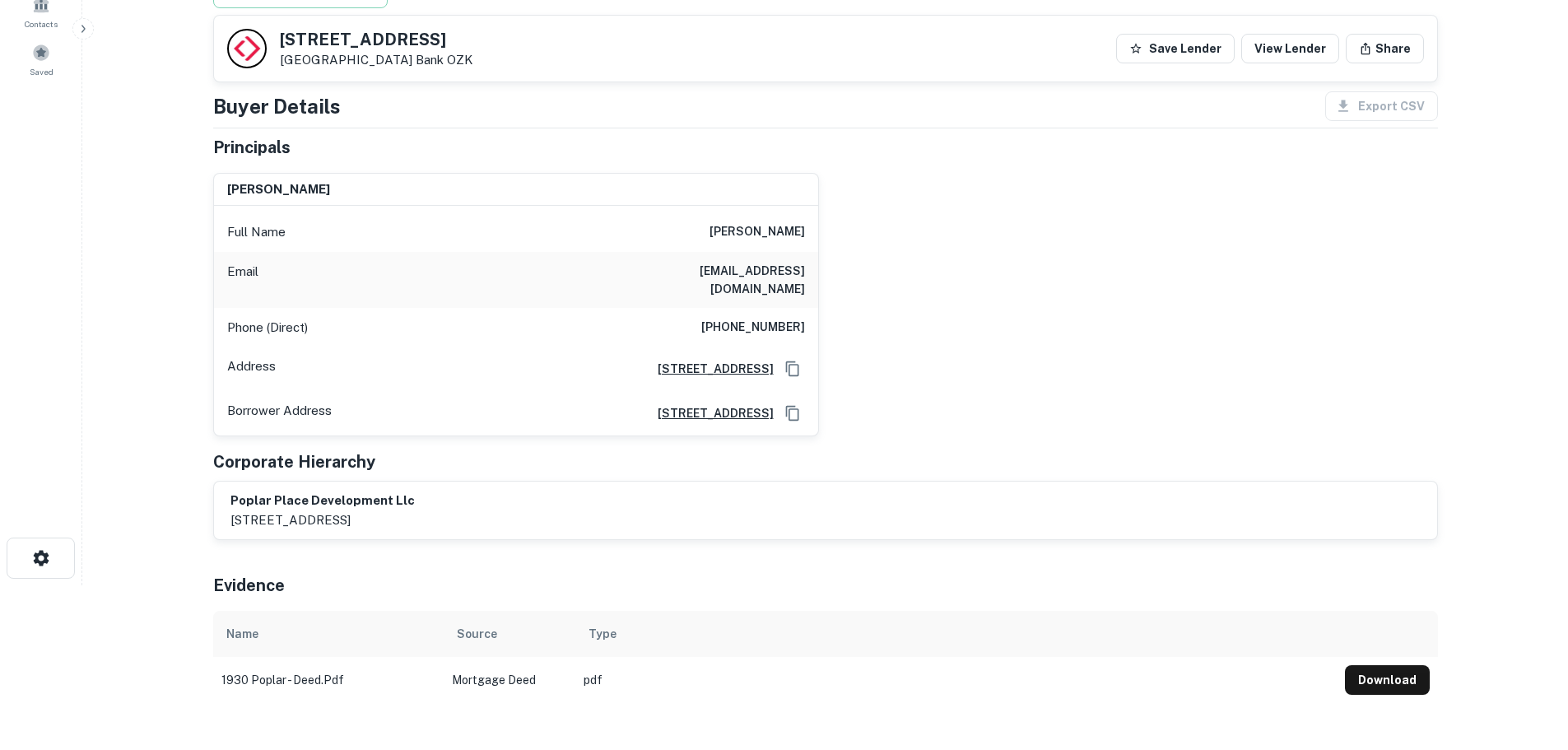
click at [786, 318] on h6 "(910) 322-0470" at bounding box center [753, 327] width 104 height 20
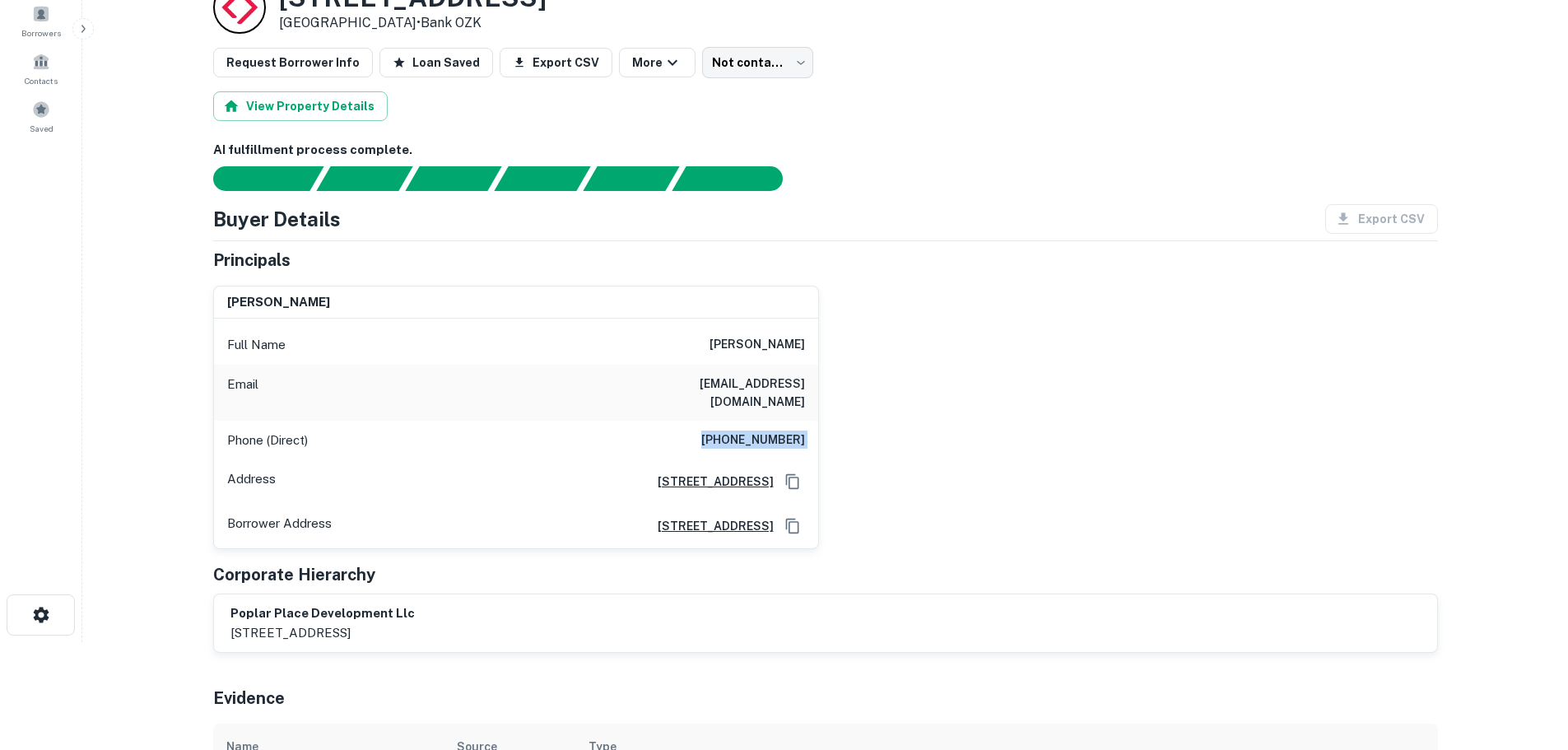
scroll to position [82, 0]
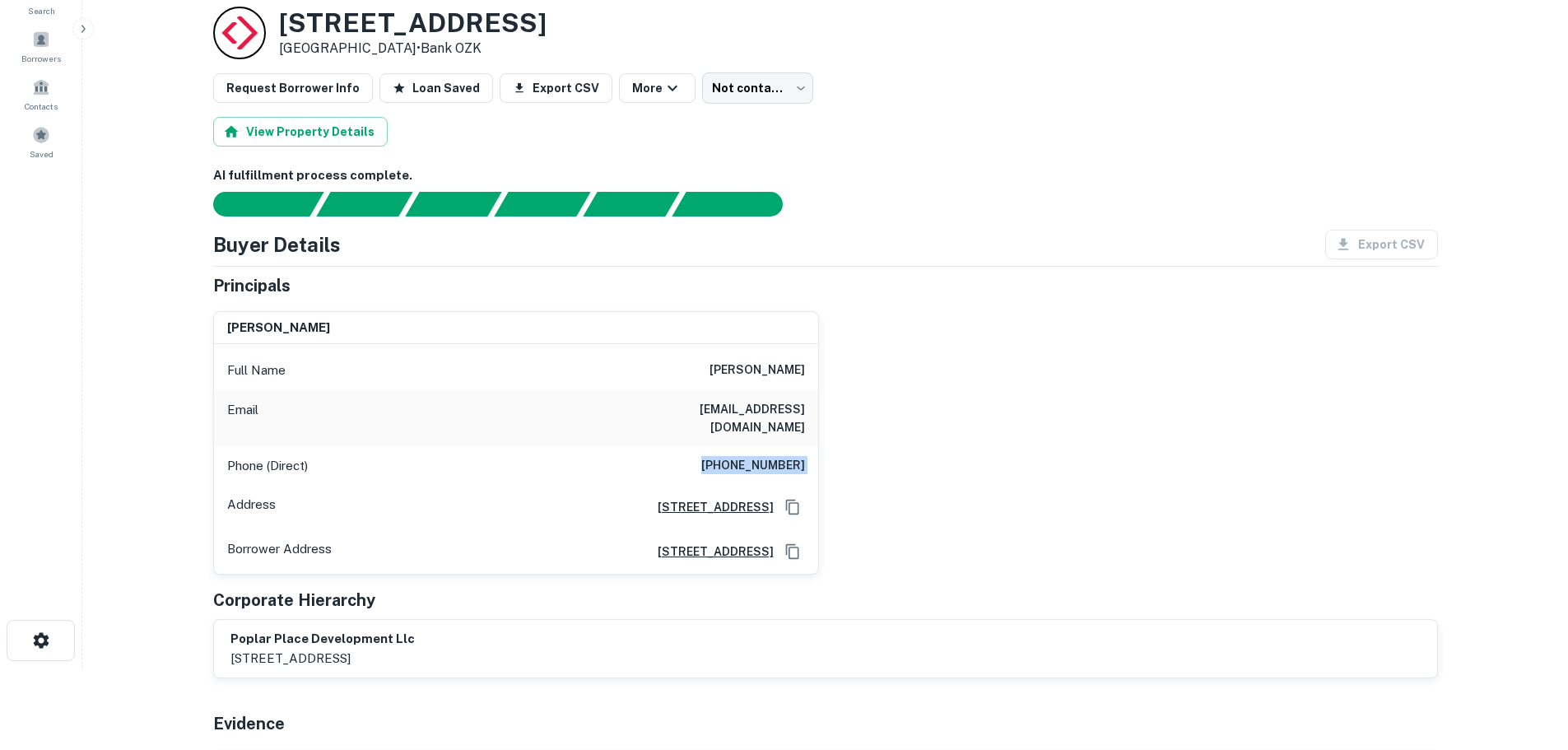
copy h6 "(910) 322-0470"
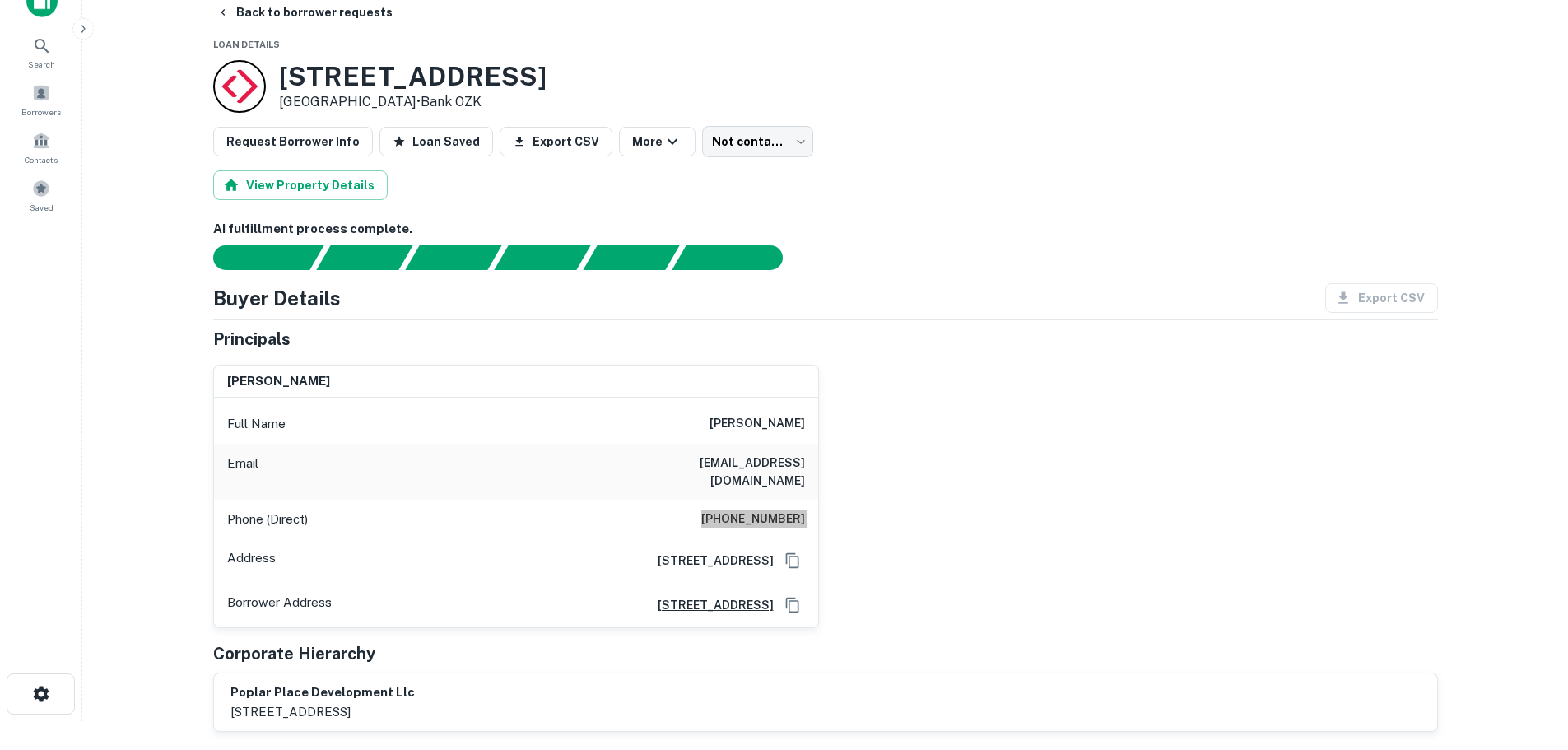
scroll to position [0, 0]
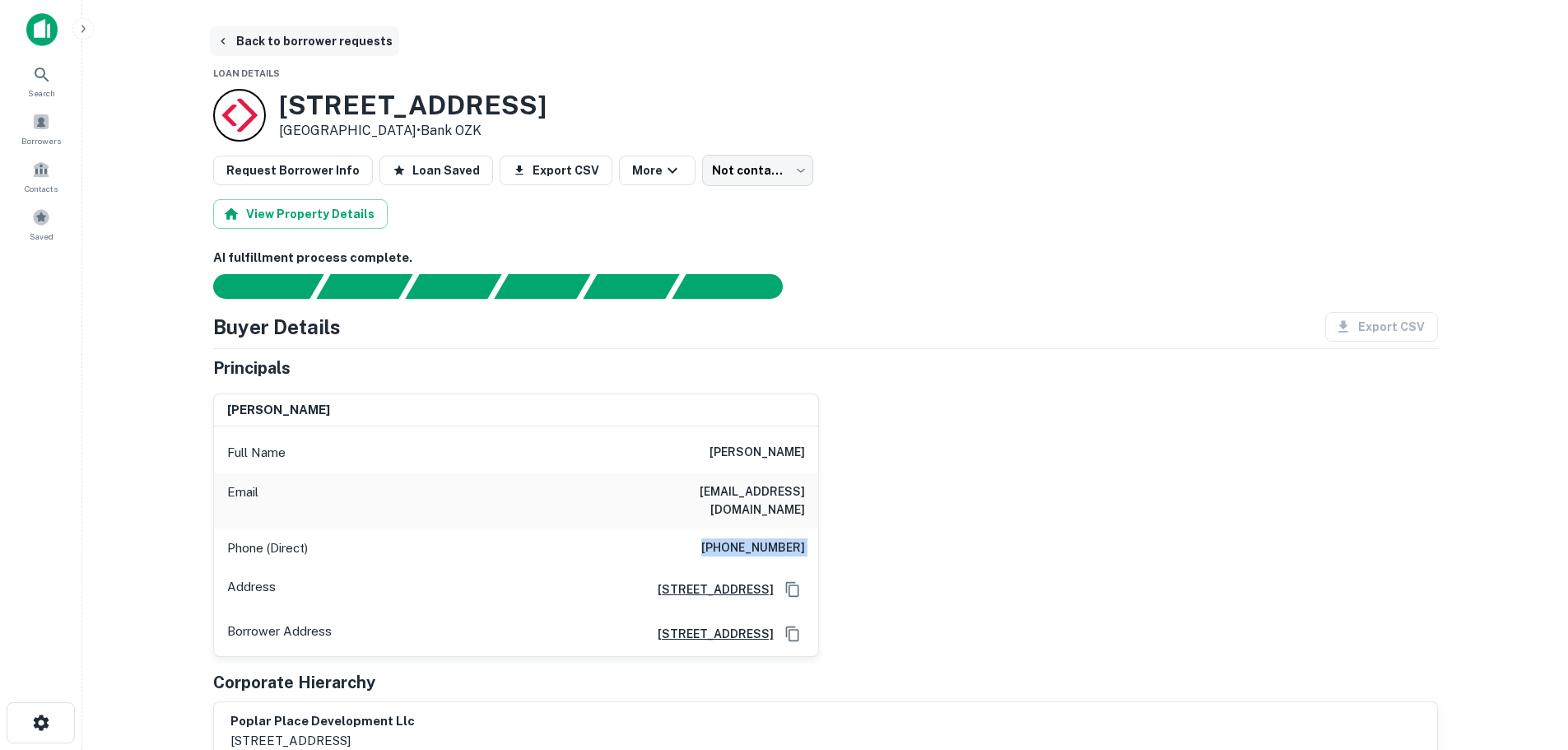
click at [302, 46] on button "Back to borrower requests" at bounding box center [304, 41] width 190 height 30
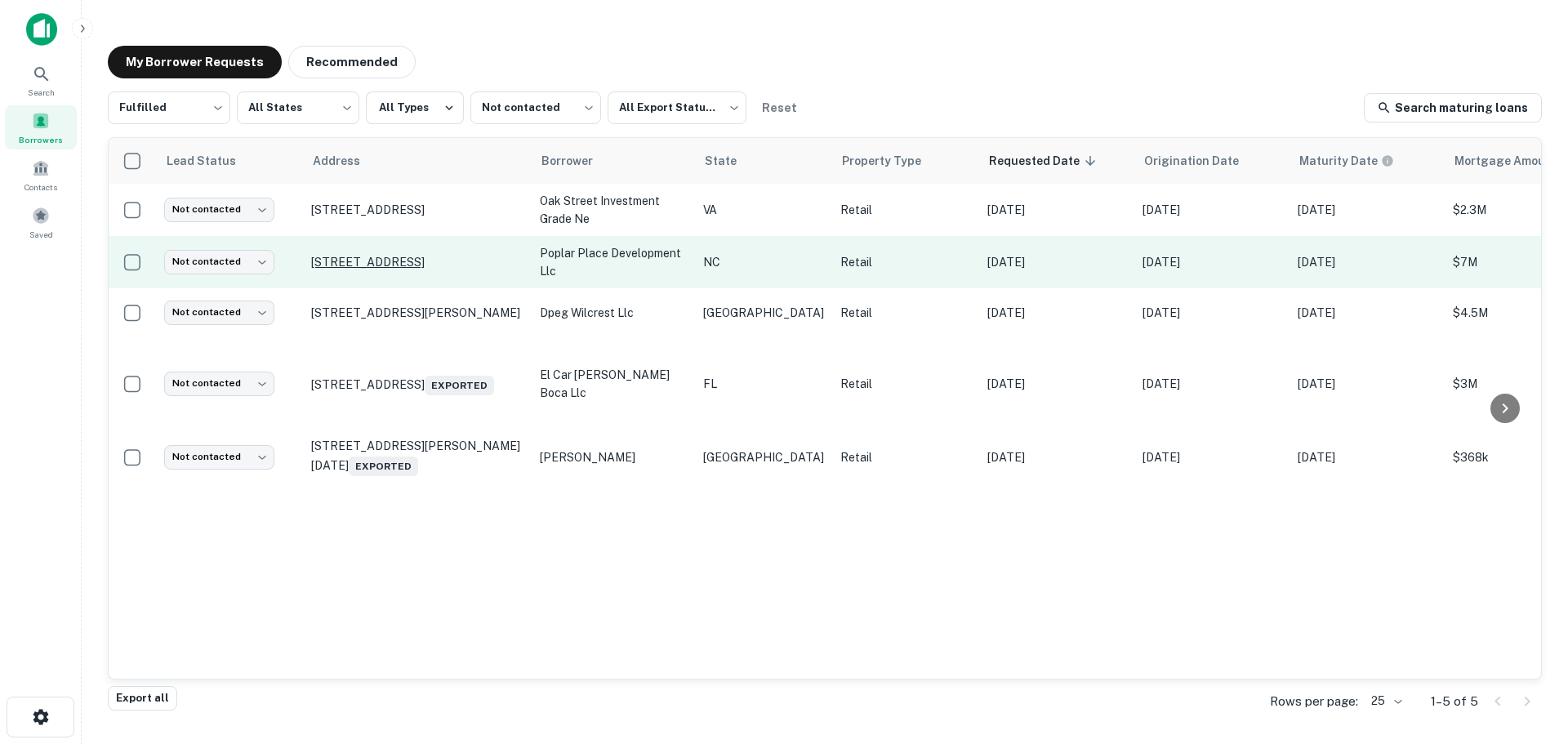
click at [405, 259] on p "1930 N Poplar St # 1-22 Southern Pines, NC 28387" at bounding box center [418, 261] width 213 height 14
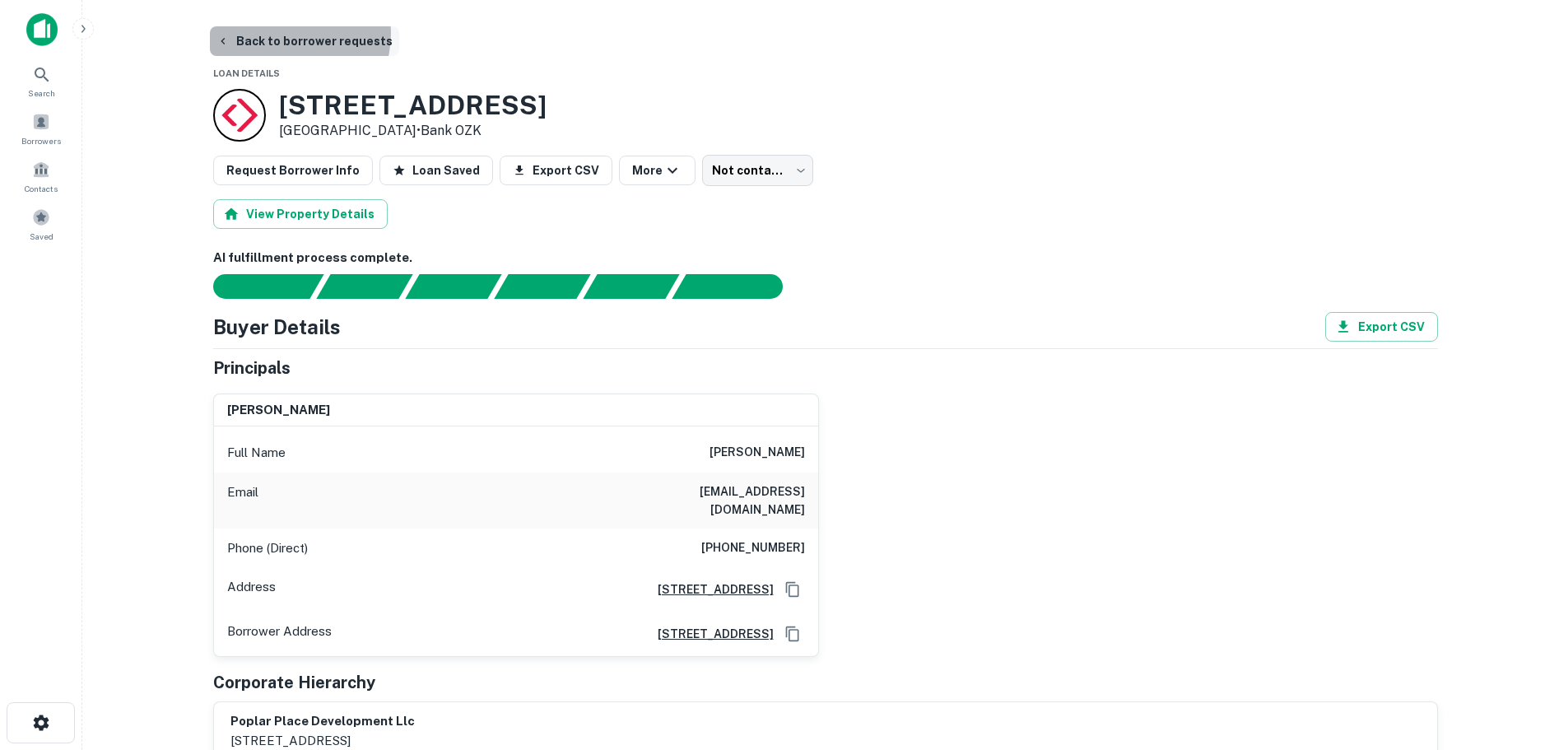
click at [287, 34] on button "Back to borrower requests" at bounding box center [304, 41] width 190 height 30
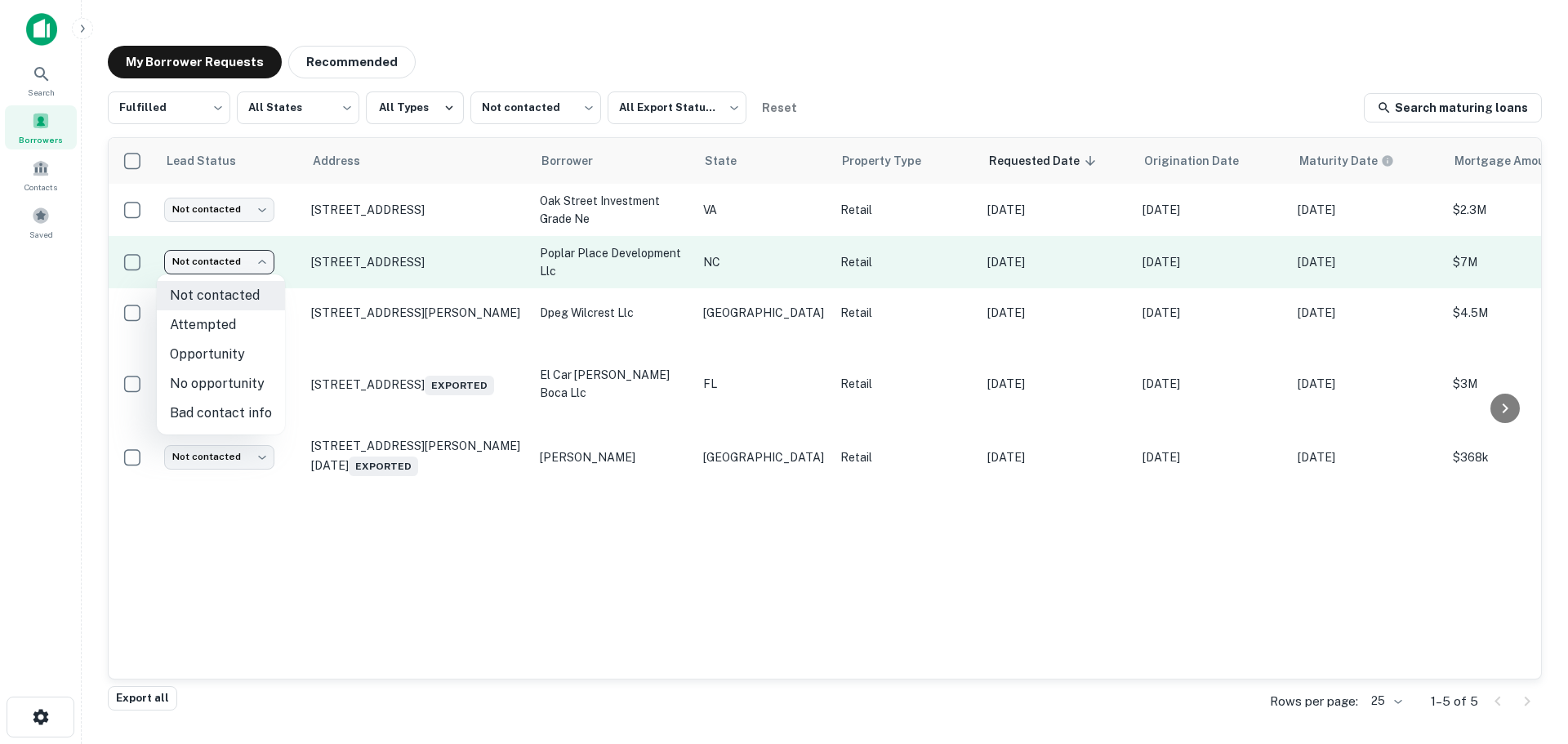
click at [249, 268] on body "Search Borrowers Contacts Saved My Borrower Requests Recommended Fulfilled ****…" at bounding box center [784, 372] width 1568 height 744
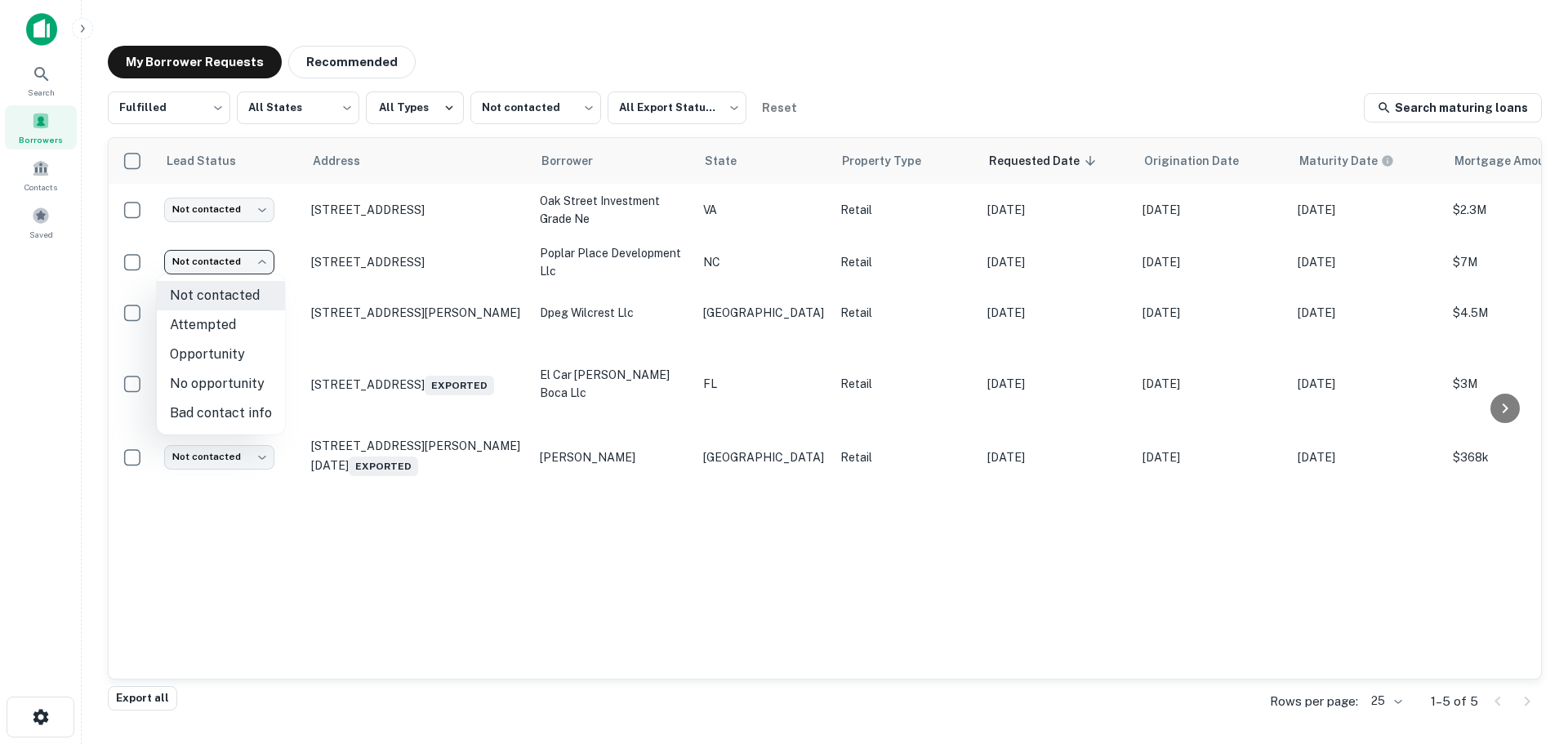
click at [498, 35] on div at bounding box center [784, 372] width 1568 height 744
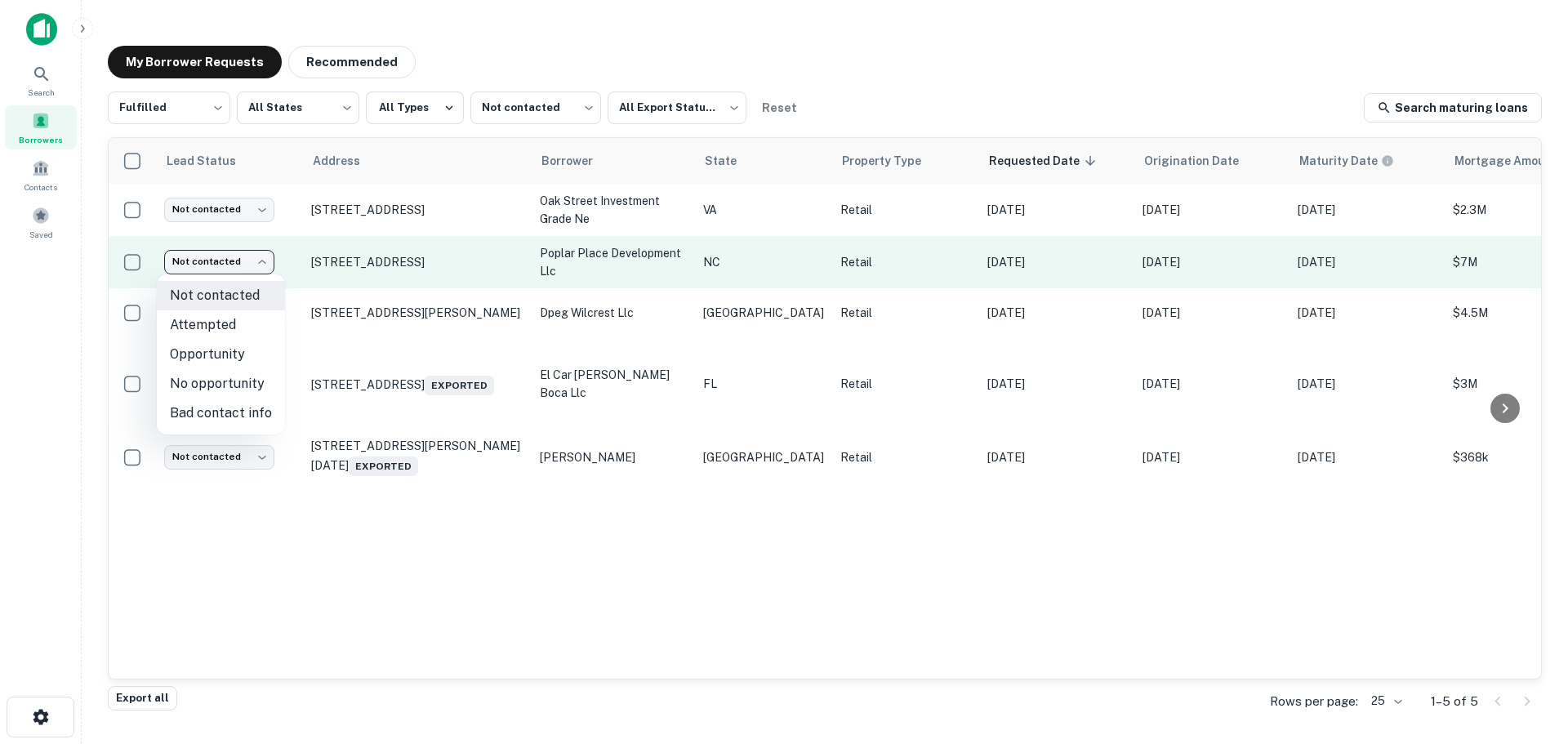
click at [249, 261] on body "Search Borrowers Contacts Saved My Borrower Requests Recommended Fulfilled ****…" at bounding box center [784, 372] width 1568 height 744
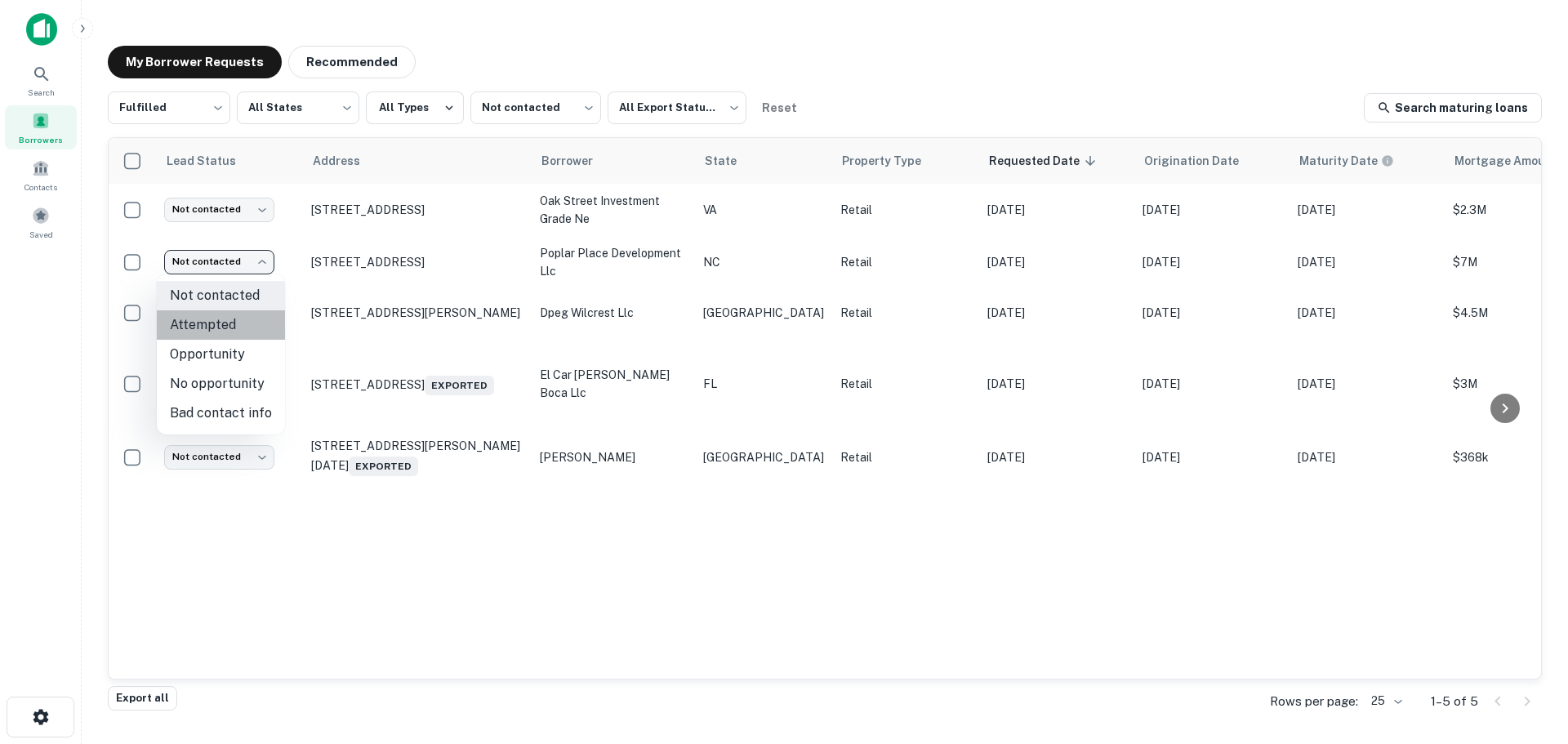
click at [244, 326] on li "Attempted" at bounding box center [221, 325] width 128 height 30
type input "*********"
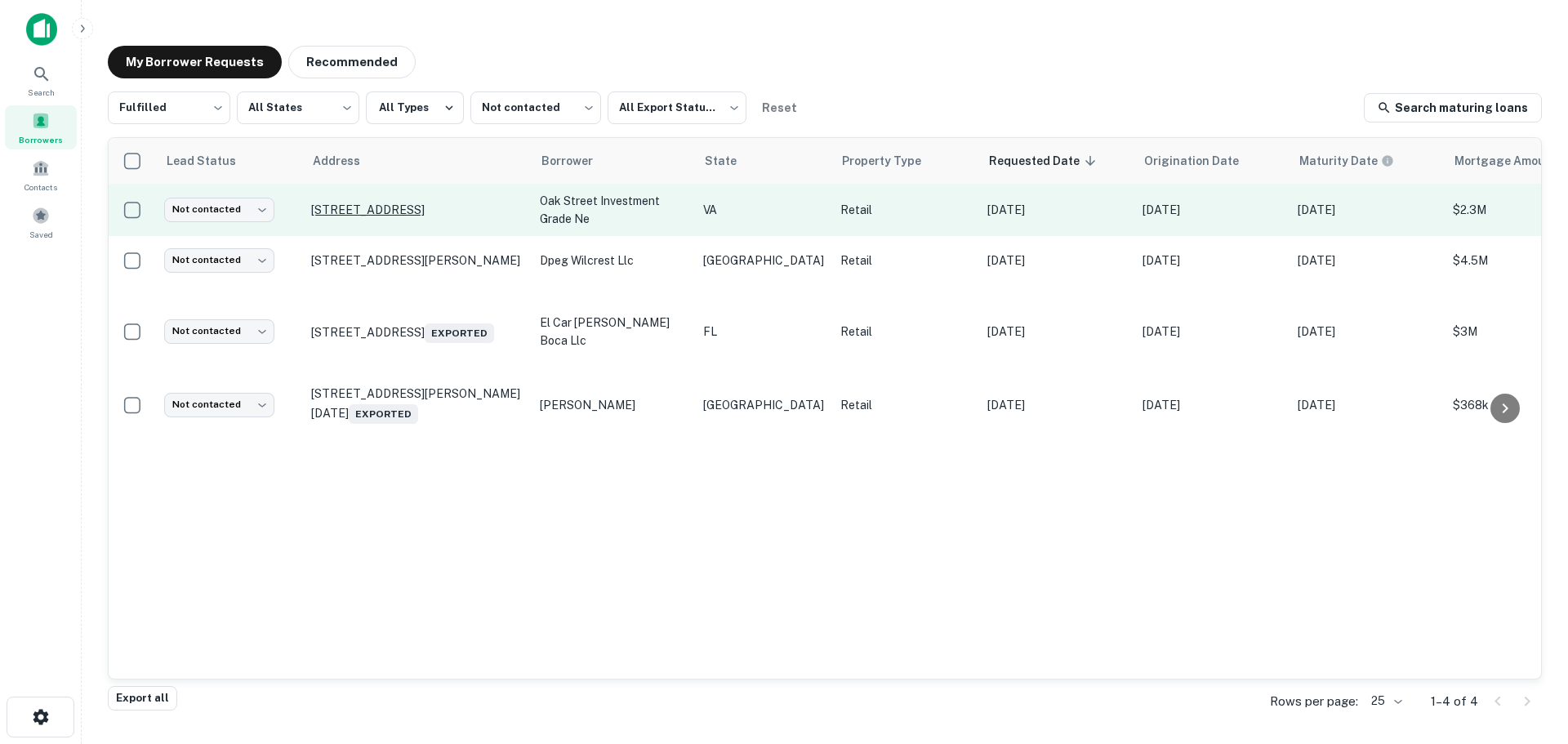
click at [472, 207] on p "[STREET_ADDRESS]" at bounding box center [418, 209] width 213 height 14
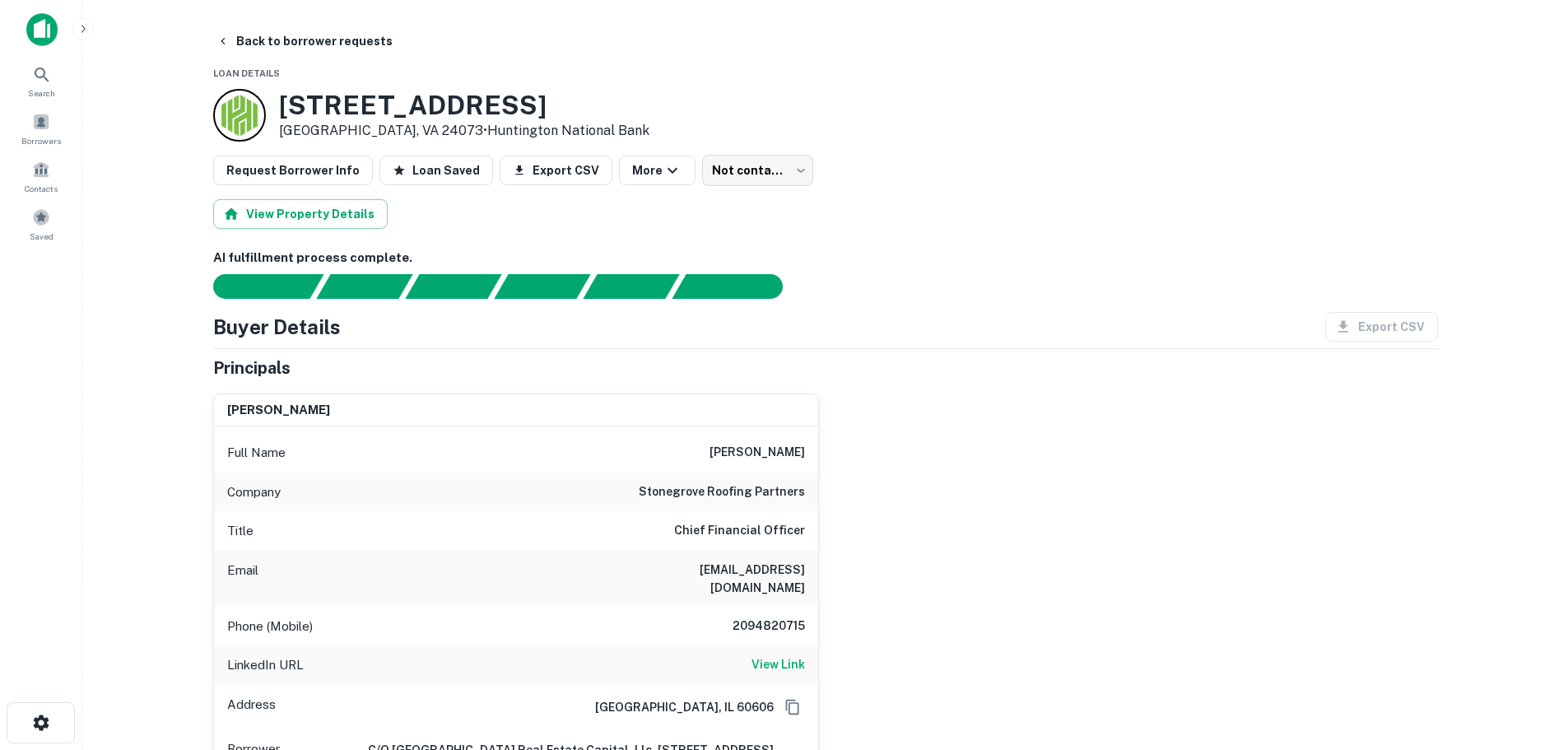
click at [790, 616] on h6 "2094820715" at bounding box center [756, 626] width 99 height 20
click at [791, 616] on h6 "2094820715" at bounding box center [756, 626] width 99 height 20
drag, startPoint x: 668, startPoint y: 444, endPoint x: 850, endPoint y: 469, distance: 183.7
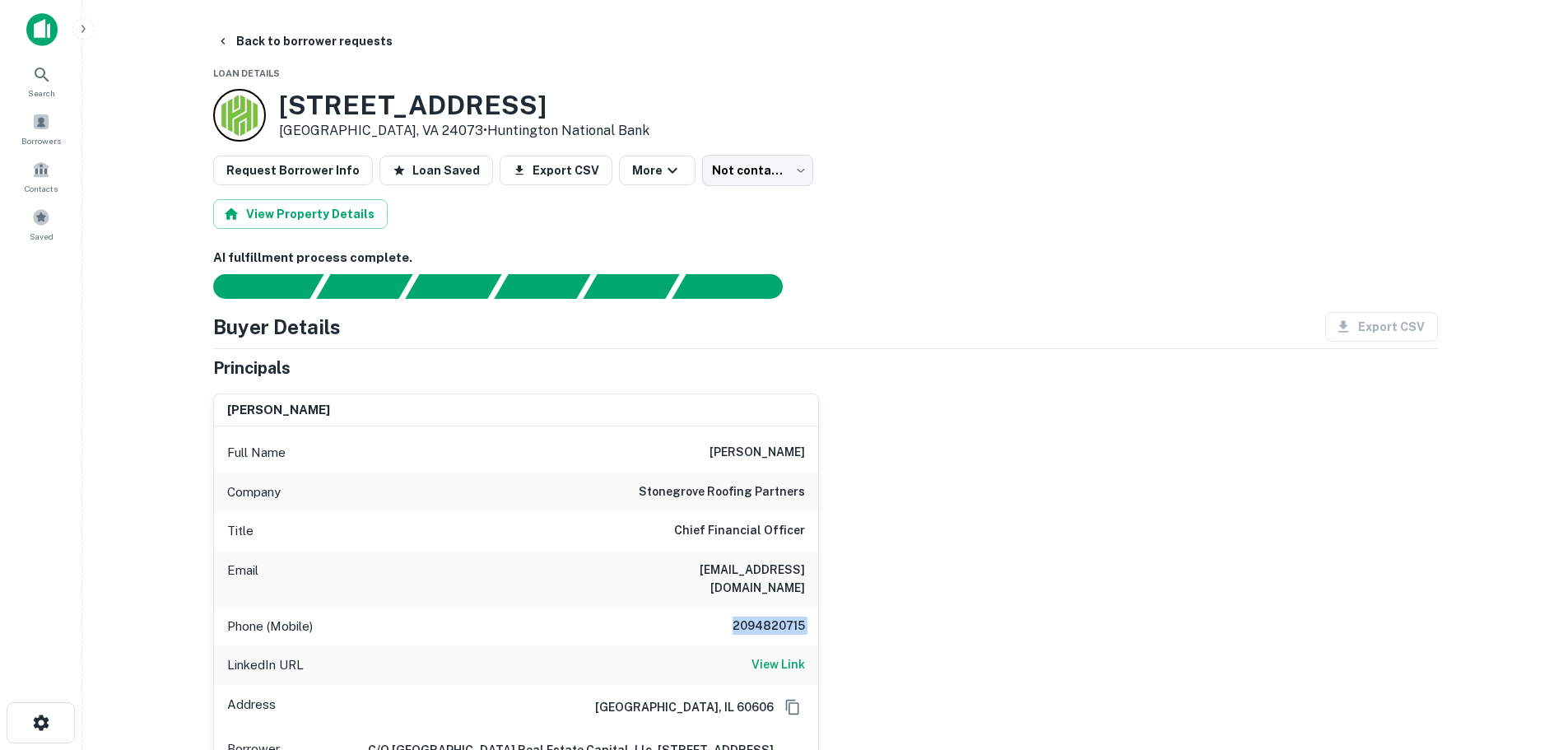
click at [850, 469] on div "james hennessey Full Name james hennessey Company stonegrove roofing partners T…" at bounding box center [818, 630] width 1237 height 501
click at [47, 128] on span at bounding box center [41, 122] width 18 height 18
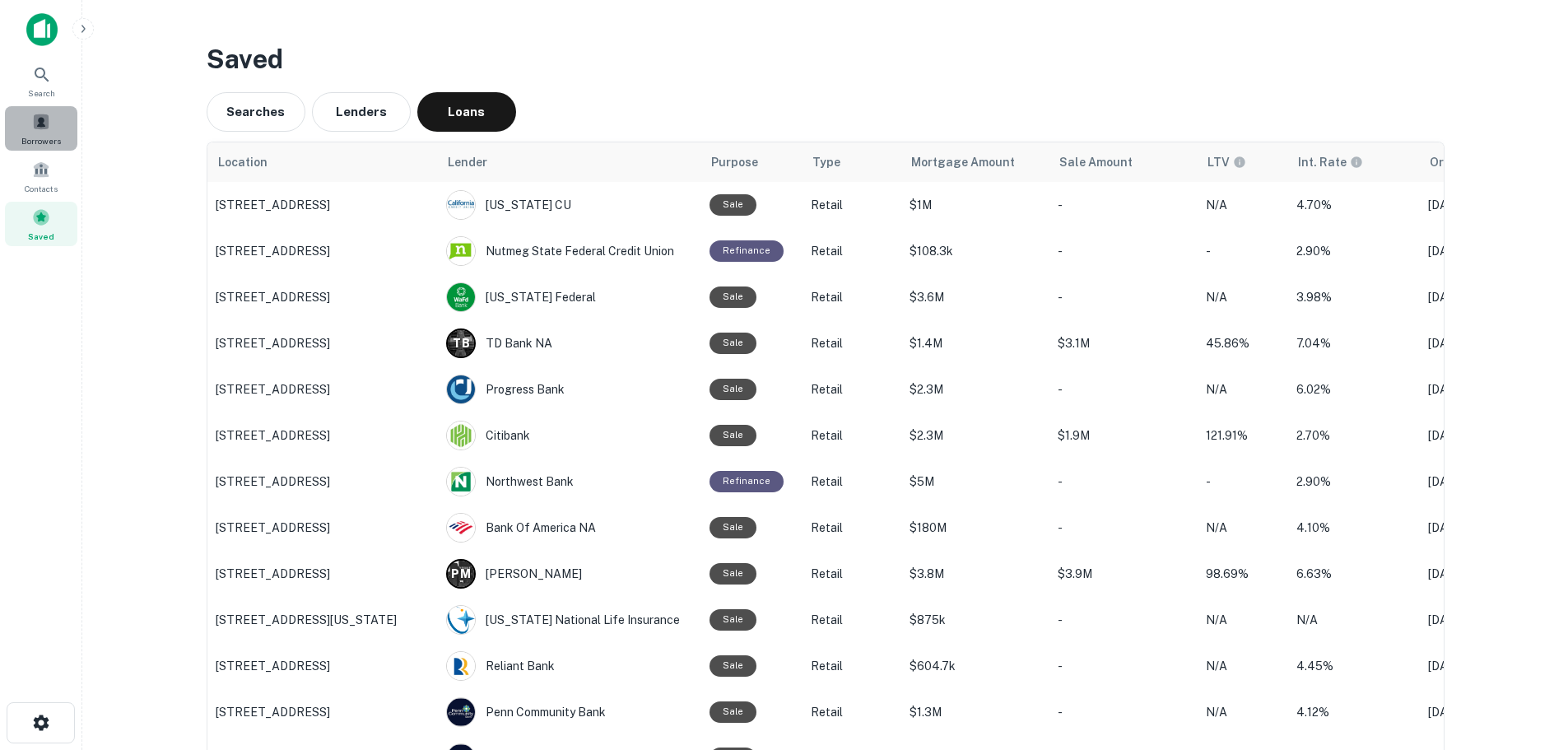
click at [26, 125] on div "Borrowers" at bounding box center [41, 128] width 72 height 44
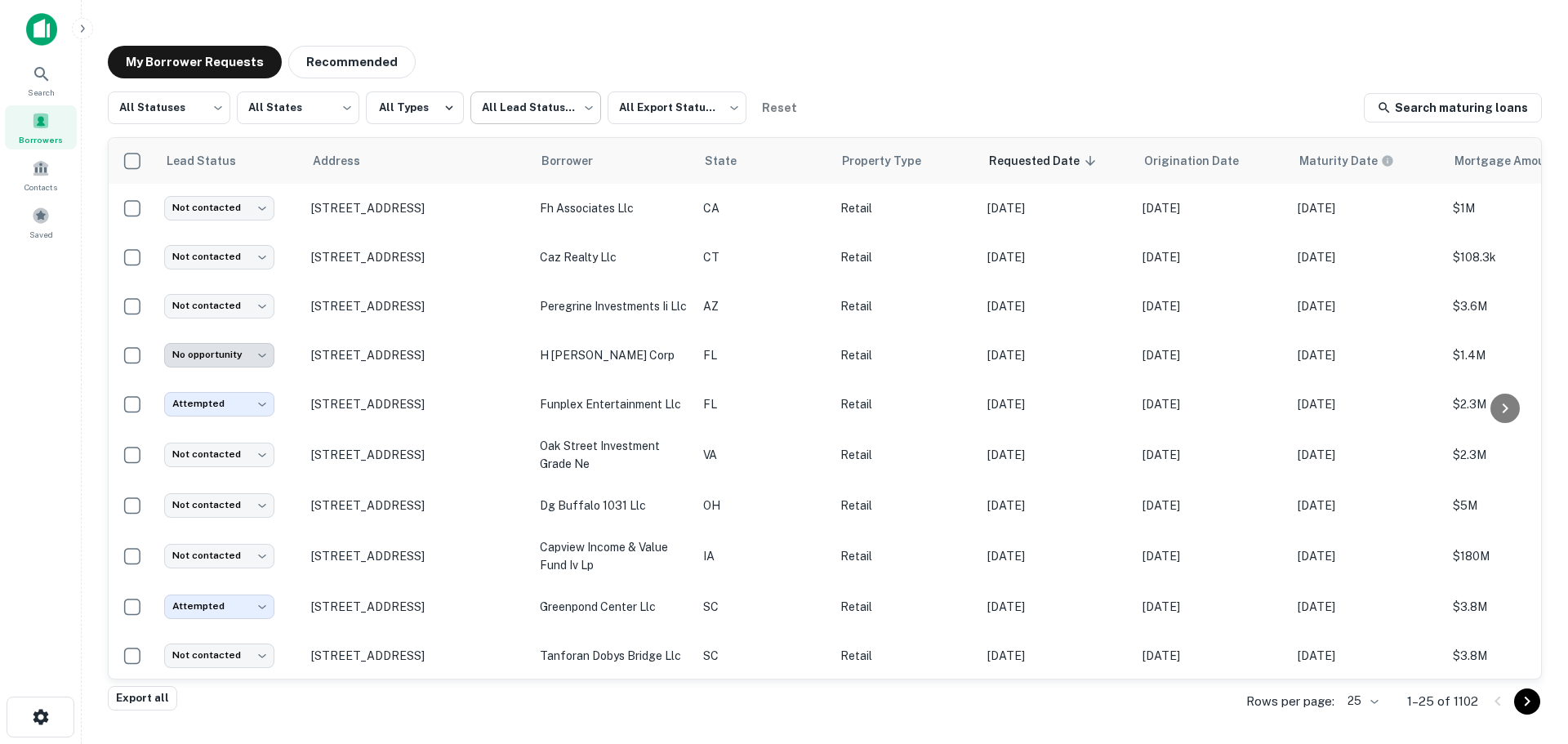
click at [513, 117] on body "**********" at bounding box center [784, 372] width 1568 height 744
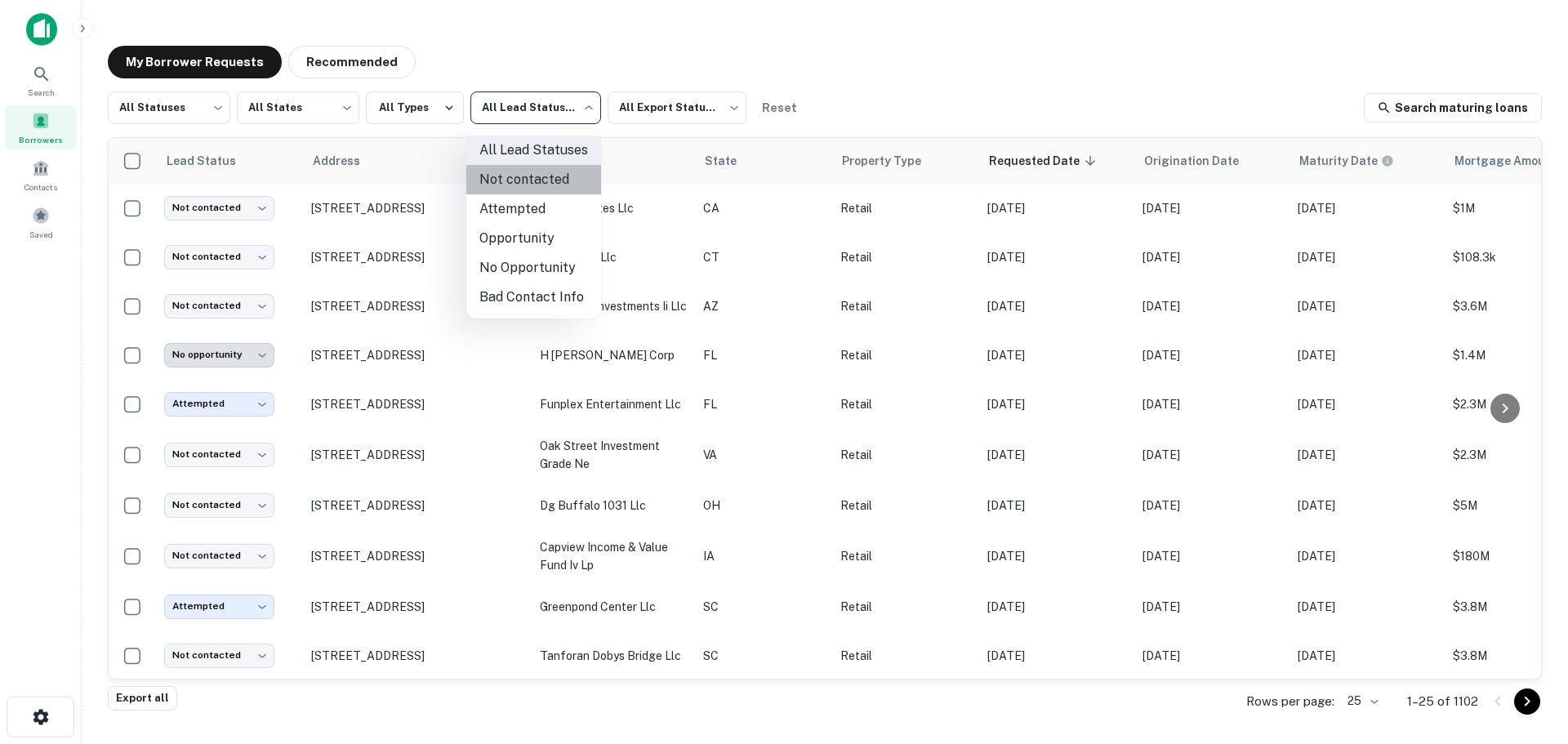
click at [545, 184] on li "Not contacted" at bounding box center [534, 180] width 135 height 30
type input "****"
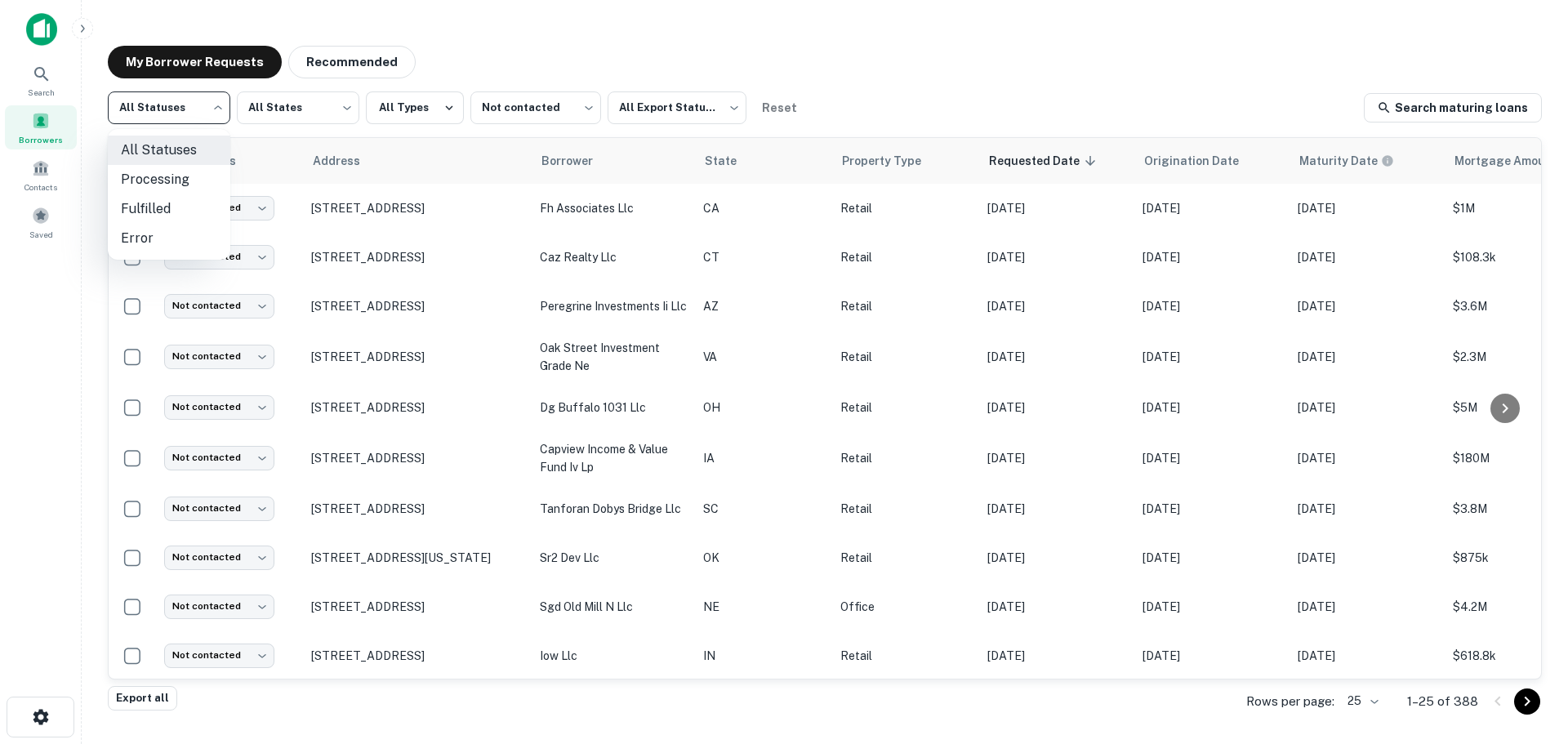
click at [213, 111] on body "Search Borrowers Contacts Saved My Borrower Requests Recommended All Statuses *…" at bounding box center [784, 372] width 1568 height 744
click at [186, 207] on li "Fulfilled" at bounding box center [169, 208] width 122 height 30
type input "*********"
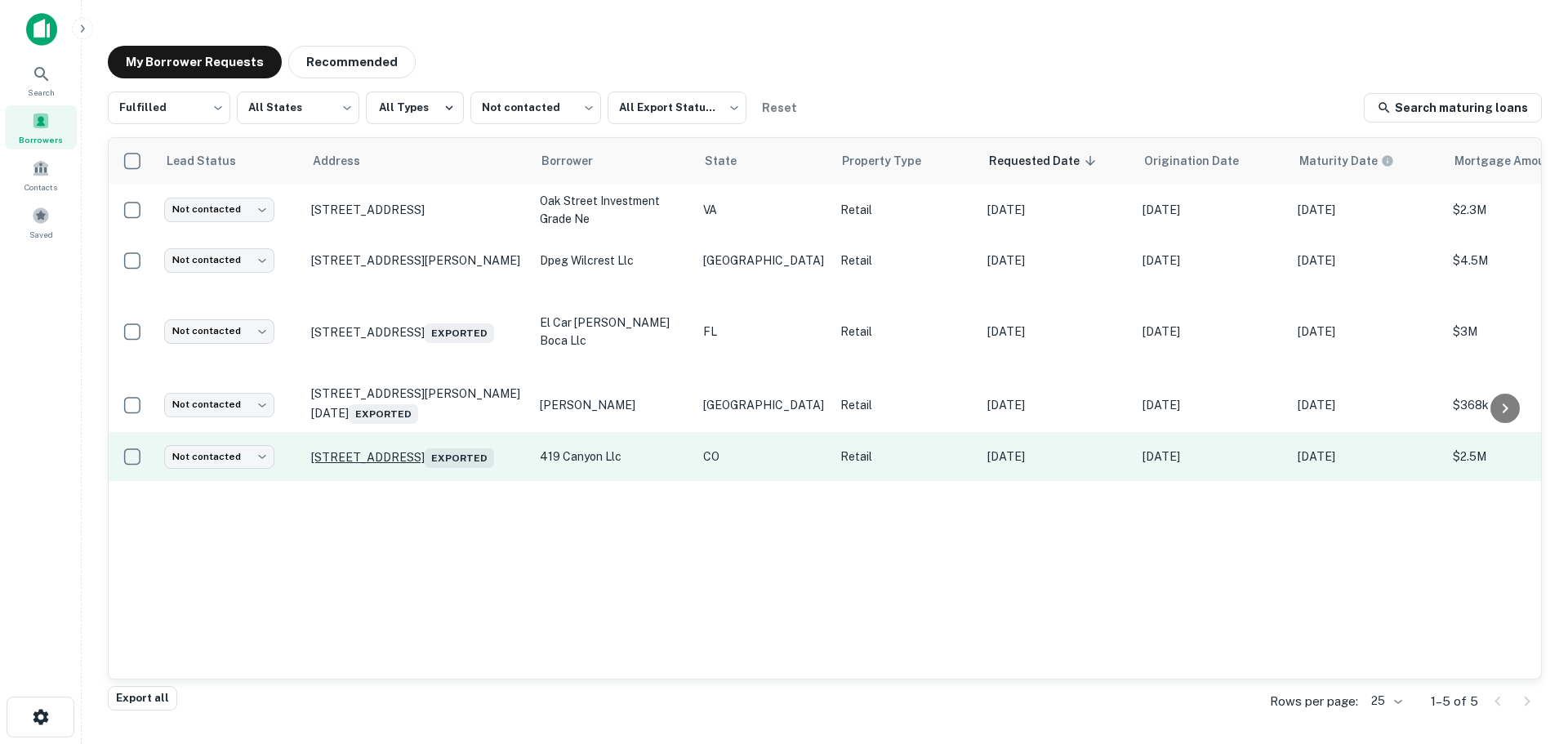
click at [399, 445] on p "[STREET_ADDRESS] Exported" at bounding box center [418, 456] width 213 height 23
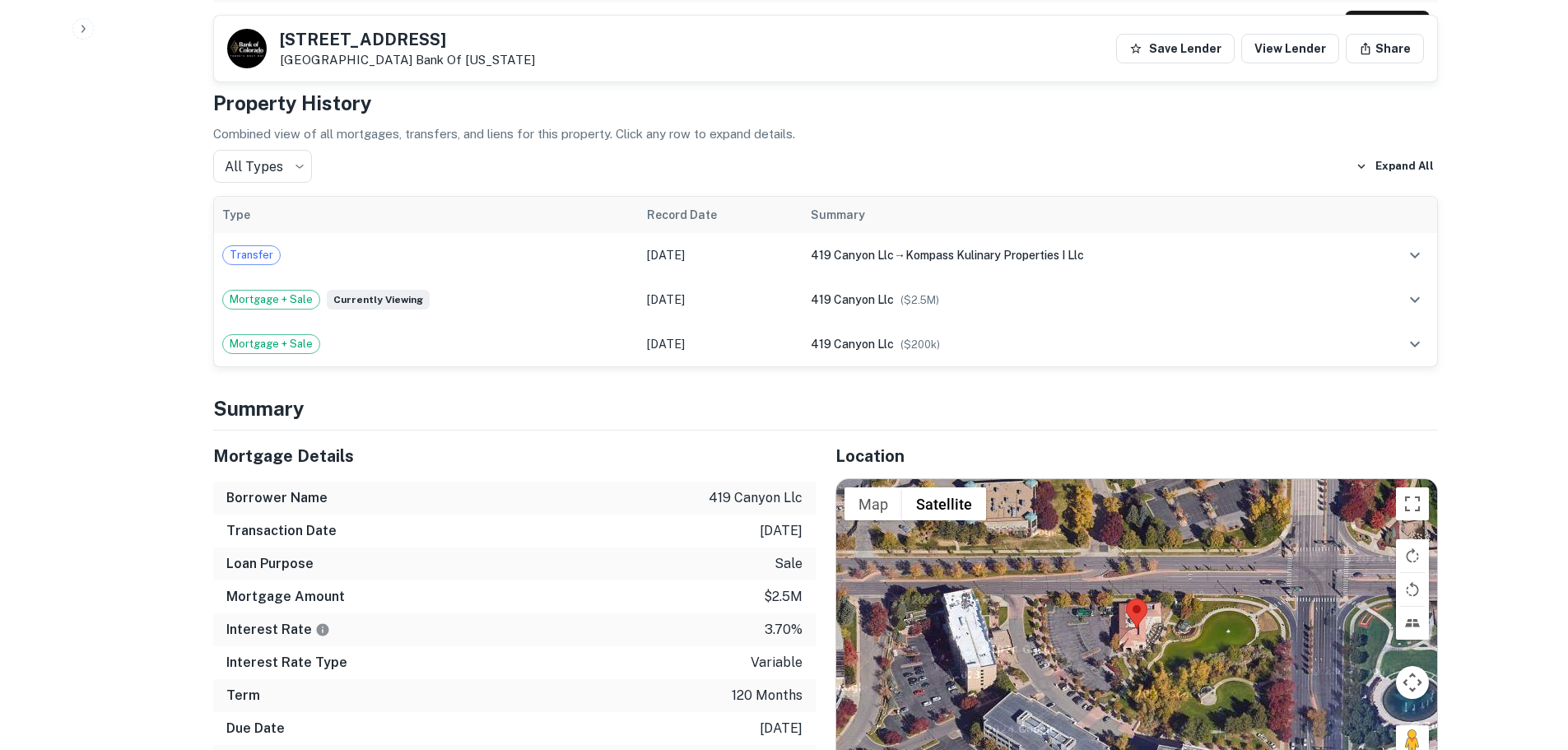
scroll to position [1071, 0]
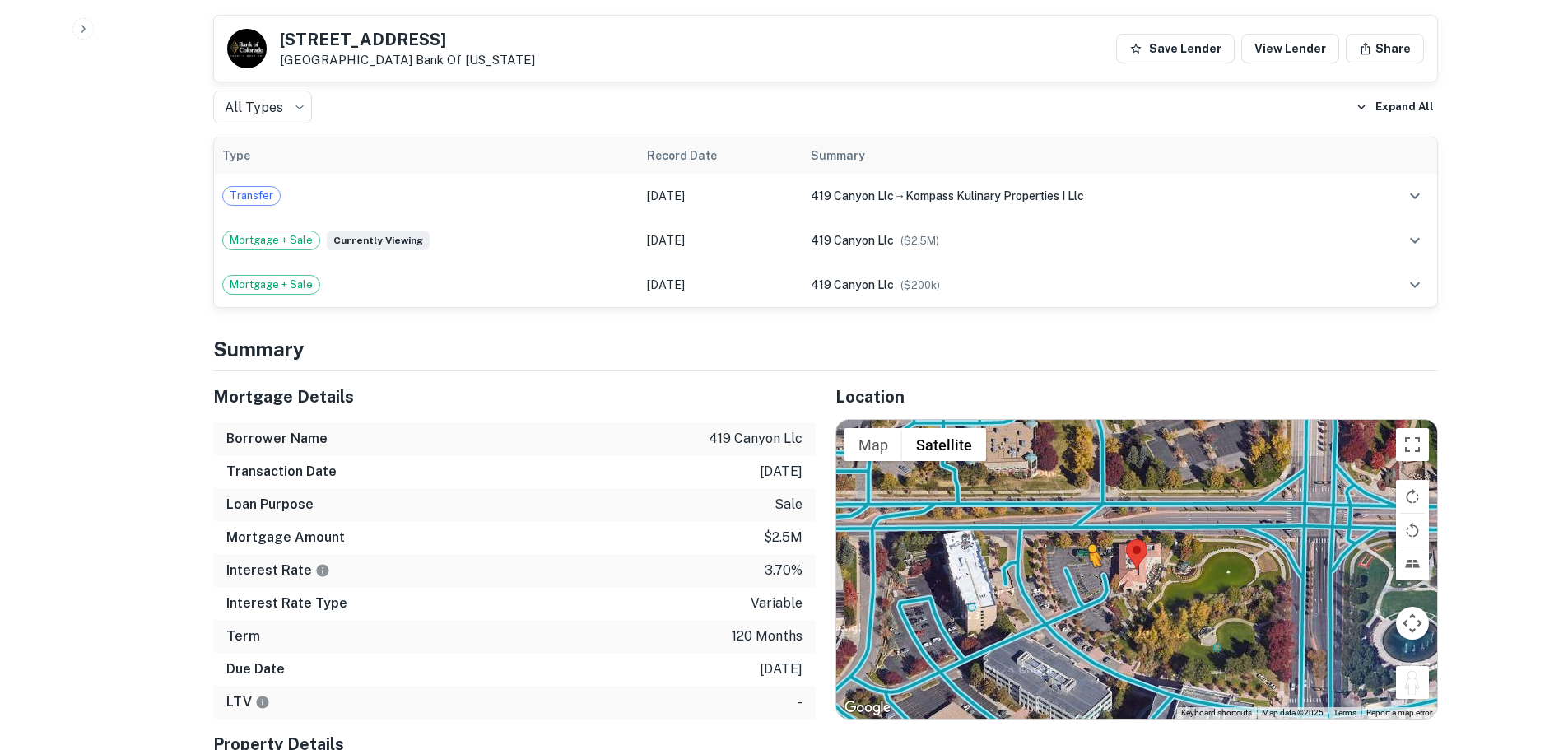
drag, startPoint x: 1418, startPoint y: 650, endPoint x: 1089, endPoint y: 549, distance: 344.2
click at [1089, 549] on div "To activate drag with keyboard, press Alt + Enter. Once in keyboard drag state,…" at bounding box center [1136, 569] width 601 height 298
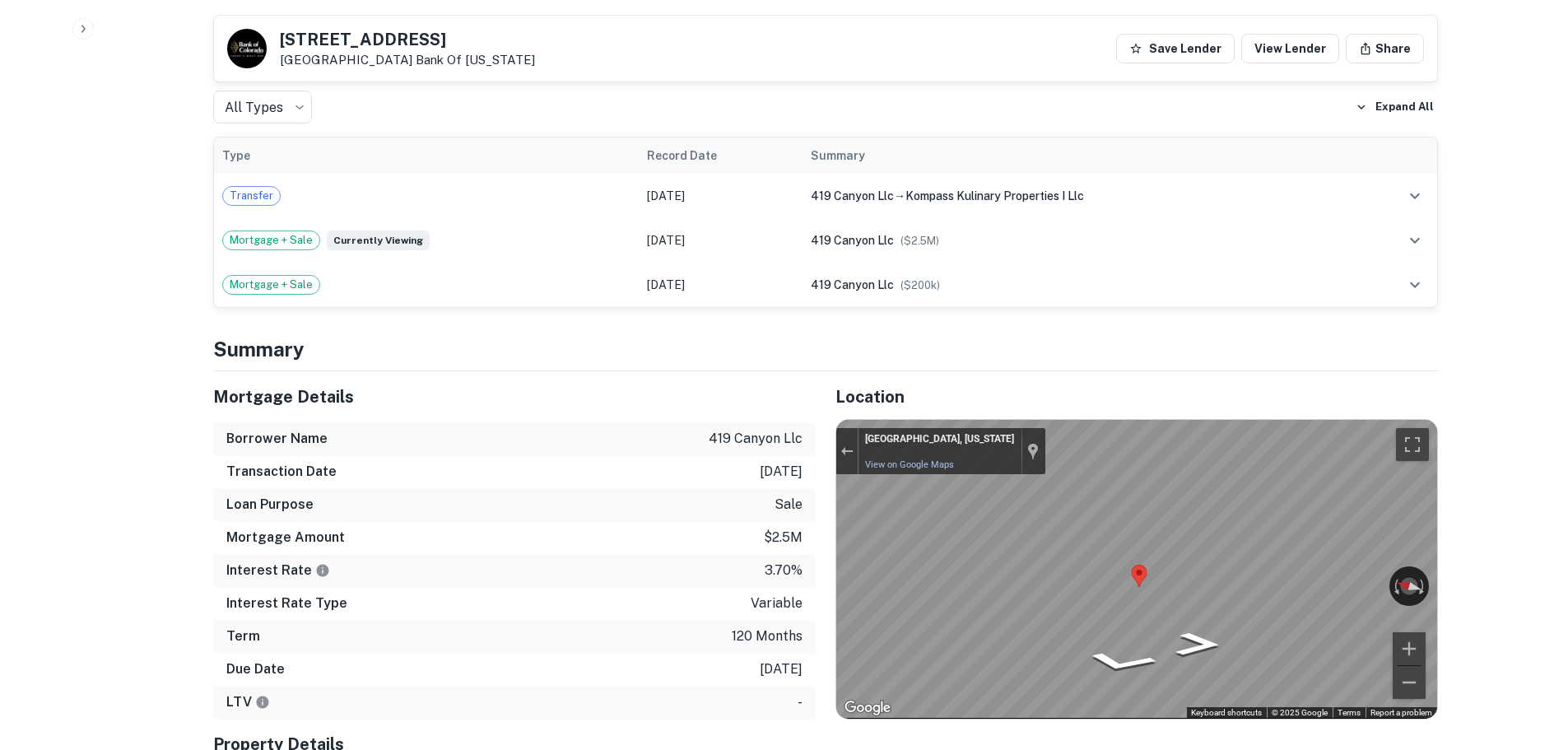
click at [801, 550] on div "Mortgage Details Borrower Name 419 canyon llc Transaction Date [DATE] Loan Purp…" at bounding box center [816, 637] width 1244 height 531
click at [807, 535] on div "Mortgage Details Borrower Name 419 canyon llc Transaction Date [DATE] Loan Purp…" at bounding box center [816, 637] width 1244 height 531
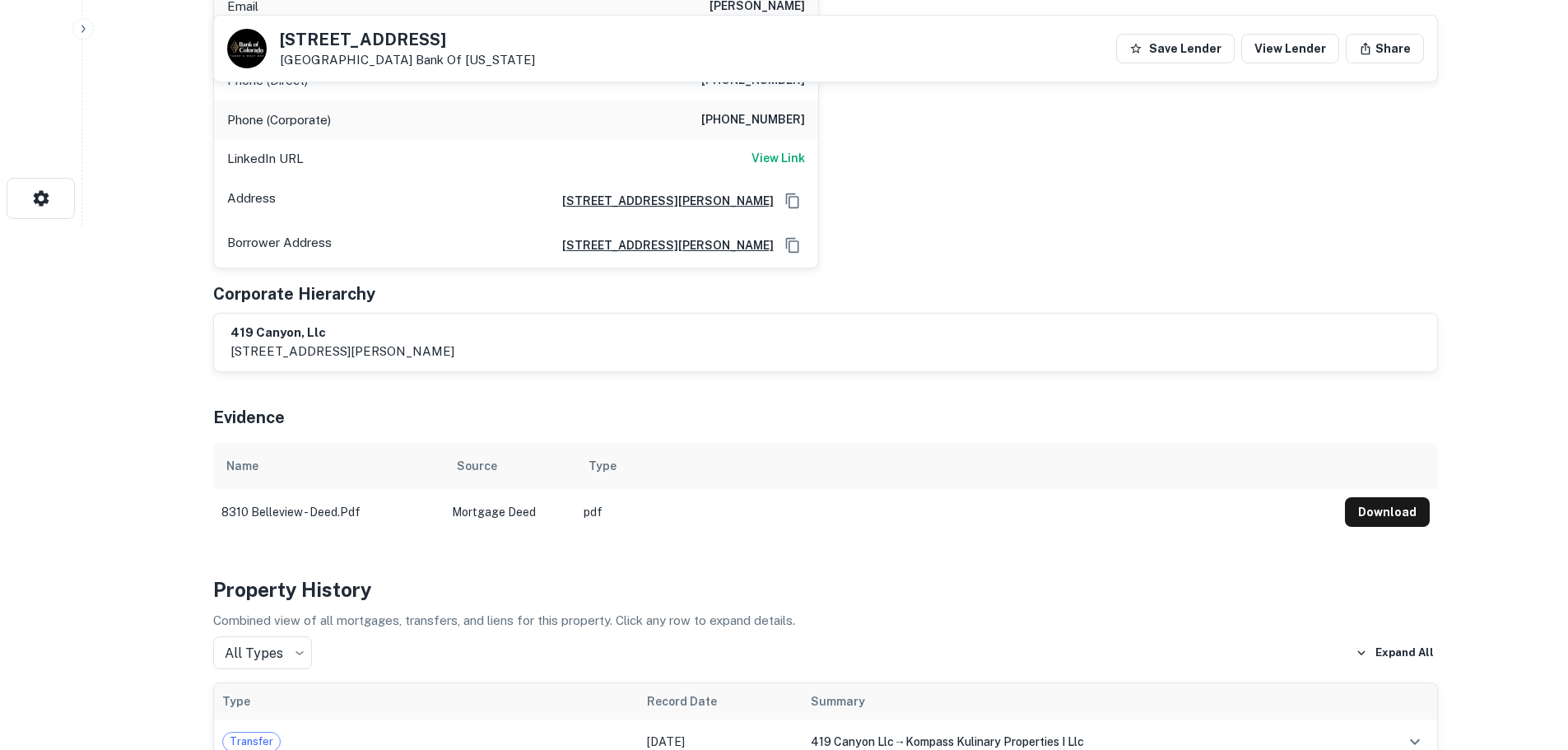
scroll to position [329, 0]
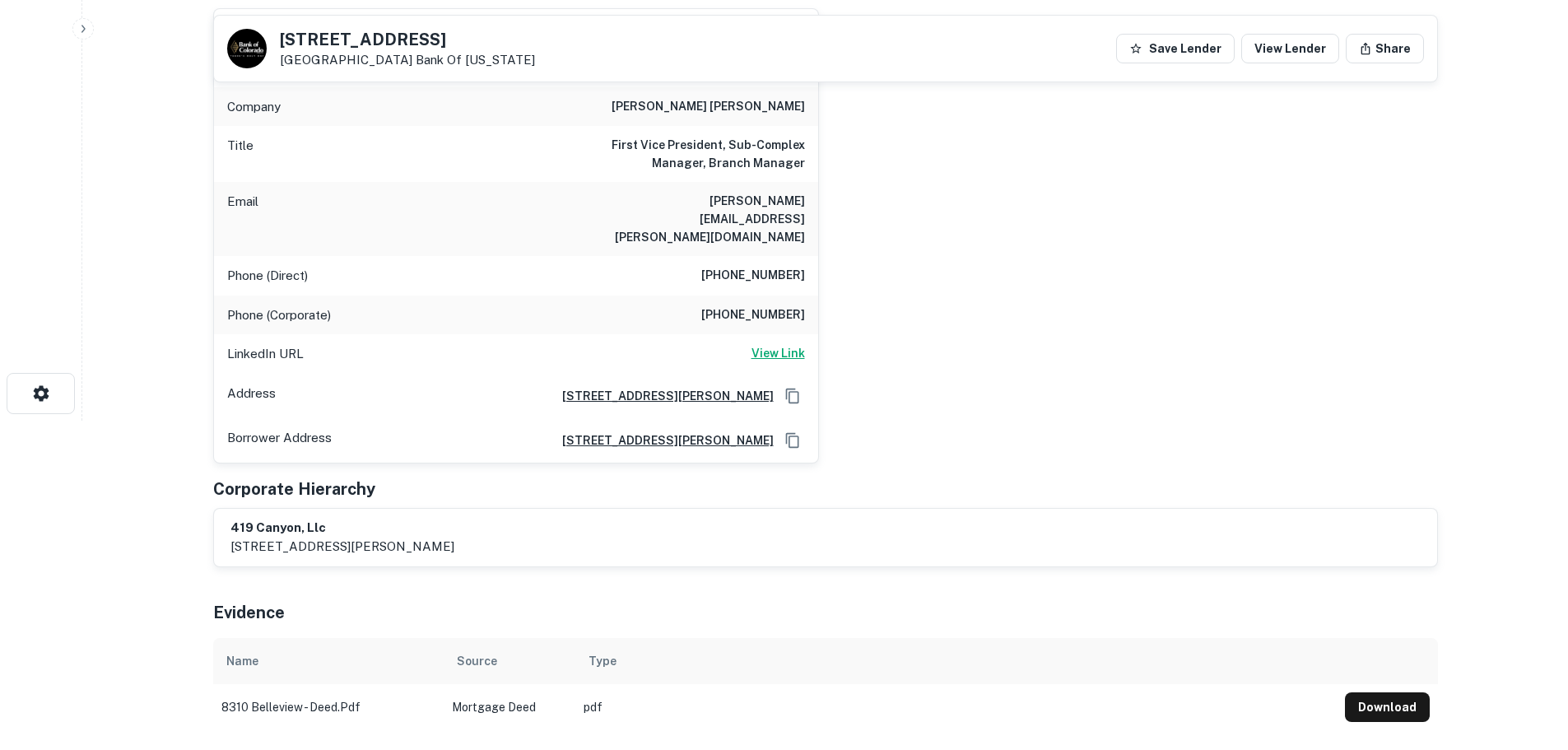
click at [777, 344] on h6 "View Link" at bounding box center [778, 353] width 54 height 18
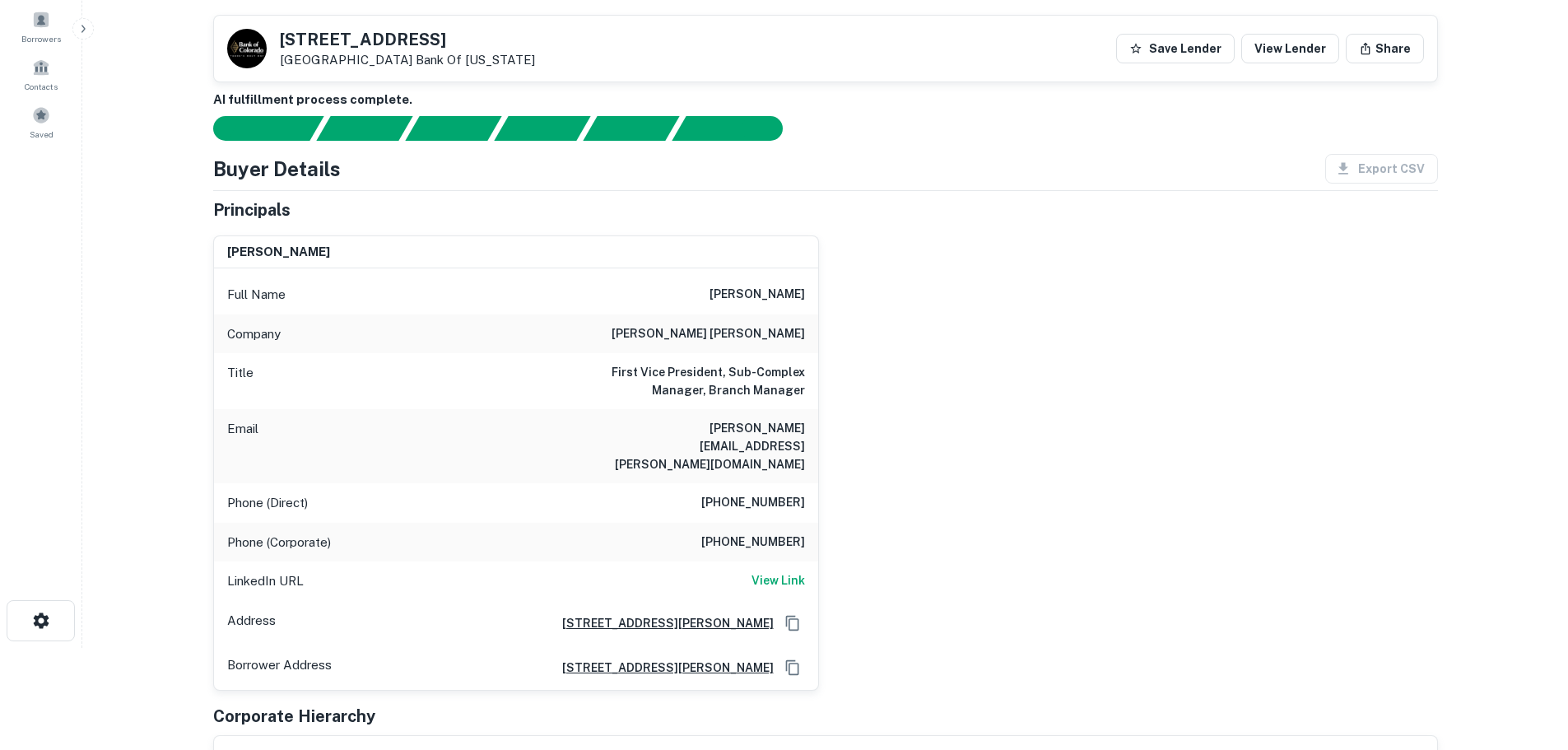
scroll to position [82, 0]
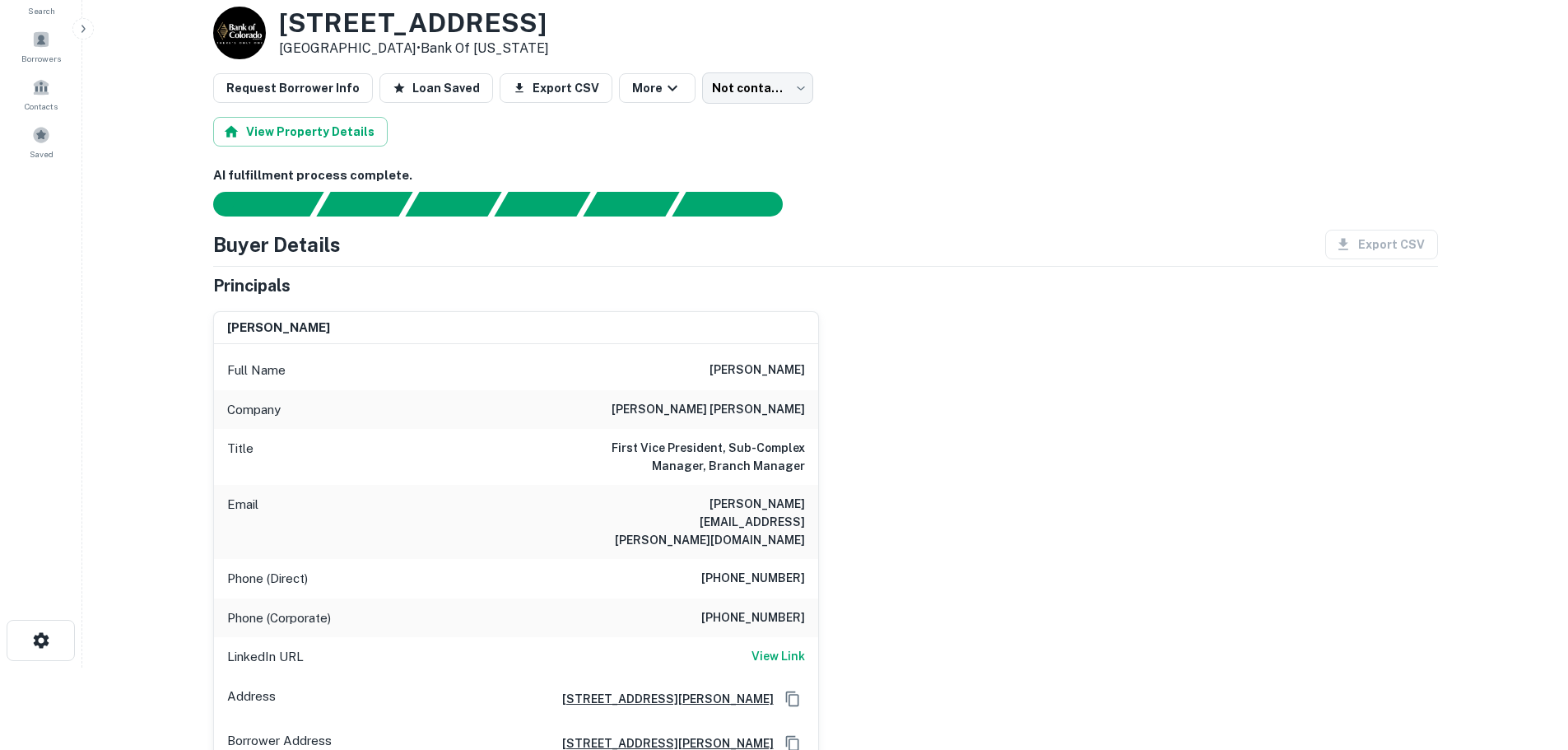
click at [793, 569] on h6 "[PHONE_NUMBER]" at bounding box center [753, 578] width 104 height 20
click at [789, 569] on h6 "[PHONE_NUMBER]" at bounding box center [753, 578] width 104 height 20
copy h6 "[PHONE_NUMBER]"
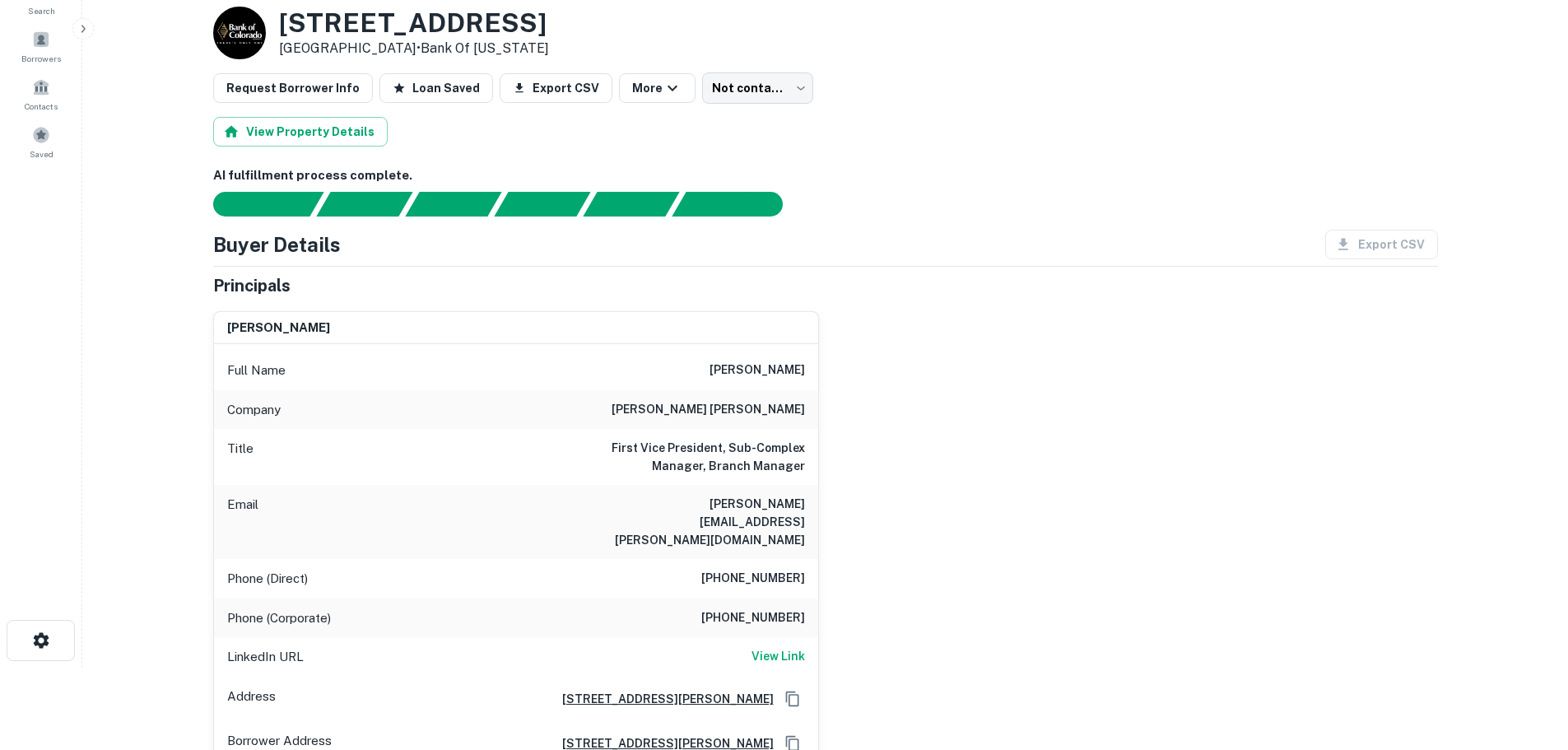
click at [459, 21] on h3 "[STREET_ADDRESS]" at bounding box center [414, 23] width 270 height 31
copy h3 "[STREET_ADDRESS]"
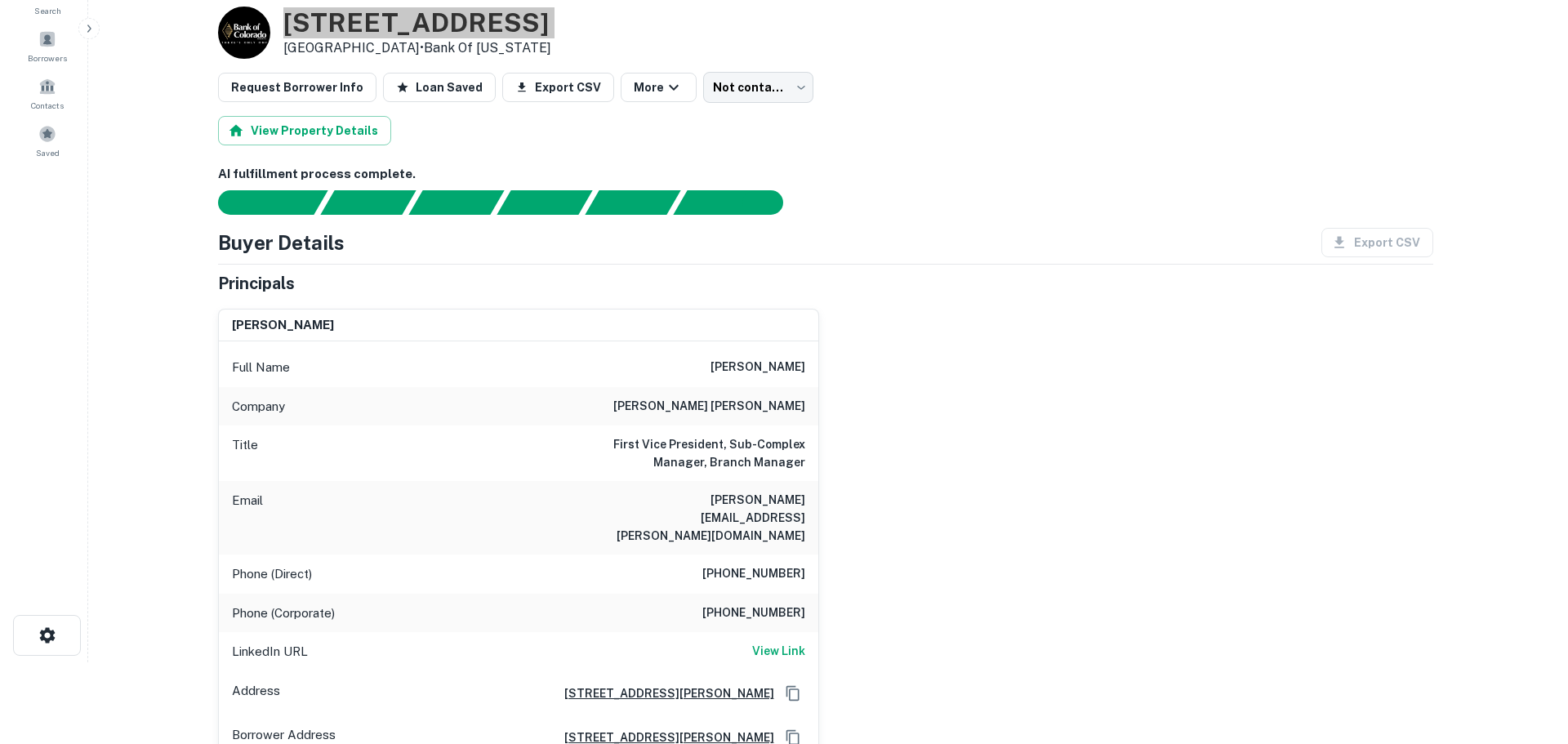
scroll to position [0, 0]
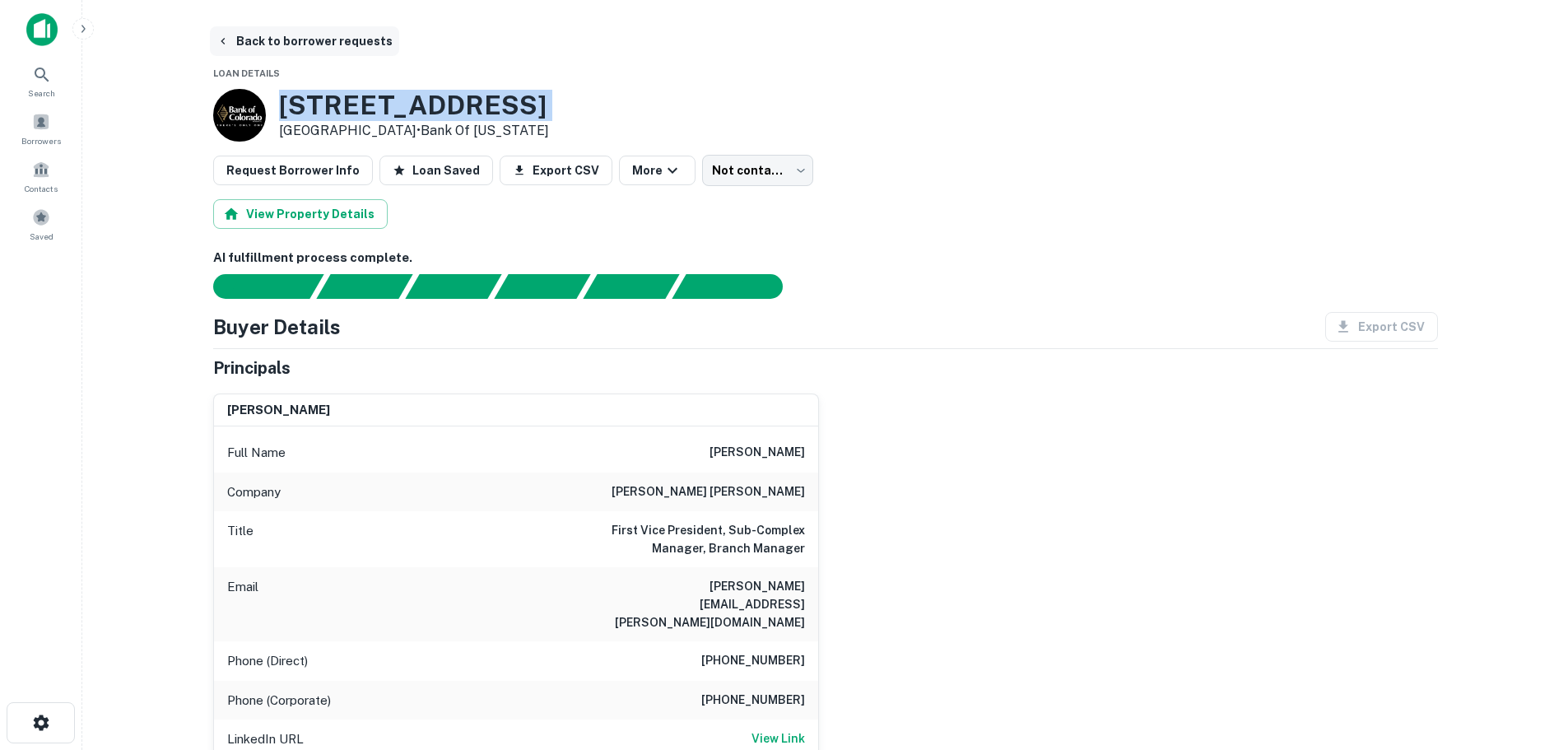
click at [338, 32] on button "Back to borrower requests" at bounding box center [304, 41] width 190 height 30
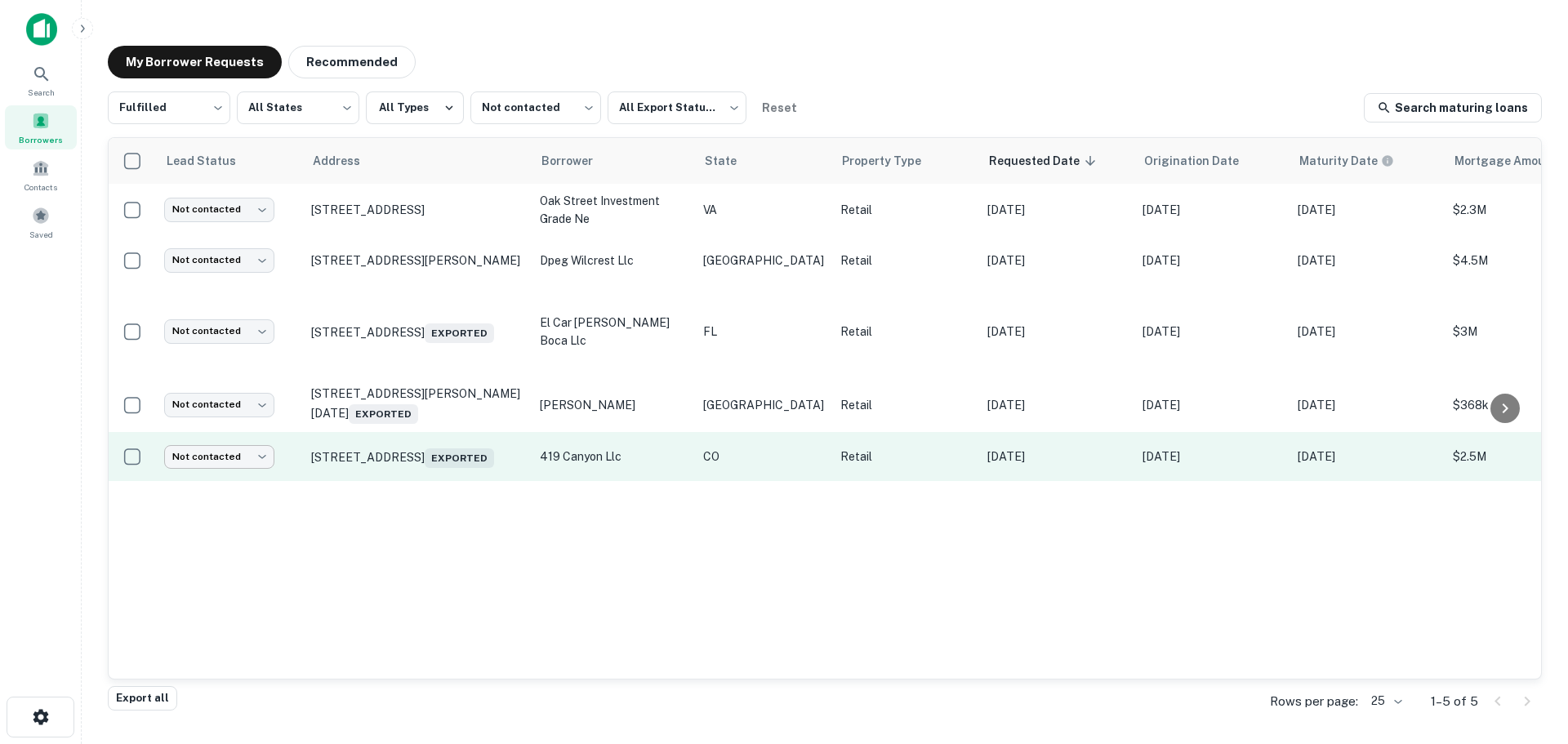
click at [263, 434] on body "Search Borrowers Contacts Saved My Borrower Requests Recommended Fulfilled ****…" at bounding box center [784, 372] width 1568 height 744
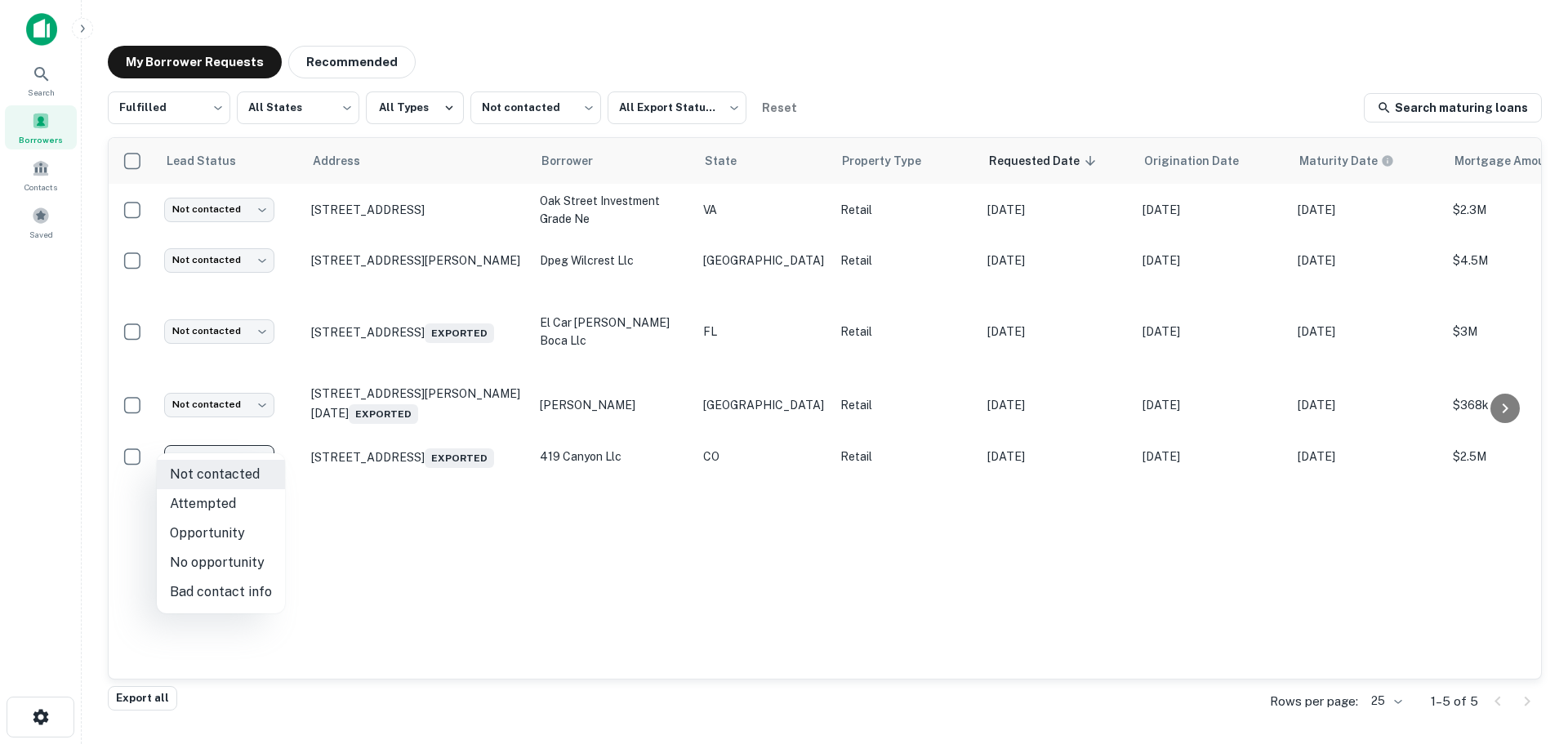
click at [245, 513] on li "Attempted" at bounding box center [221, 504] width 128 height 30
type input "*********"
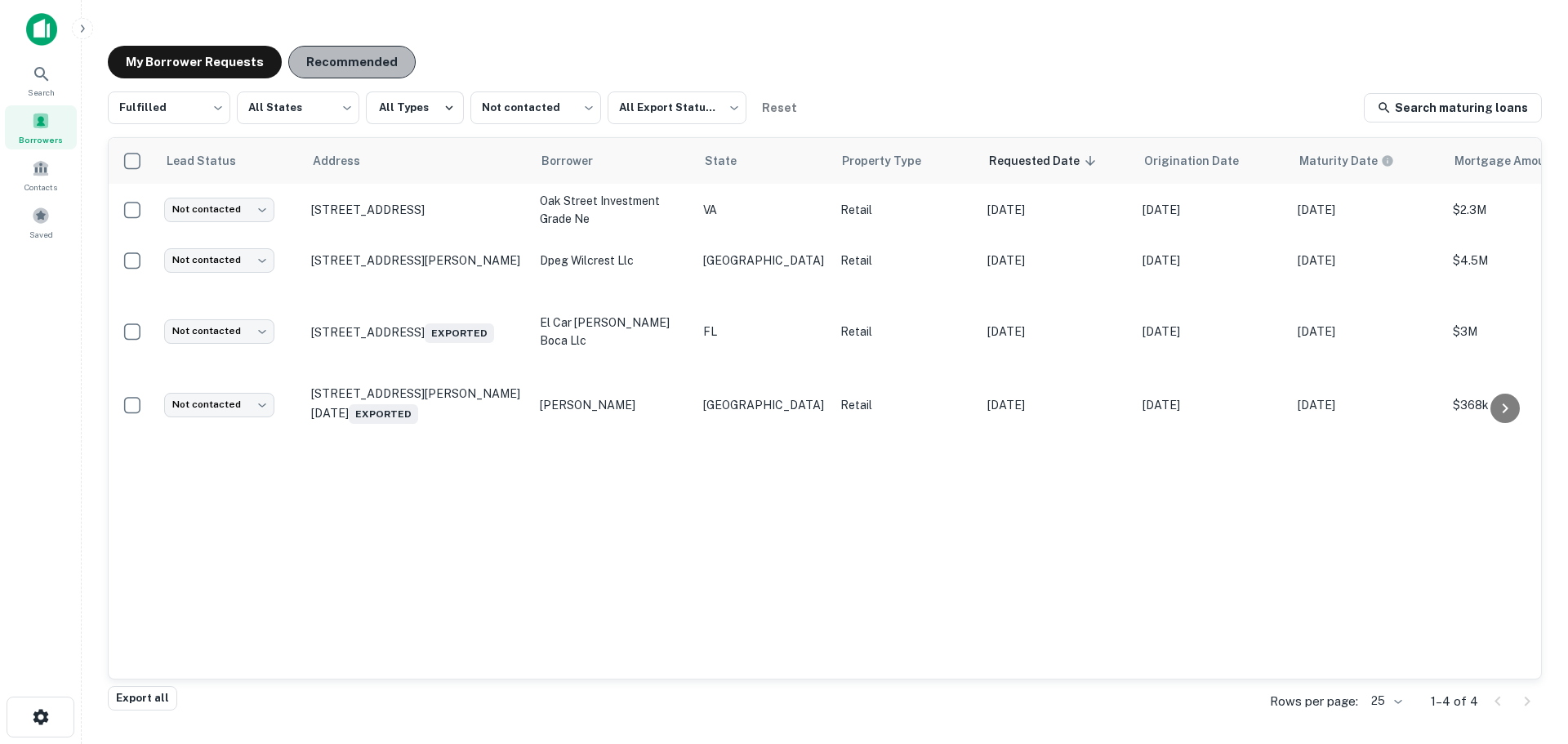
click at [358, 64] on button "Recommended" at bounding box center [352, 62] width 127 height 33
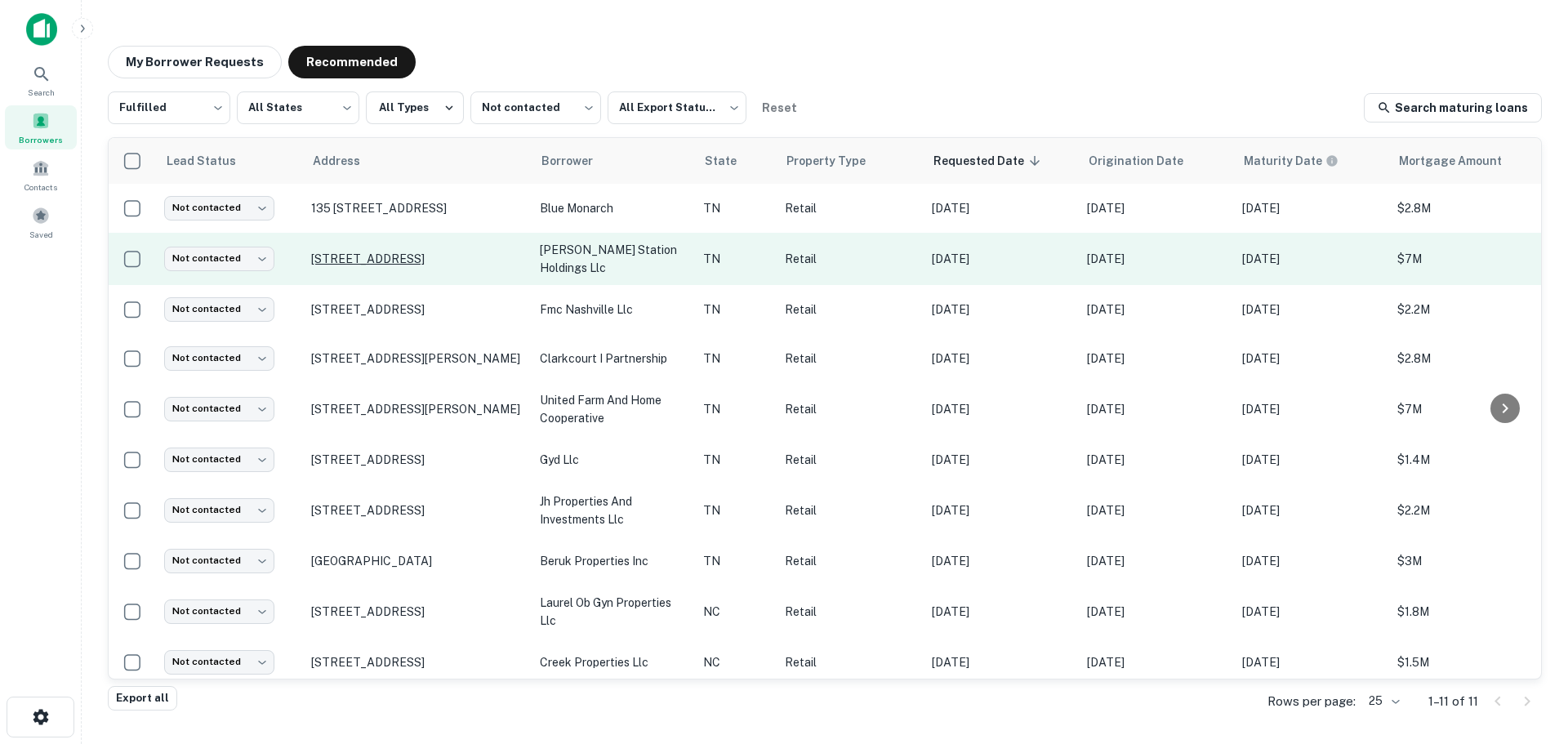
click at [343, 263] on p "[STREET_ADDRESS]" at bounding box center [418, 258] width 213 height 14
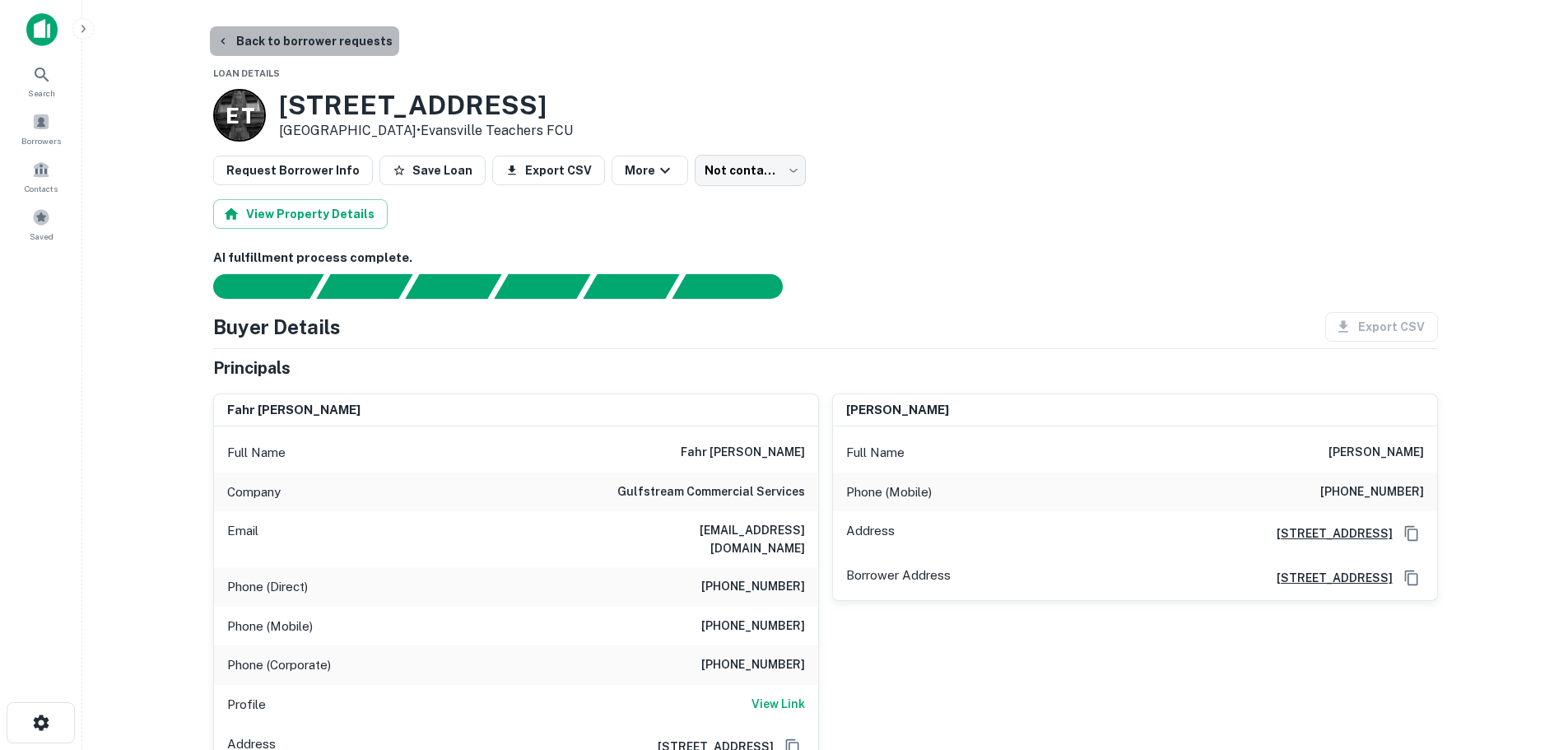
click at [303, 38] on button "Back to borrower requests" at bounding box center [304, 41] width 190 height 30
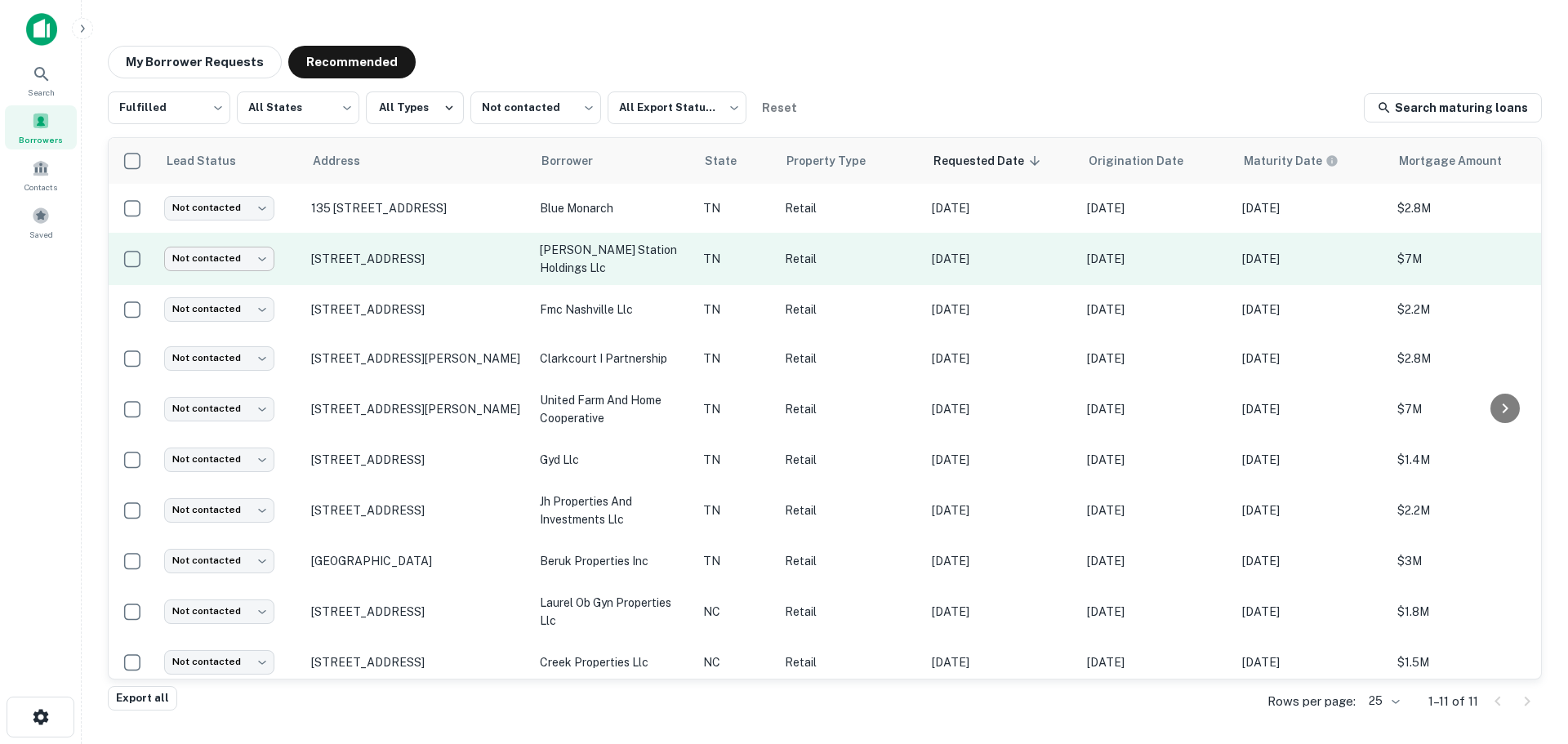
click at [245, 268] on body "Search Borrowers Contacts Saved My Borrower Requests Recommended Fulfilled ****…" at bounding box center [784, 372] width 1568 height 744
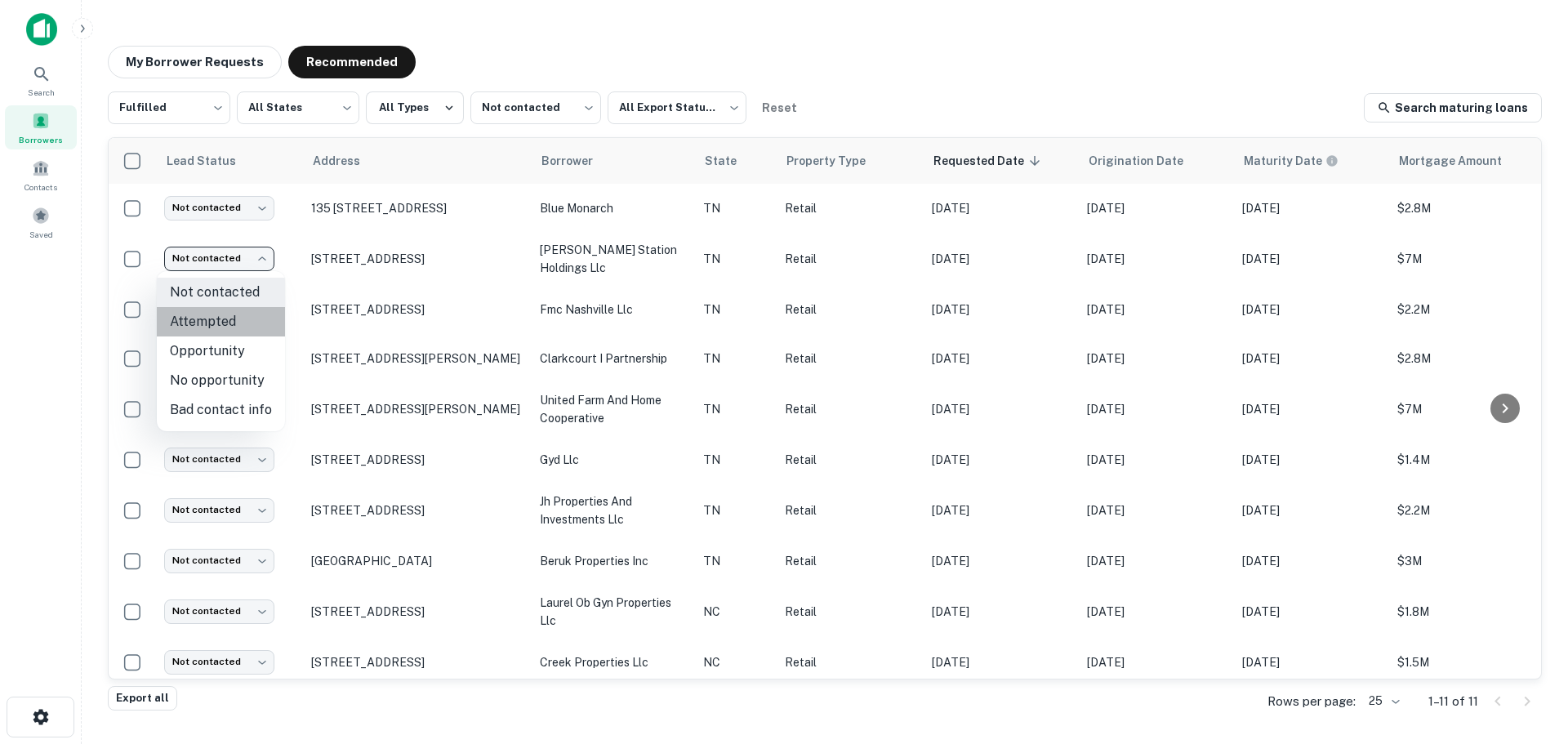
click at [235, 321] on li "Attempted" at bounding box center [221, 321] width 128 height 30
type input "*********"
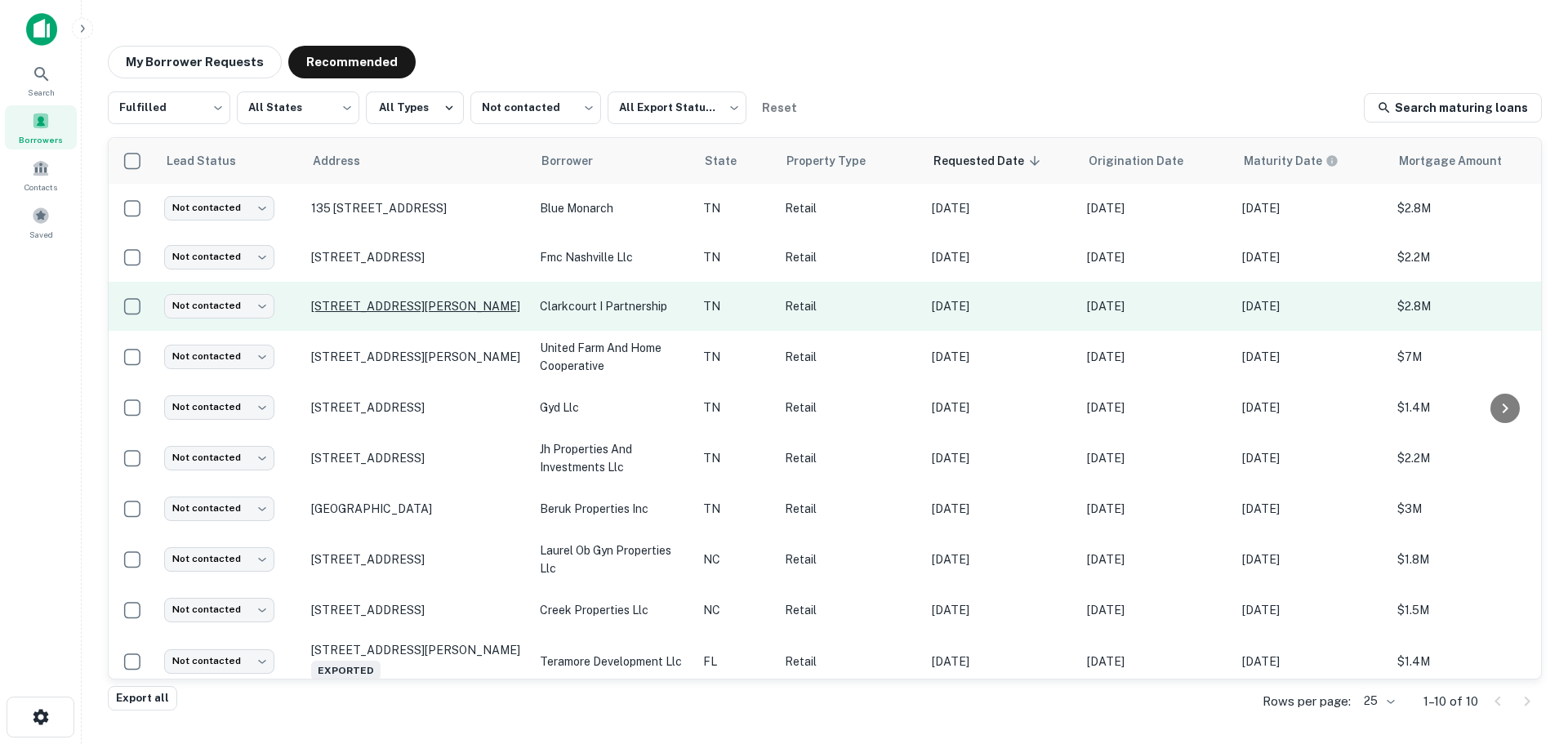
click at [391, 308] on p "[STREET_ADDRESS][PERSON_NAME]" at bounding box center [418, 305] width 213 height 14
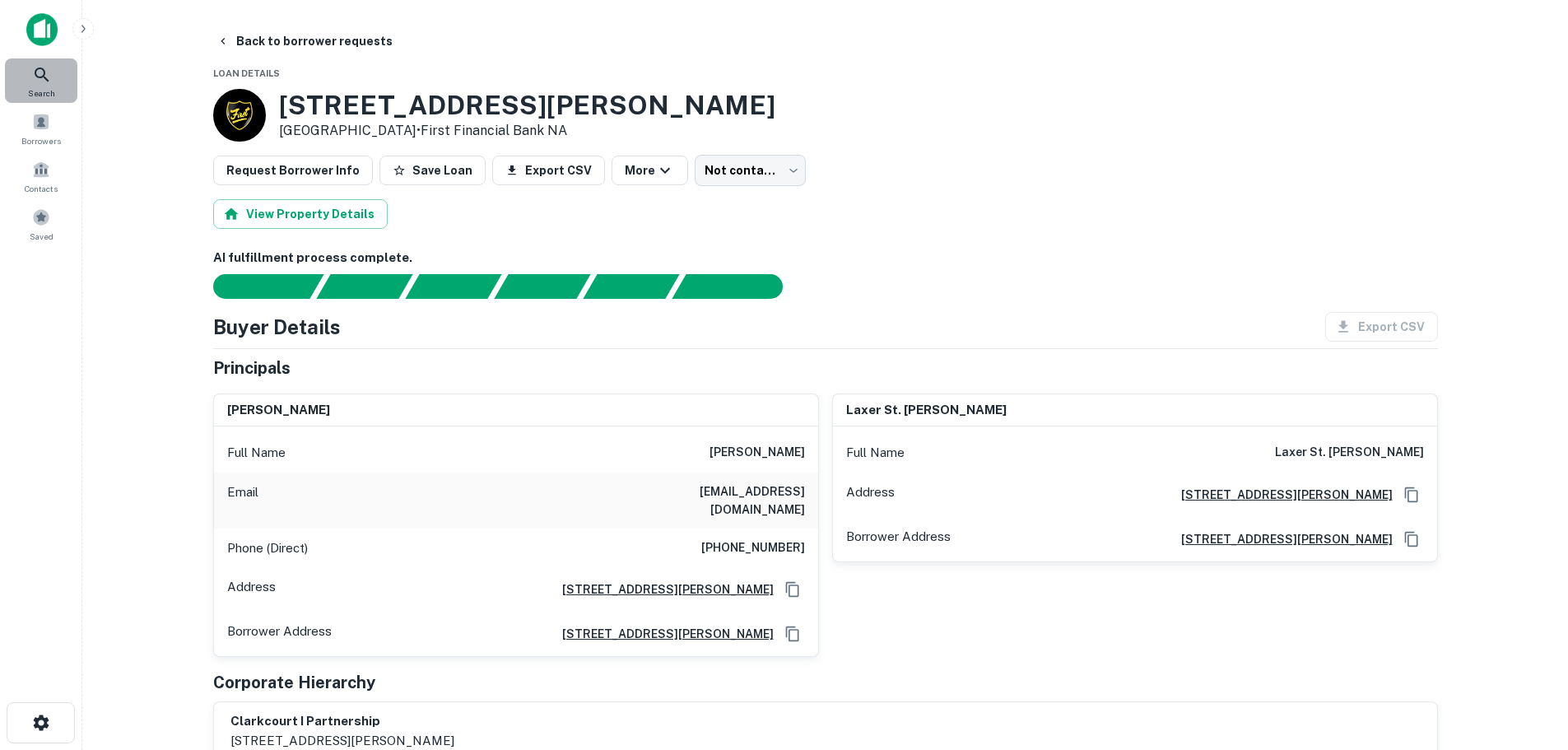
click at [45, 72] on icon at bounding box center [42, 74] width 20 height 20
